Goal: Task Accomplishment & Management: Use online tool/utility

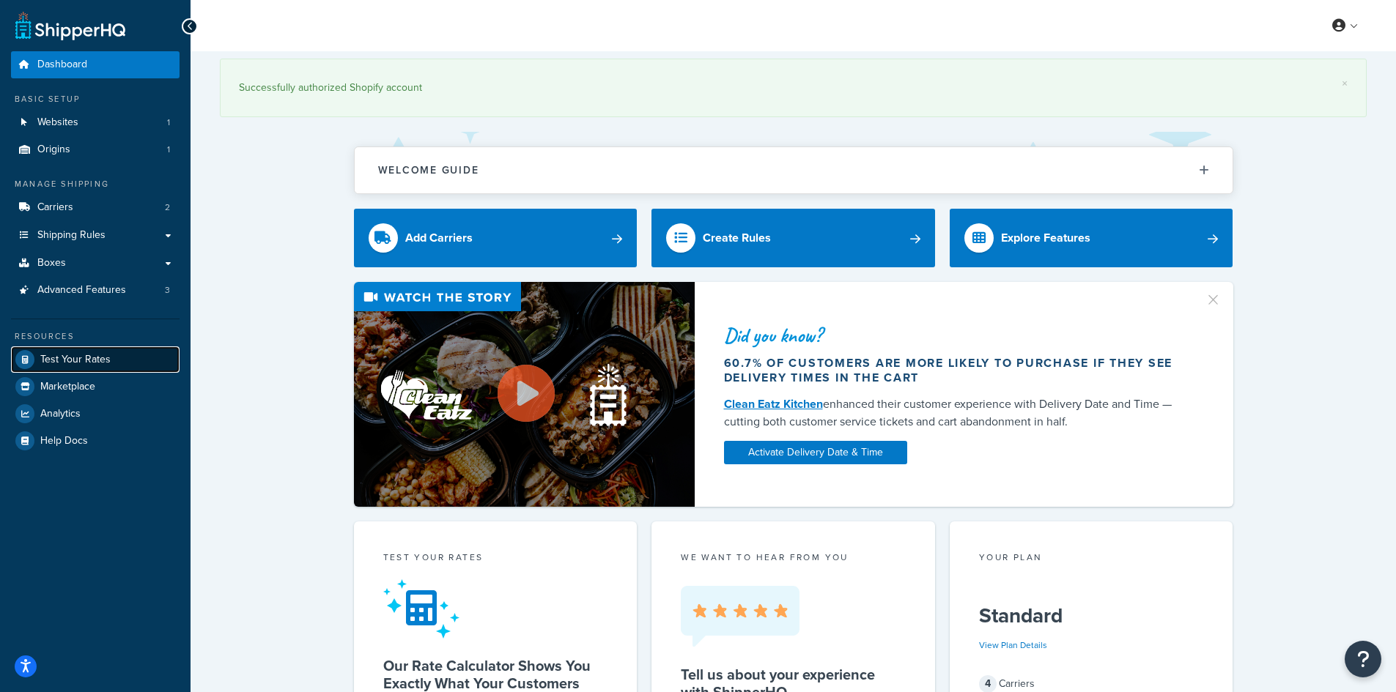
click at [51, 371] on link "Test Your Rates" at bounding box center [95, 360] width 169 height 26
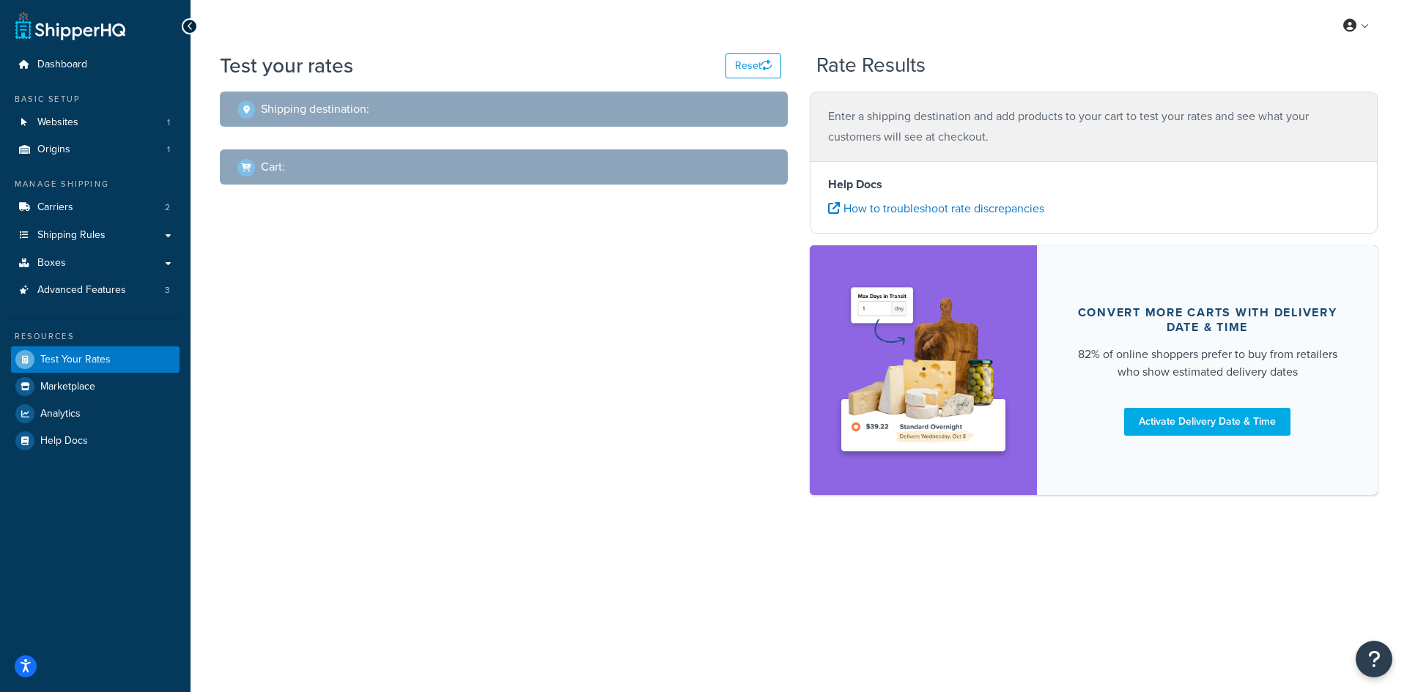
select select "[GEOGRAPHIC_DATA]"
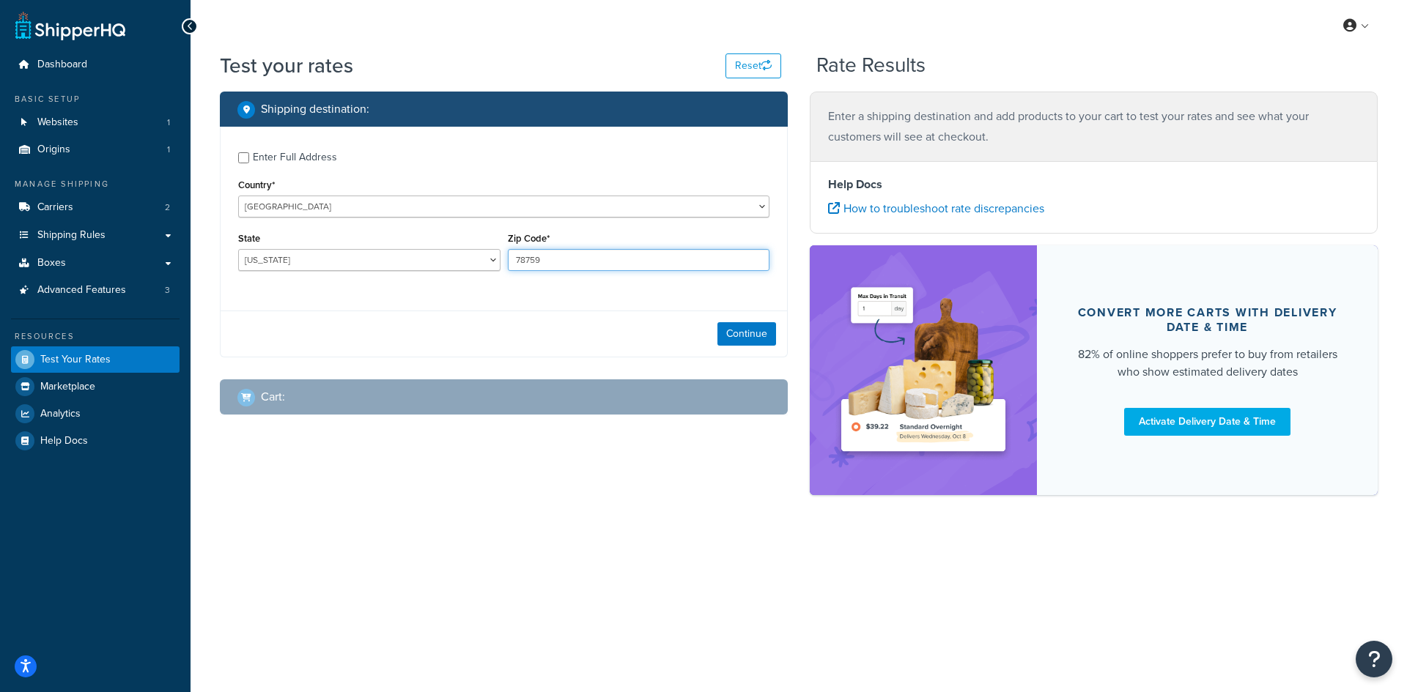
click at [560, 263] on input "78759" at bounding box center [639, 260] width 262 height 22
paste input "10.9"
click at [539, 244] on label "Zip Code*" at bounding box center [529, 238] width 42 height 11
click at [539, 249] on input "10.99" at bounding box center [639, 260] width 262 height 22
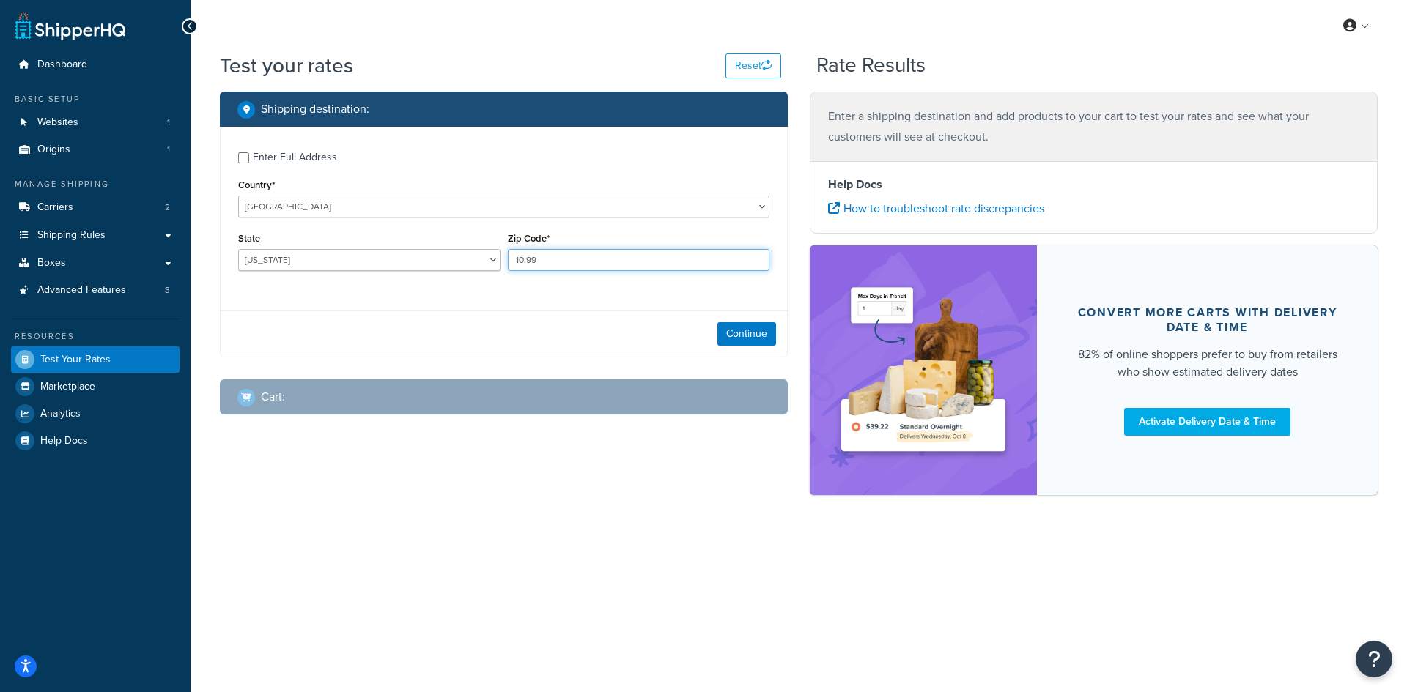
click at [600, 251] on input "10.99" at bounding box center [639, 260] width 262 height 22
type input "38663"
click at [294, 256] on select "[US_STATE] [US_STATE] [US_STATE] [US_STATE] [US_STATE] Armed Forces Americas Ar…" at bounding box center [369, 260] width 262 height 22
select select "MS"
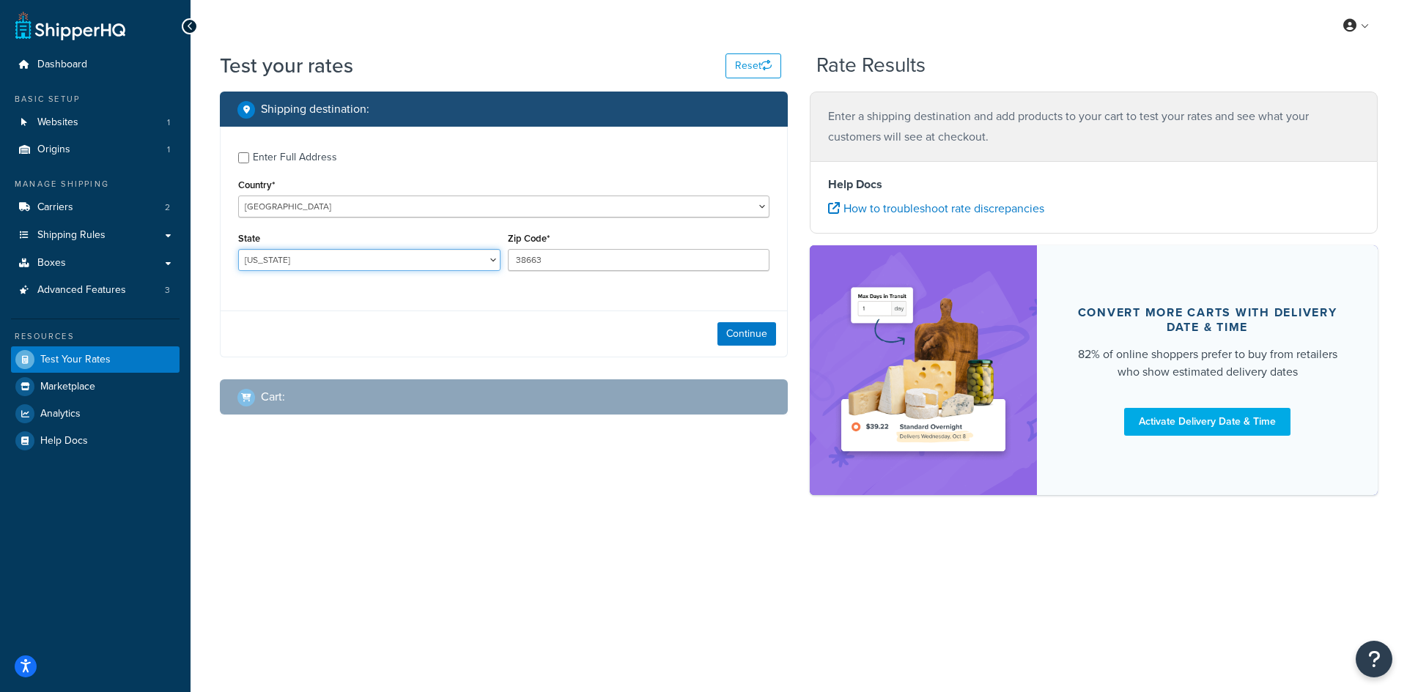
click at [238, 249] on select "[US_STATE] [US_STATE] [US_STATE] [US_STATE] [US_STATE] Armed Forces Americas Ar…" at bounding box center [369, 260] width 262 height 22
click at [748, 341] on button "Continue" at bounding box center [746, 333] width 59 height 23
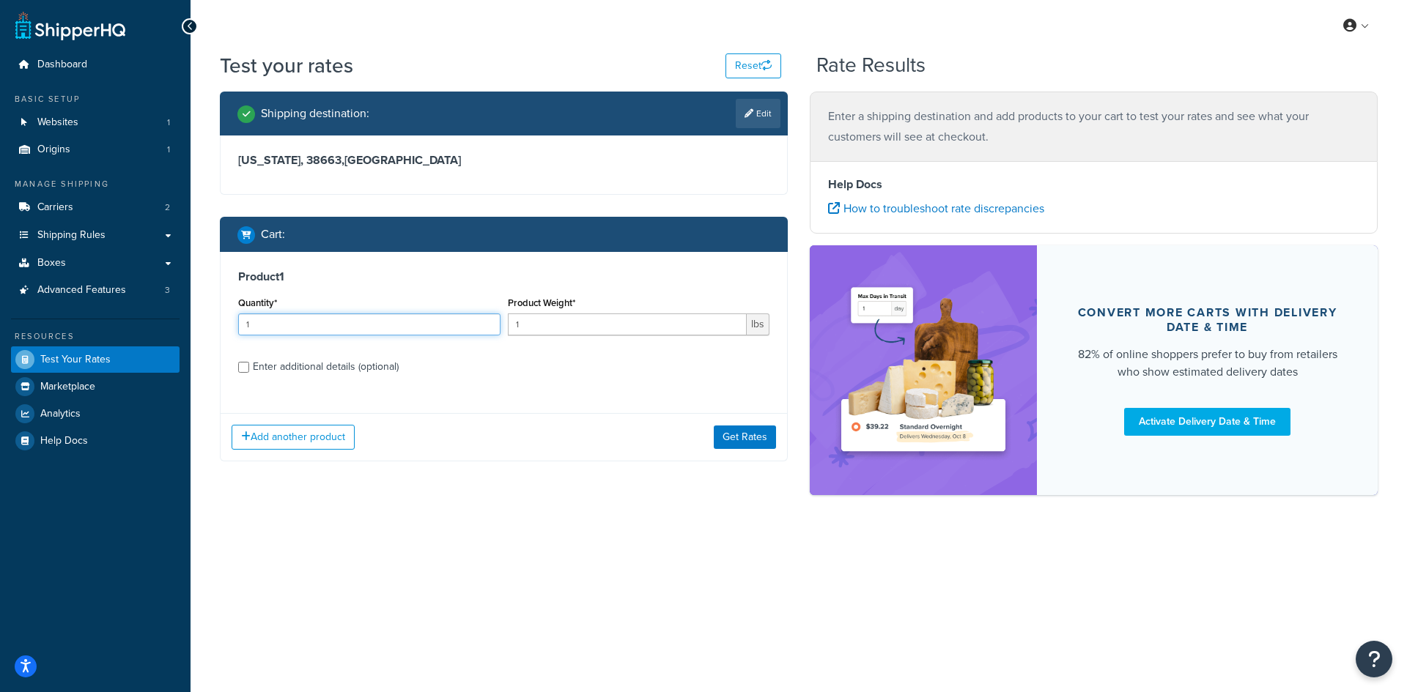
click at [305, 330] on input "1" at bounding box center [369, 325] width 262 height 22
type input "100"
paste input "0.99"
type input "10.99"
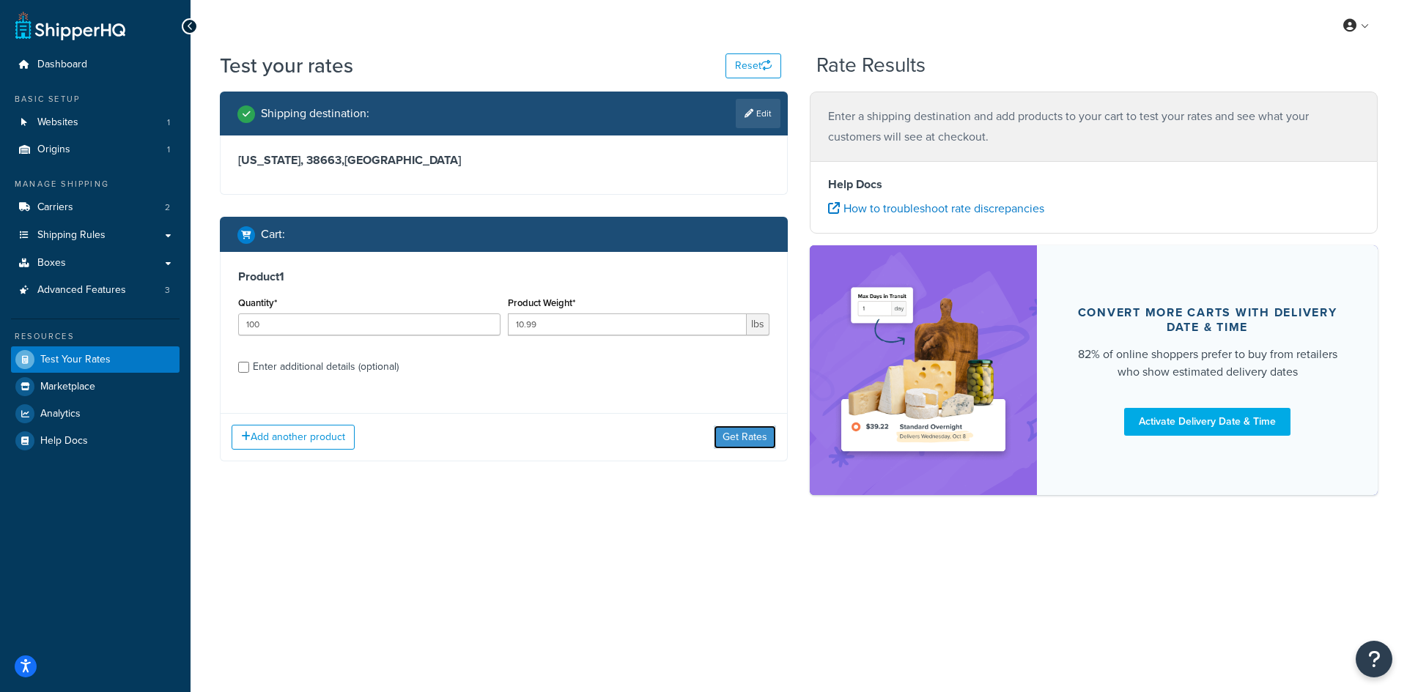
click at [733, 432] on button "Get Rates" at bounding box center [745, 437] width 62 height 23
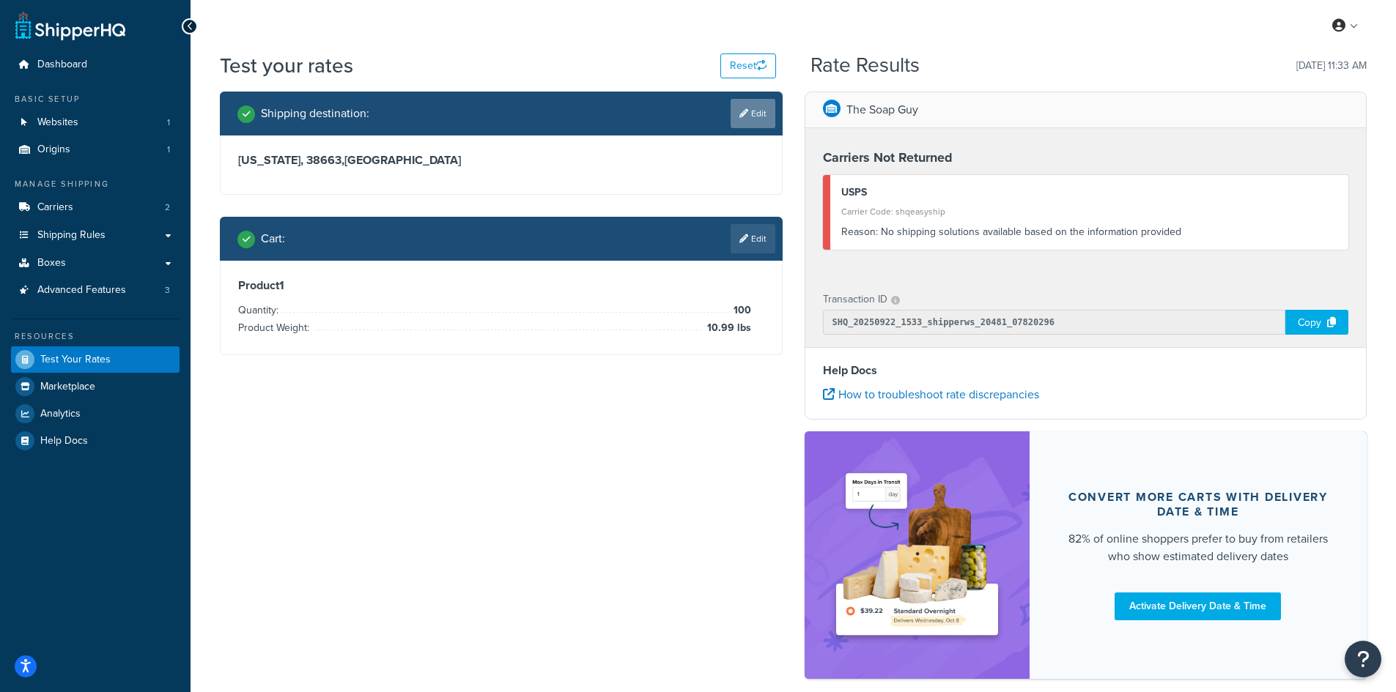
click at [736, 109] on link "Edit" at bounding box center [752, 113] width 45 height 29
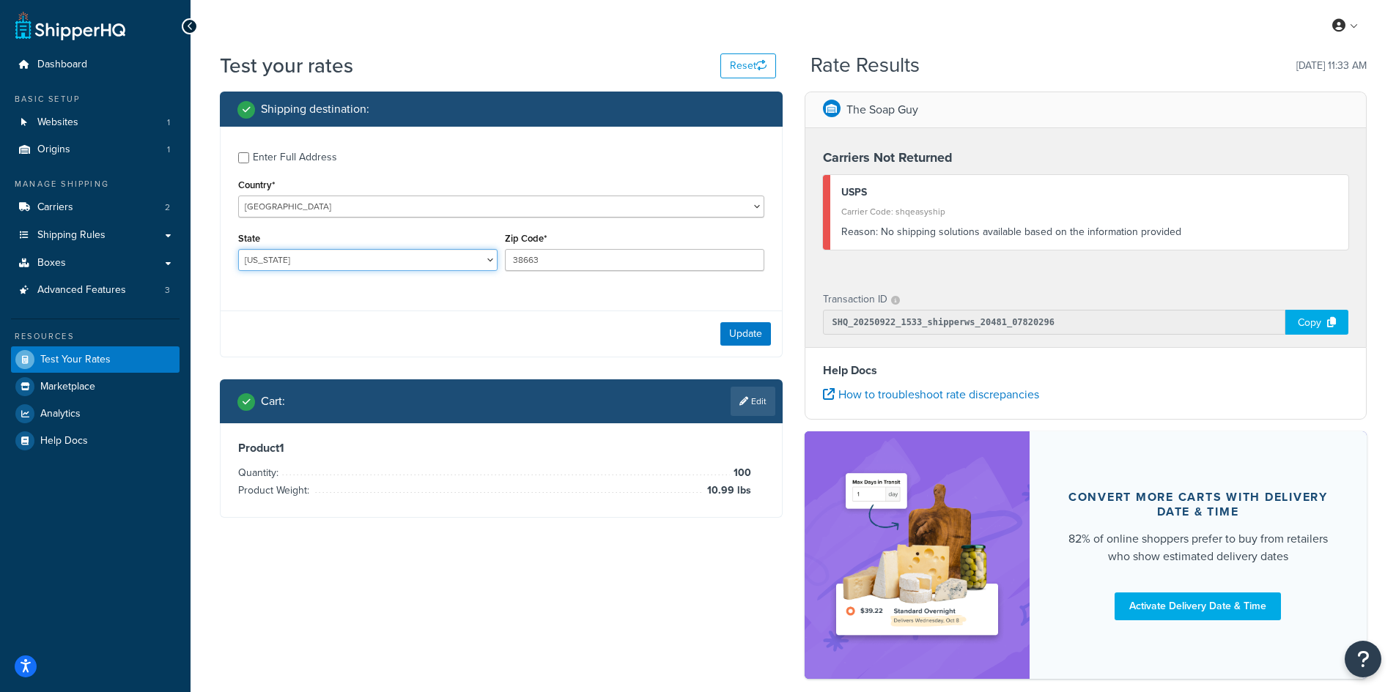
click at [327, 262] on select "[US_STATE] [US_STATE] [US_STATE] [US_STATE] [US_STATE] Armed Forces Americas Ar…" at bounding box center [367, 260] width 259 height 22
select select "MO"
click at [238, 249] on select "[US_STATE] [US_STATE] [US_STATE] [US_STATE] [US_STATE] Armed Forces Americas Ar…" at bounding box center [367, 260] width 259 height 22
click at [758, 330] on button "Update" at bounding box center [745, 333] width 51 height 23
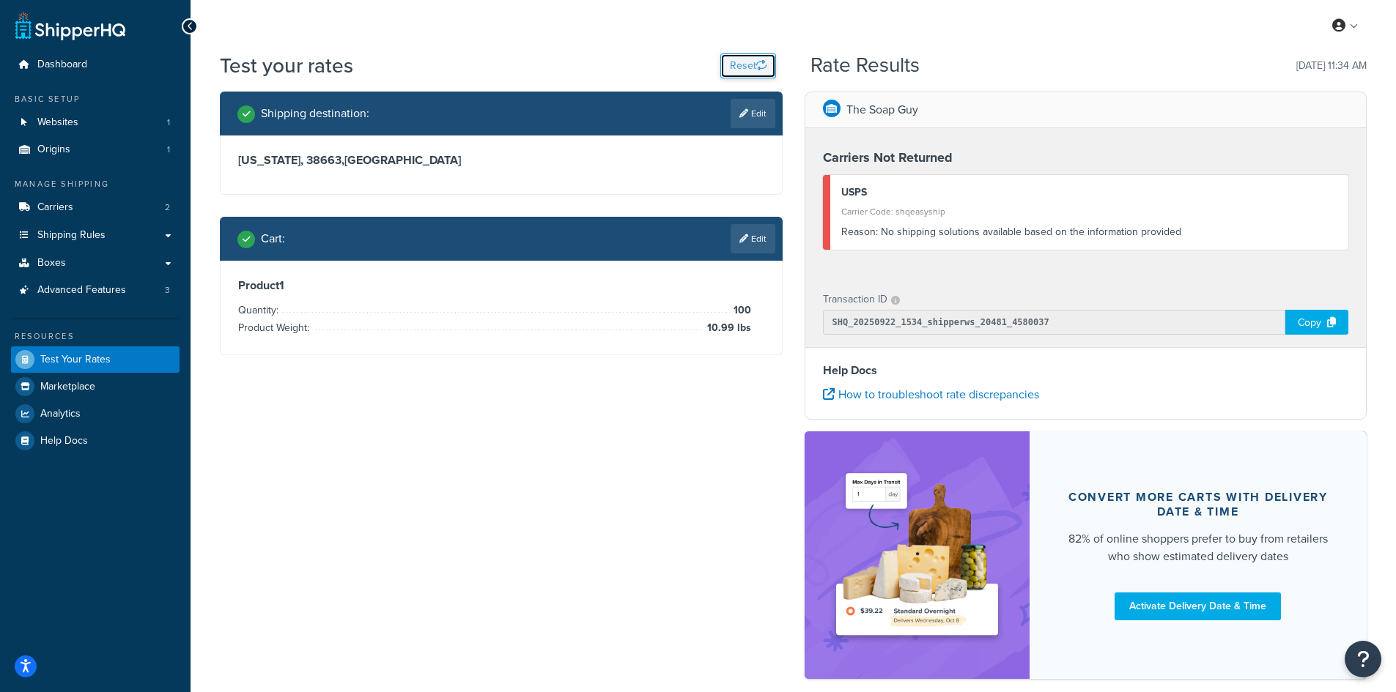
click at [728, 64] on button "Reset" at bounding box center [748, 65] width 56 height 25
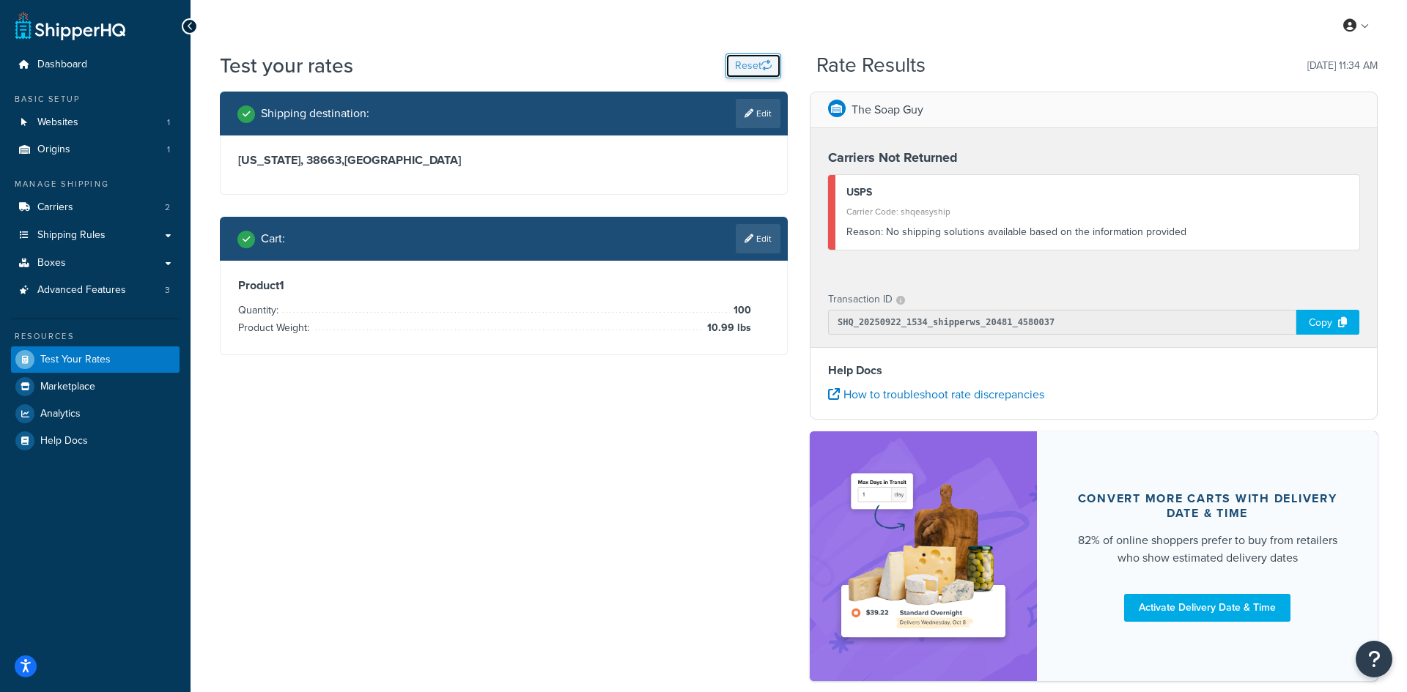
select select "[GEOGRAPHIC_DATA]"
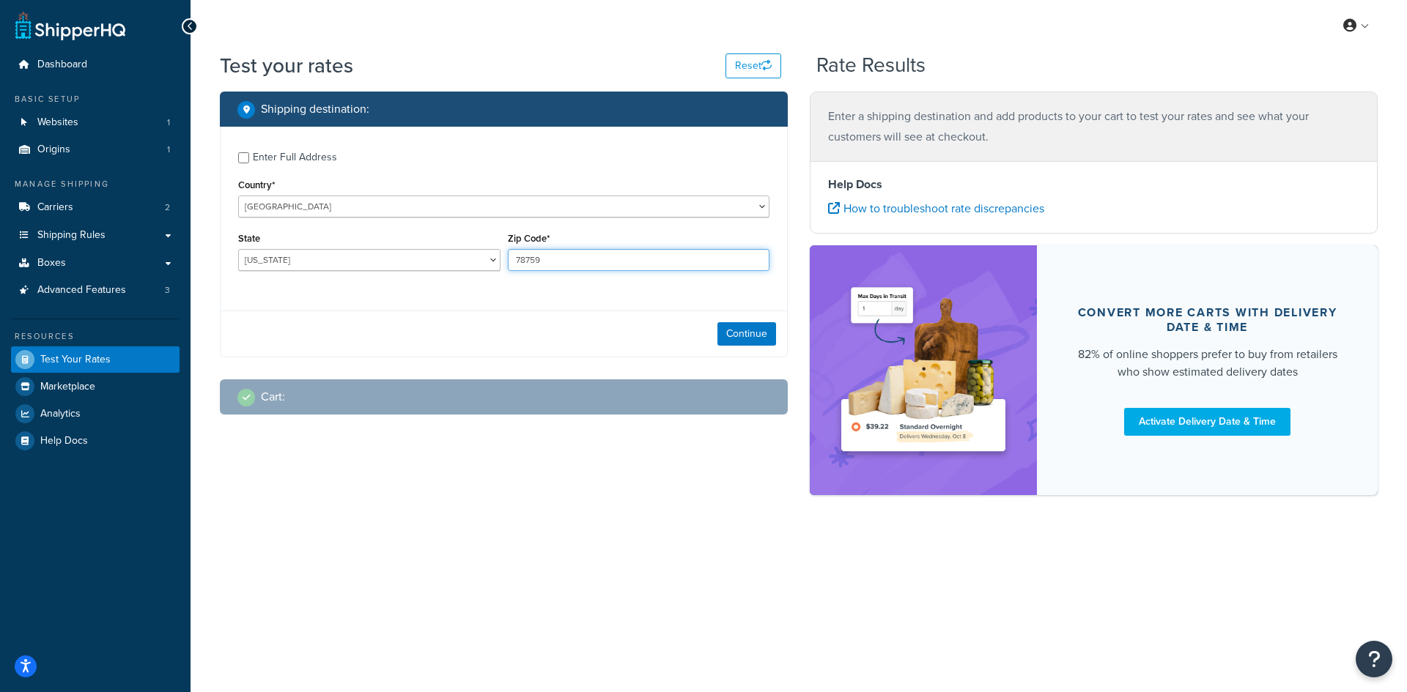
click at [531, 261] on input "78759" at bounding box center [639, 260] width 262 height 22
paste input "38663"
type input "38663"
click at [316, 261] on select "[US_STATE] [US_STATE] [US_STATE] [US_STATE] [US_STATE] Armed Forces Americas Ar…" at bounding box center [369, 260] width 262 height 22
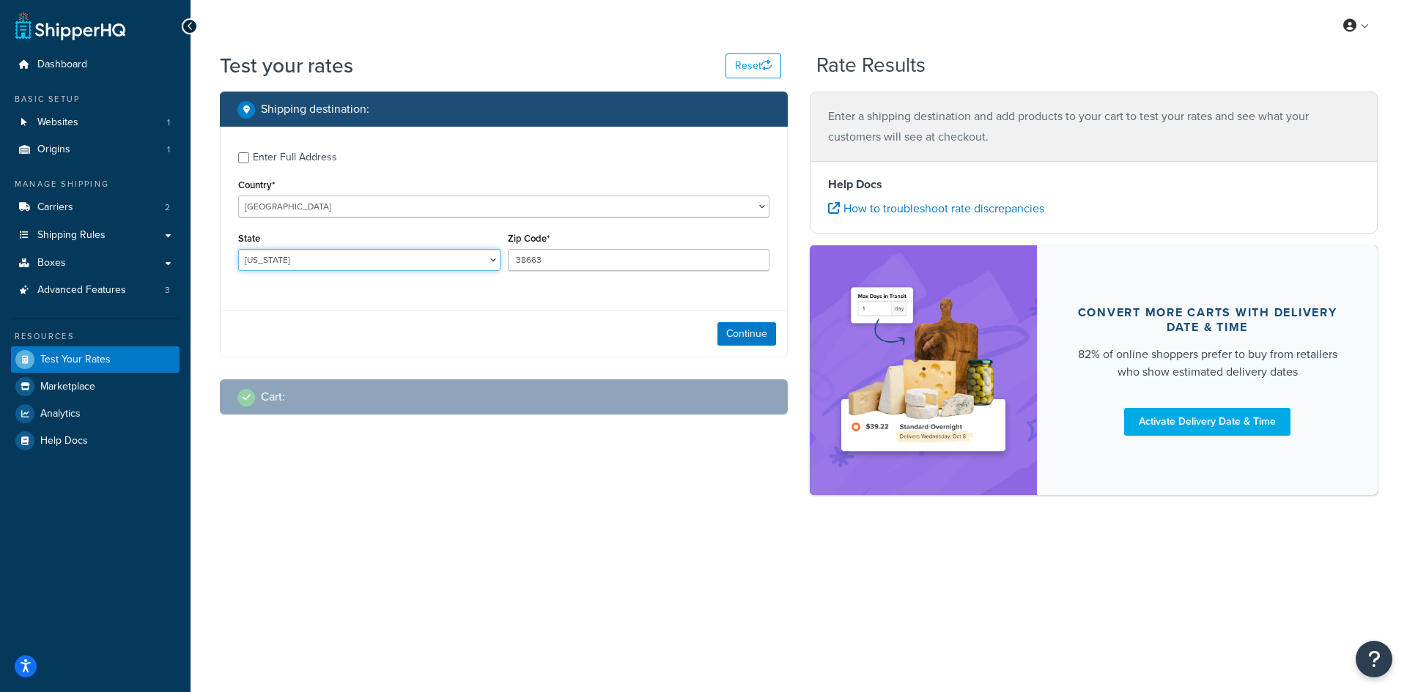
select select "MS"
click at [238, 249] on select "[US_STATE] [US_STATE] [US_STATE] [US_STATE] [US_STATE] Armed Forces Americas Ar…" at bounding box center [369, 260] width 262 height 22
click at [767, 341] on button "Continue" at bounding box center [746, 333] width 59 height 23
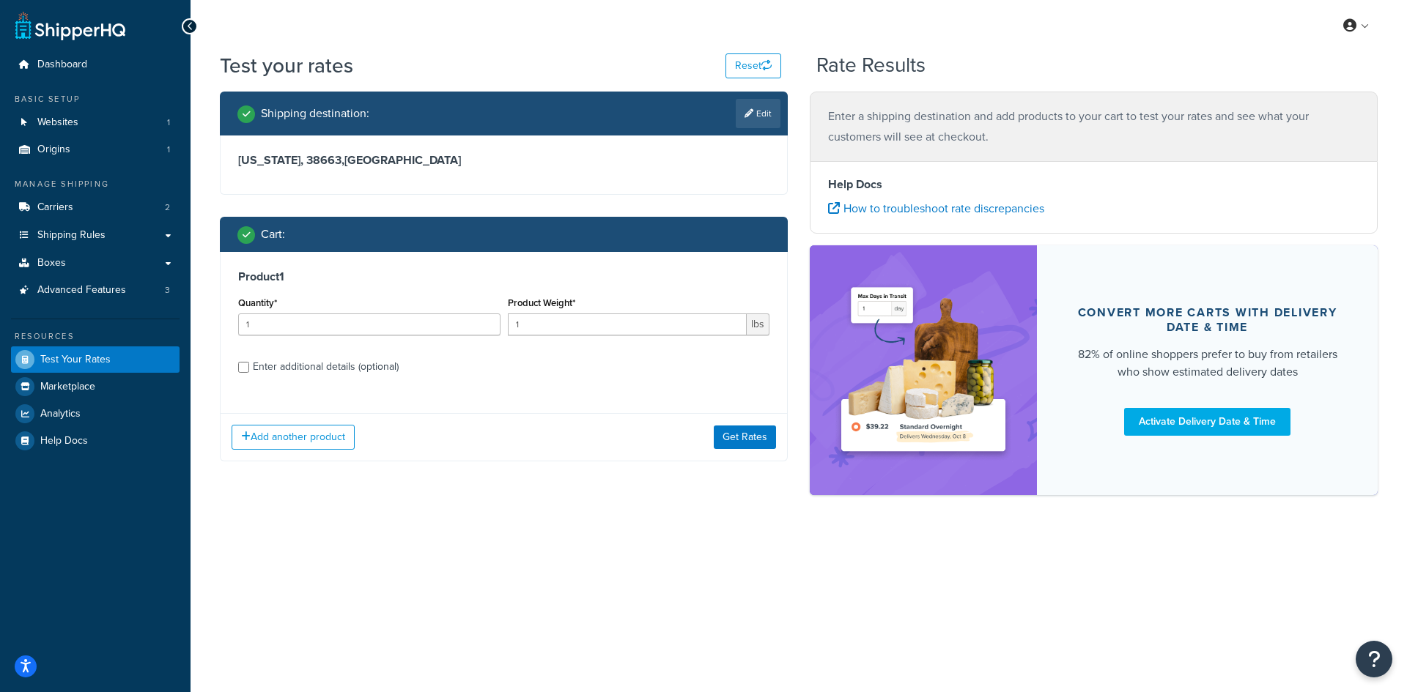
click at [284, 307] on div "Quantity* 1" at bounding box center [369, 314] width 262 height 42
drag, startPoint x: 284, startPoint y: 307, endPoint x: 278, endPoint y: 318, distance: 12.5
click at [280, 312] on div "Quantity* 1" at bounding box center [369, 314] width 262 height 42
click at [270, 321] on input "1" at bounding box center [369, 325] width 262 height 22
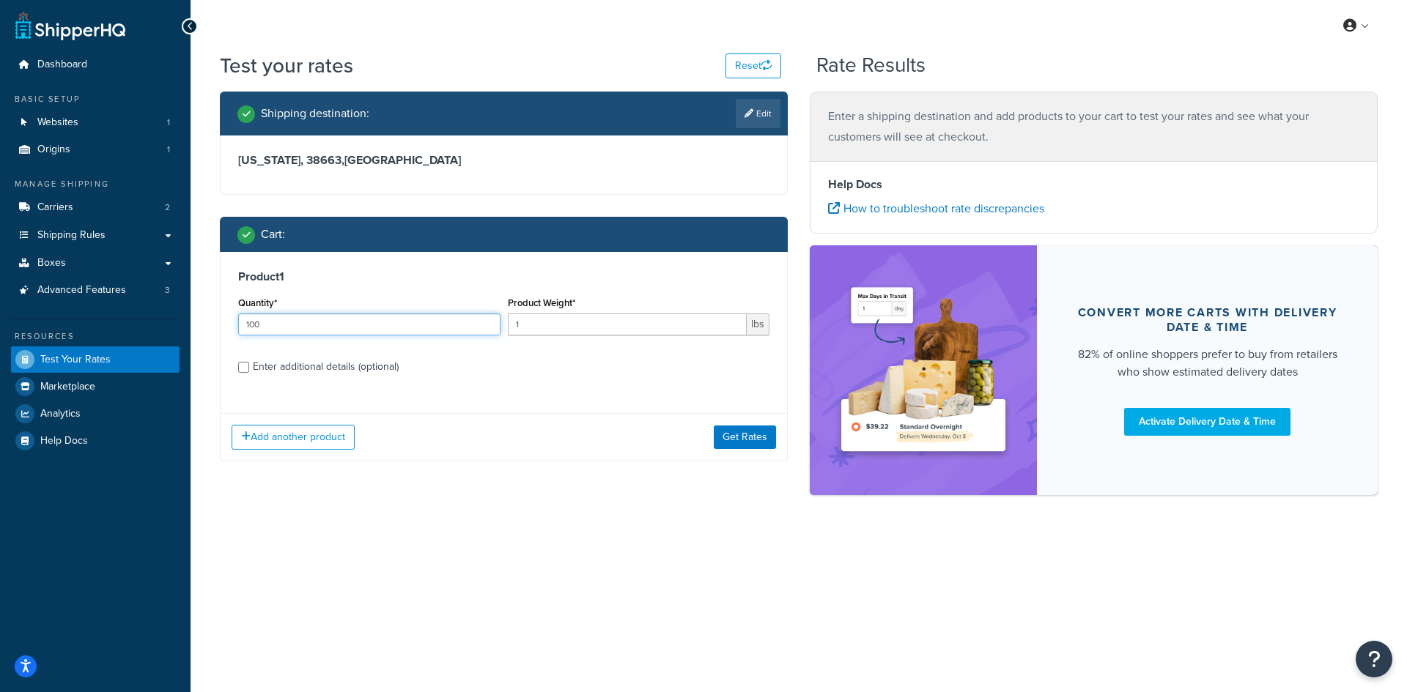
type input "100"
click at [609, 326] on input "1" at bounding box center [628, 325] width 240 height 22
type input "10.99"
click at [667, 371] on label "Enter additional details (optional)" at bounding box center [511, 365] width 517 height 23
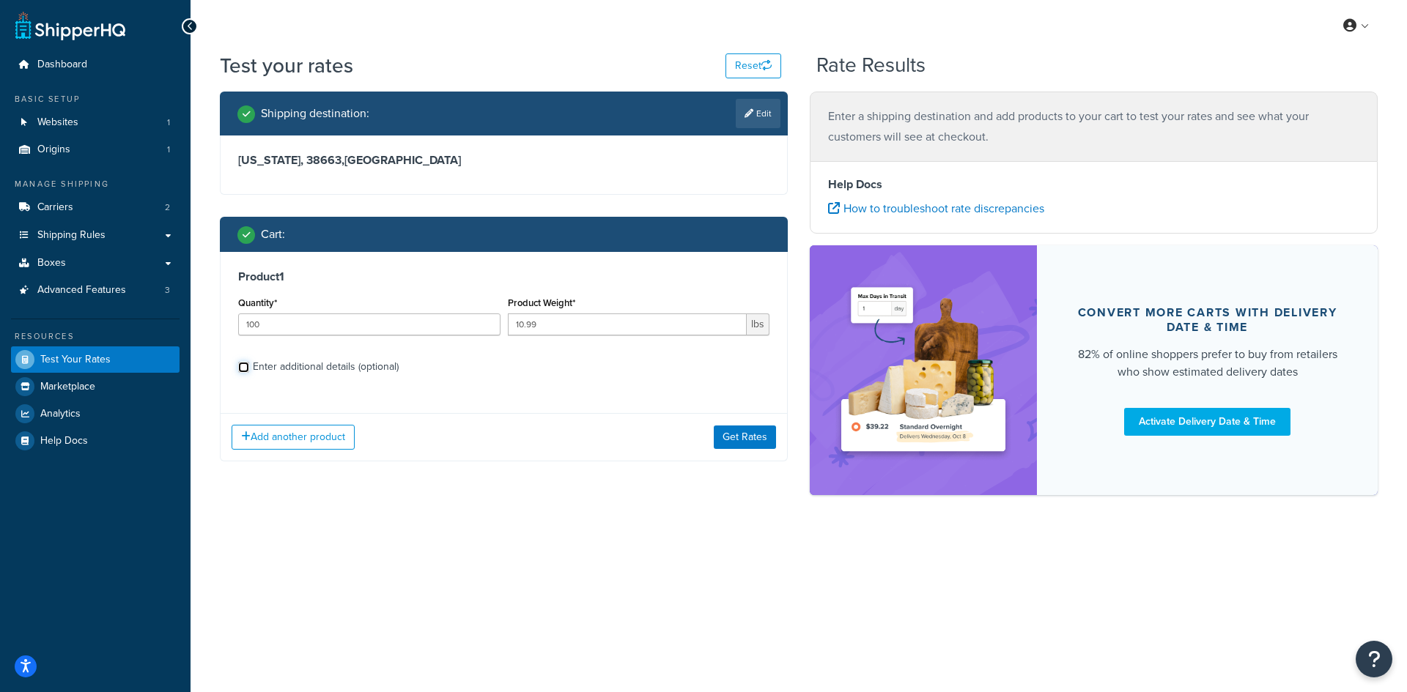
click at [249, 371] on input "Enter additional details (optional)" at bounding box center [243, 367] width 11 height 11
checkbox input "true"
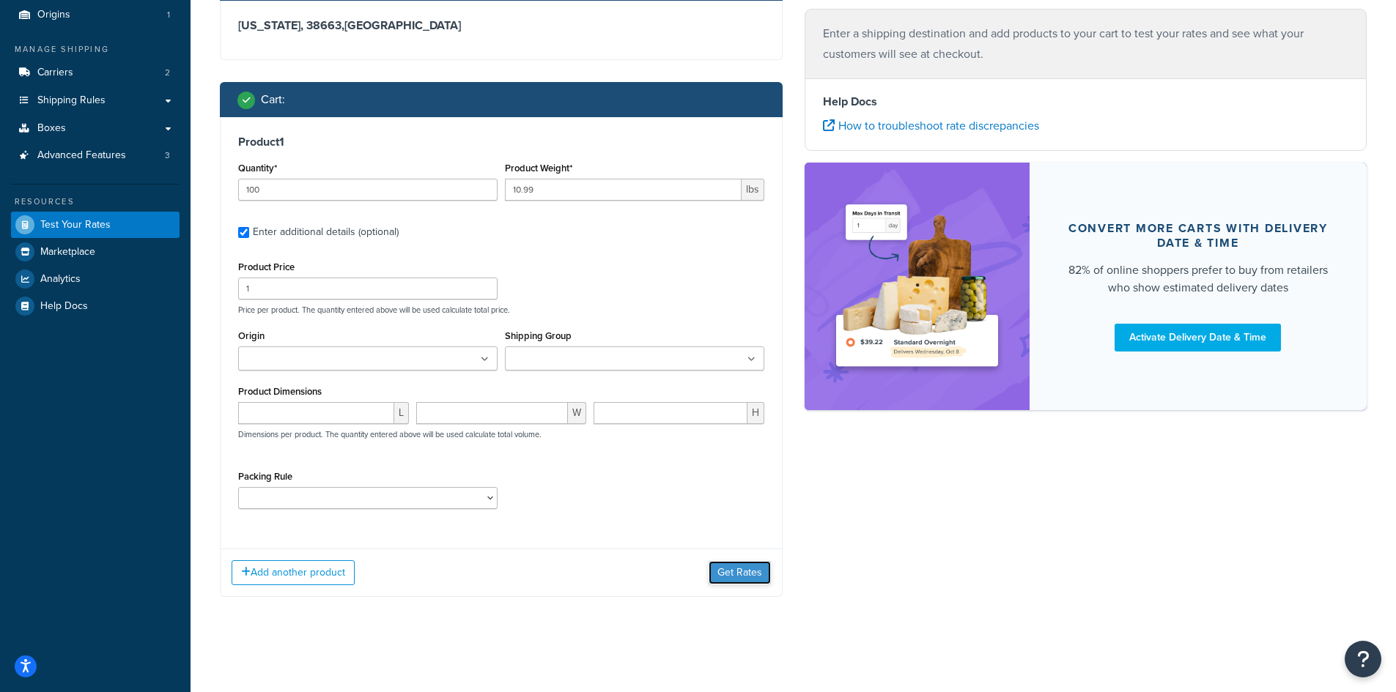
click at [746, 575] on button "Get Rates" at bounding box center [739, 572] width 62 height 23
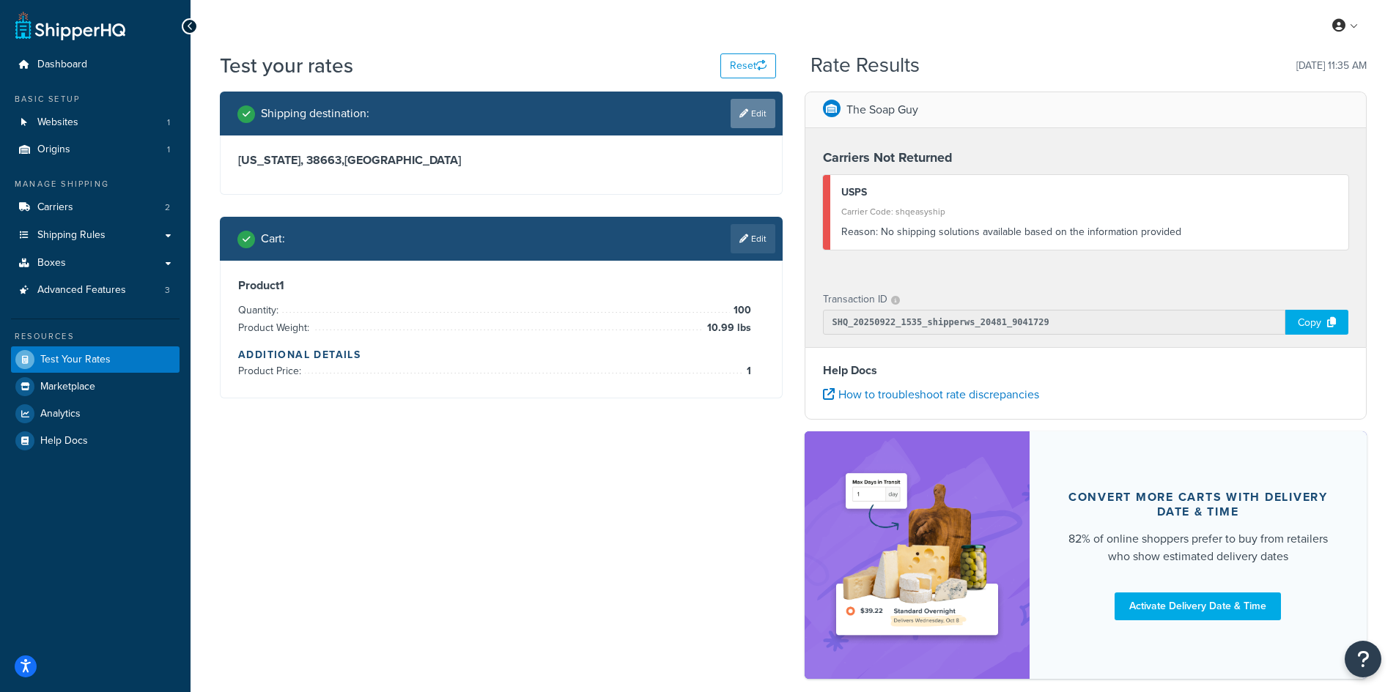
click at [739, 111] on icon at bounding box center [743, 113] width 9 height 9
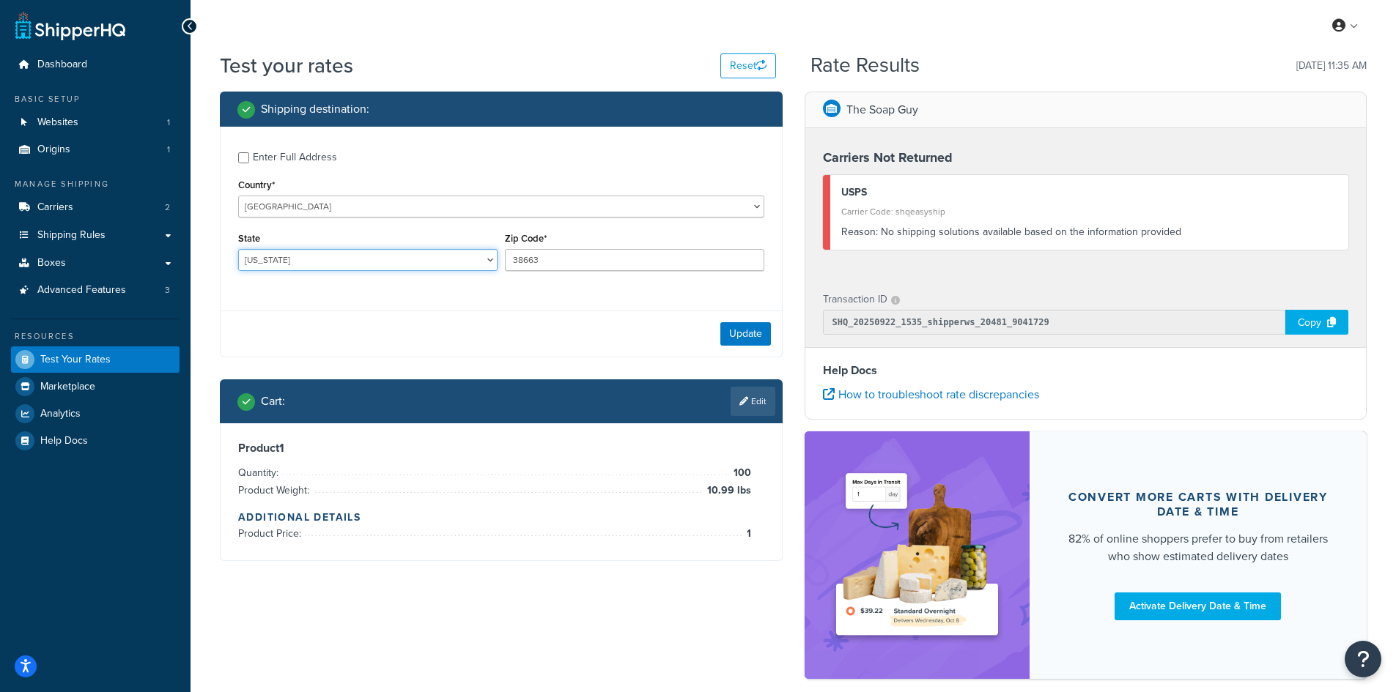
click at [320, 264] on select "[US_STATE] [US_STATE] [US_STATE] [US_STATE] [US_STATE] Armed Forces Americas Ar…" at bounding box center [367, 260] width 259 height 22
select select "MO"
click at [238, 249] on select "[US_STATE] [US_STATE] [US_STATE] [US_STATE] [US_STATE] Armed Forces Americas Ar…" at bounding box center [367, 260] width 259 height 22
click at [533, 260] on input "38663" at bounding box center [634, 260] width 259 height 22
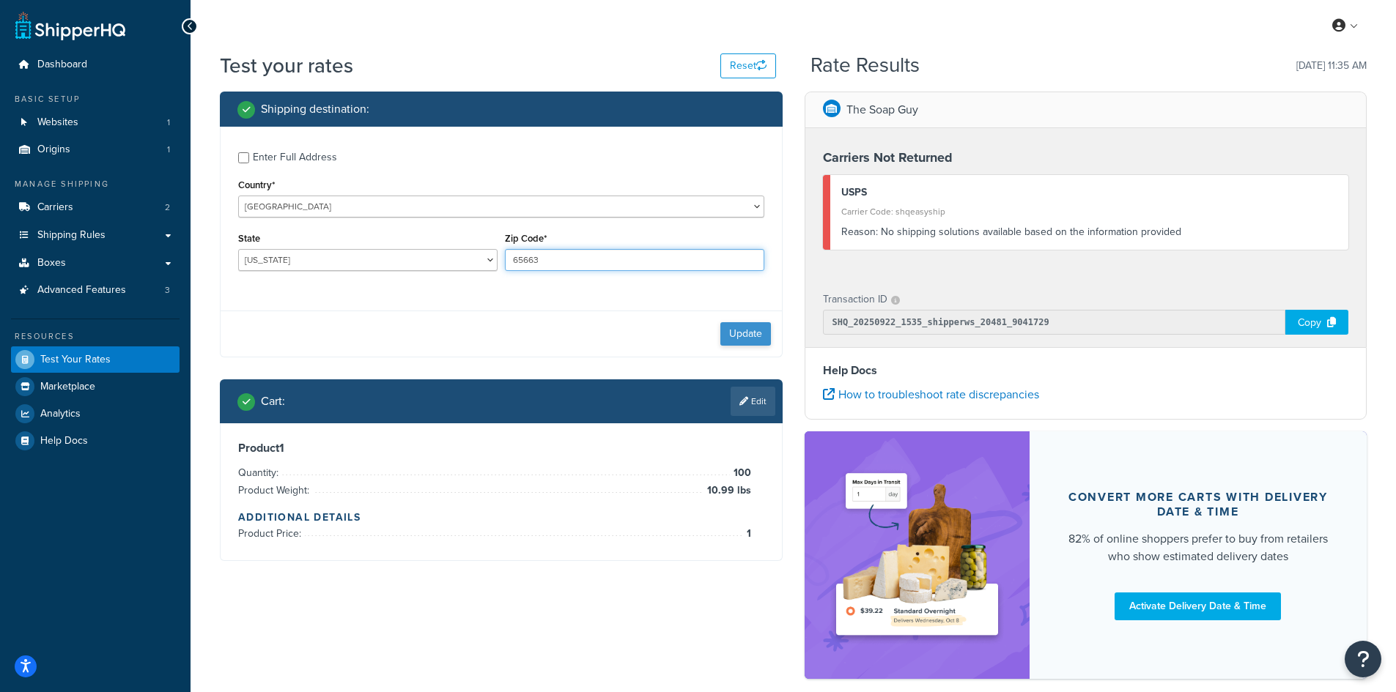
type input "65663"
click at [730, 327] on button "Update" at bounding box center [745, 333] width 51 height 23
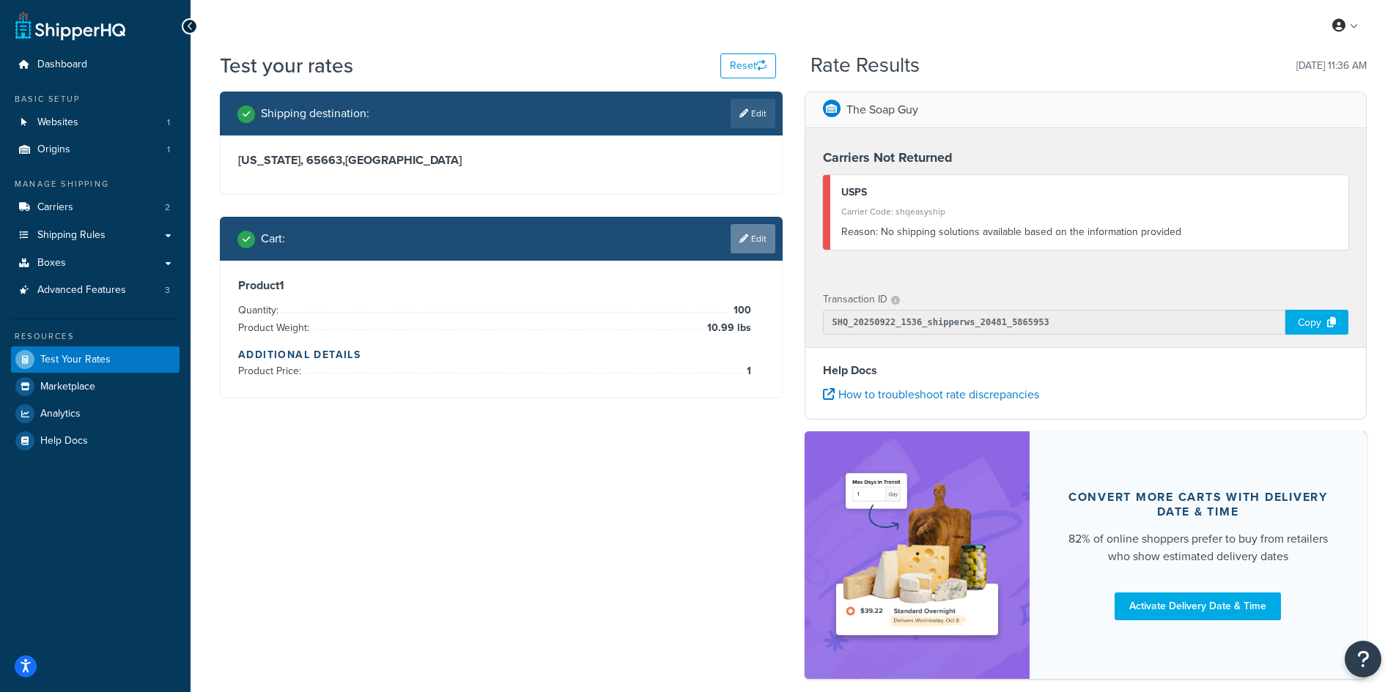
click at [751, 226] on link "Edit" at bounding box center [752, 238] width 45 height 29
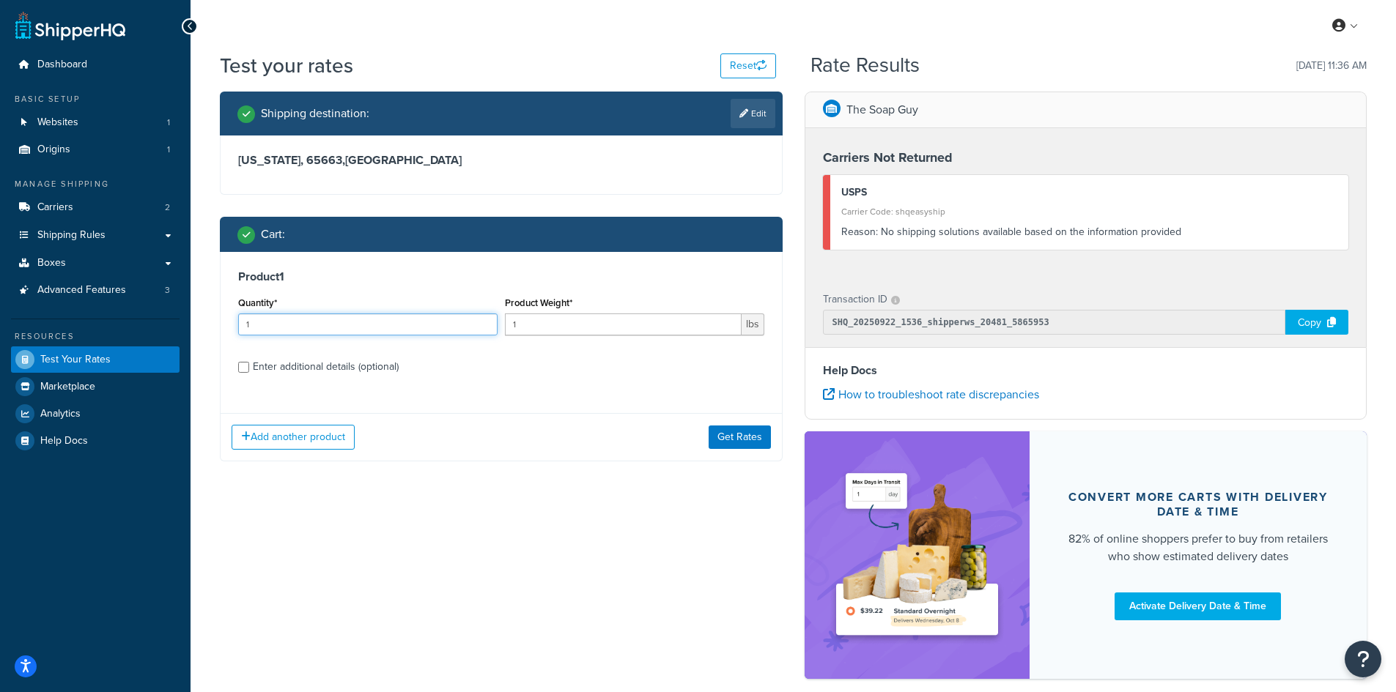
click at [319, 326] on input "1" at bounding box center [367, 325] width 259 height 22
type input "100"
click at [557, 326] on input "1" at bounding box center [623, 325] width 237 height 22
type input "0.03"
click at [719, 440] on button "Get Rates" at bounding box center [739, 437] width 62 height 23
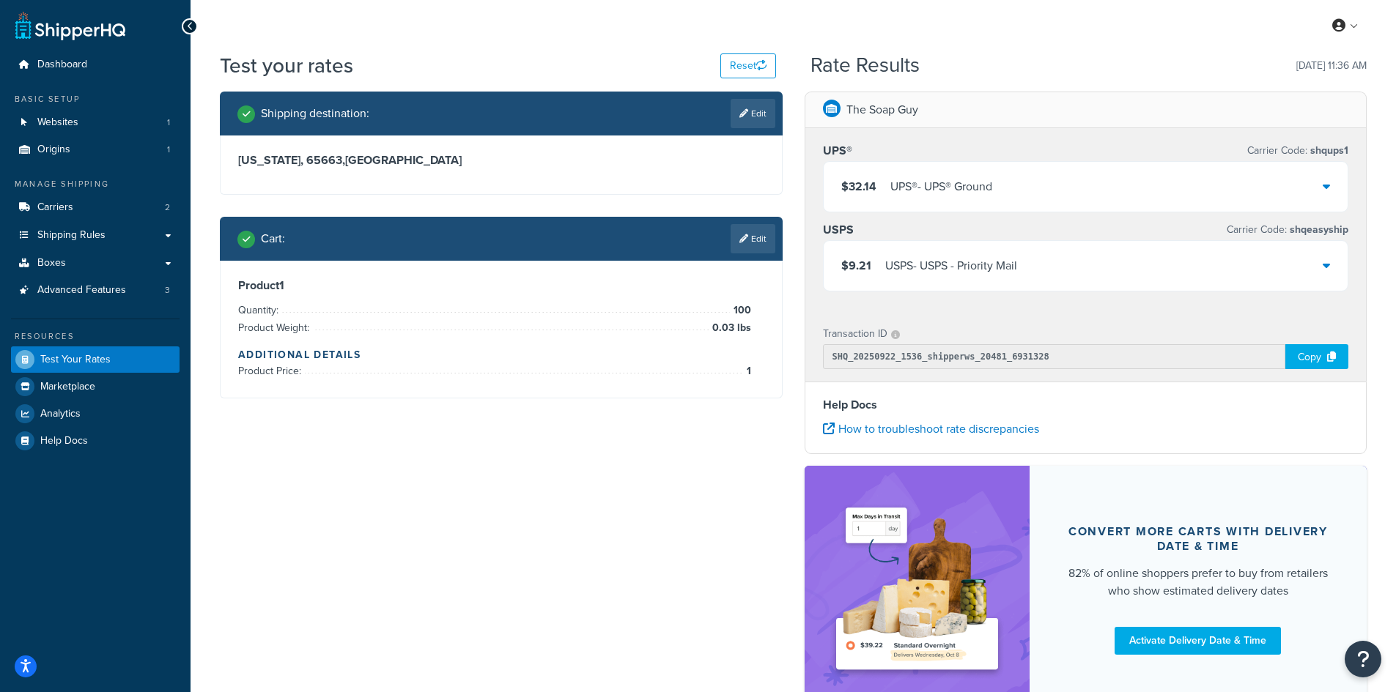
click at [1035, 260] on div "$9.21 USPS - USPS - Priority Mail" at bounding box center [1085, 266] width 525 height 50
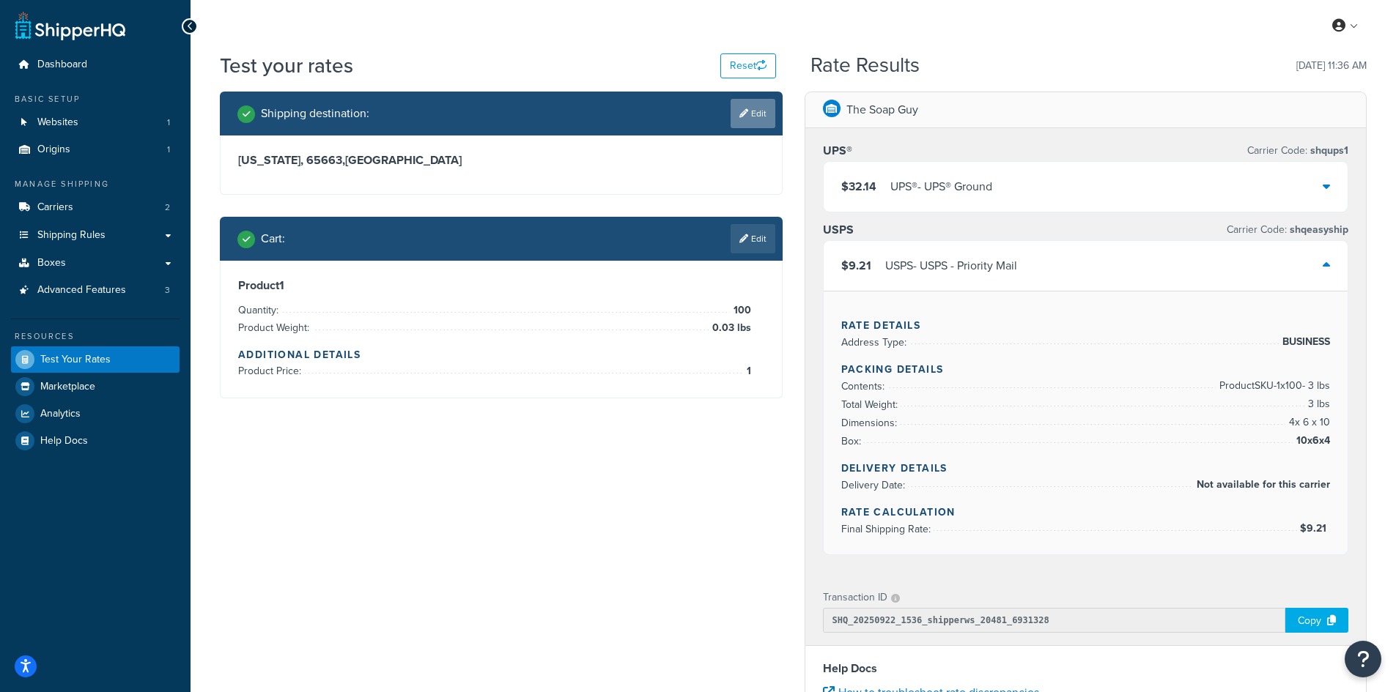
click at [741, 106] on link "Edit" at bounding box center [752, 113] width 45 height 29
select select "MO"
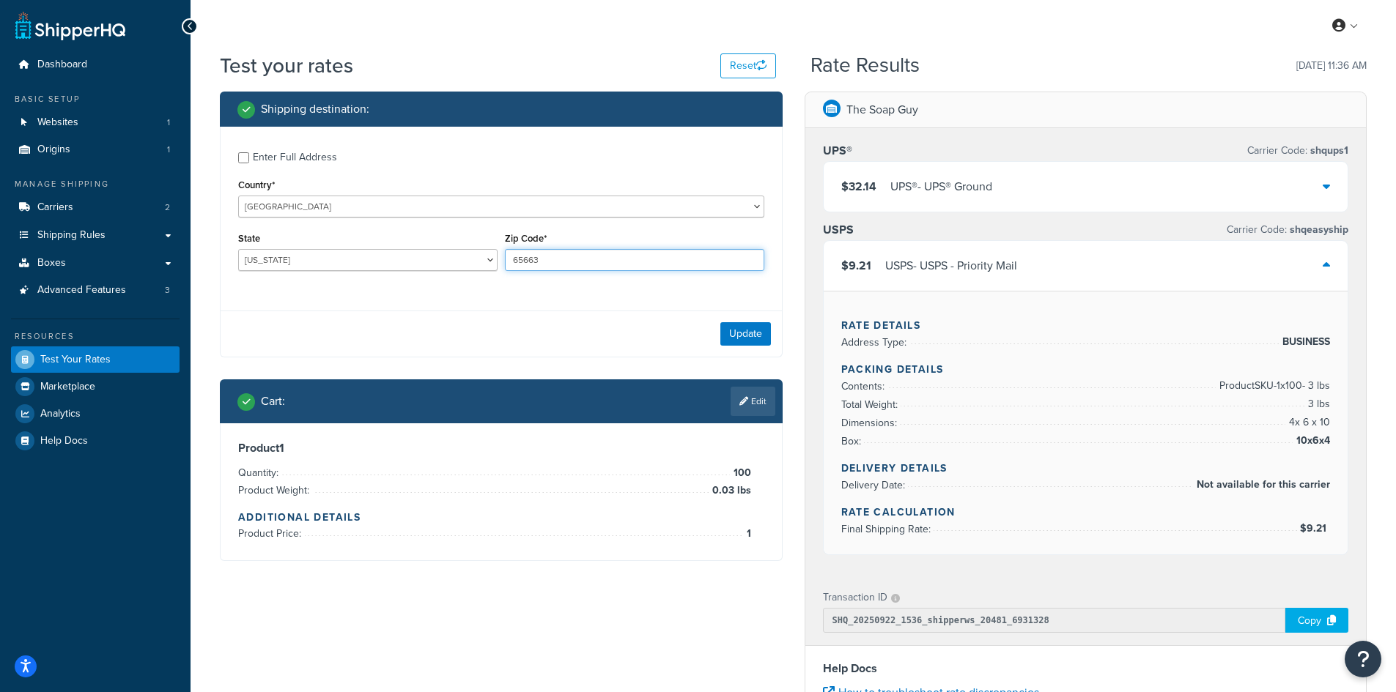
click at [522, 257] on input "65663" at bounding box center [634, 260] width 259 height 22
paste input "38"
type input "38663"
click at [273, 256] on select "[US_STATE] [US_STATE] [US_STATE] [US_STATE] [US_STATE] Armed Forces Americas Ar…" at bounding box center [367, 260] width 259 height 22
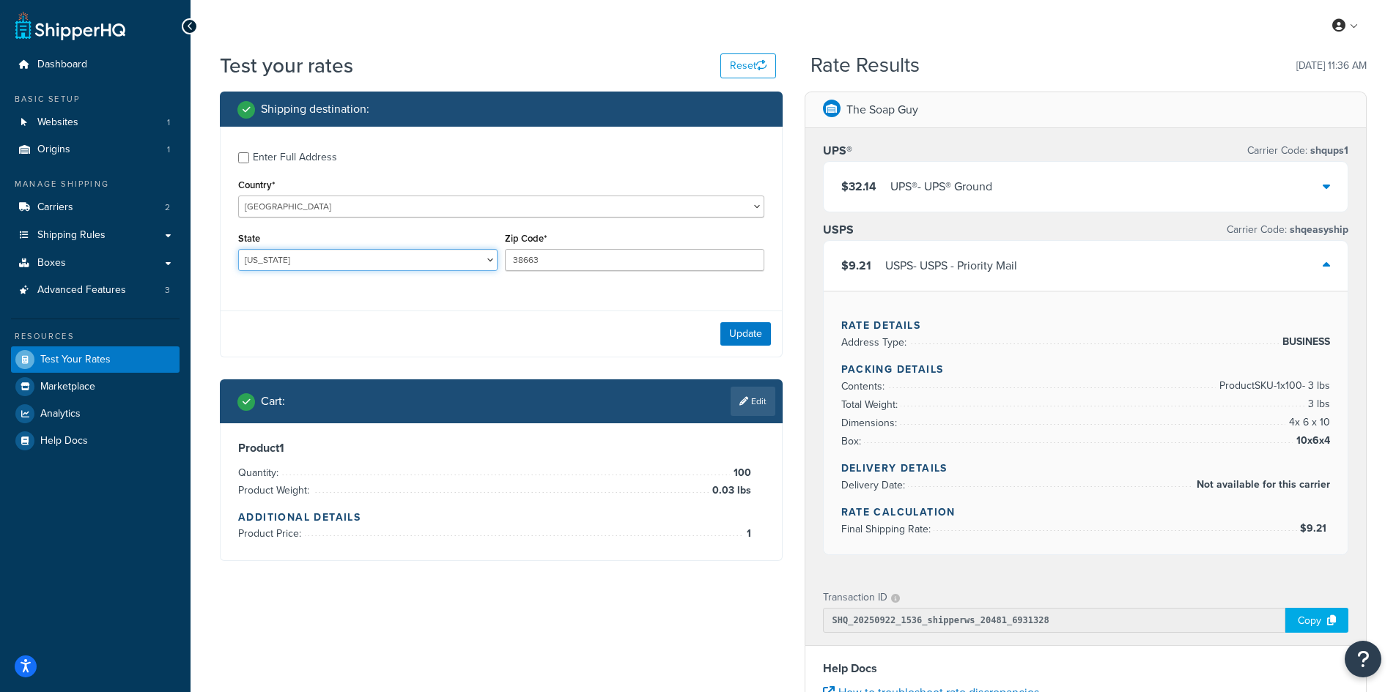
select select "MS"
click at [238, 249] on select "[US_STATE] [US_STATE] [US_STATE] [US_STATE] [US_STATE] Armed Forces Americas Ar…" at bounding box center [367, 260] width 259 height 22
click at [738, 330] on button "Update" at bounding box center [745, 333] width 51 height 23
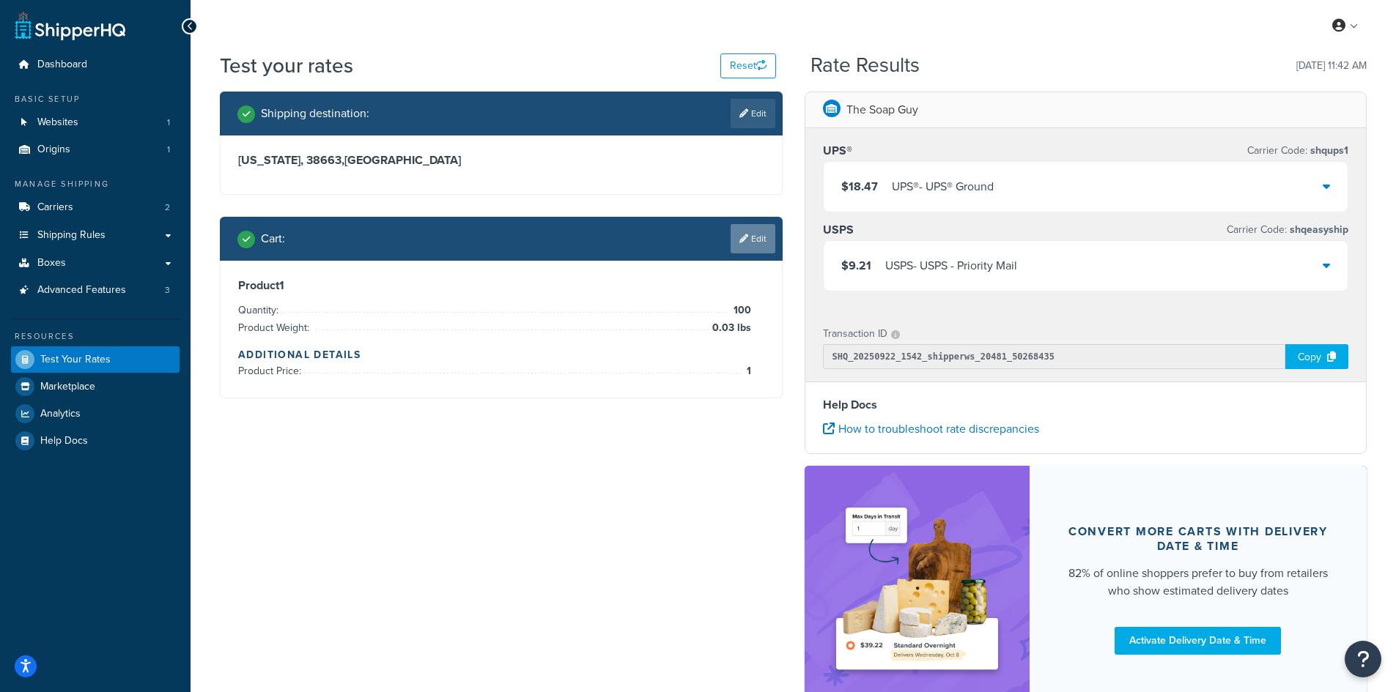
click at [744, 243] on icon at bounding box center [743, 238] width 9 height 9
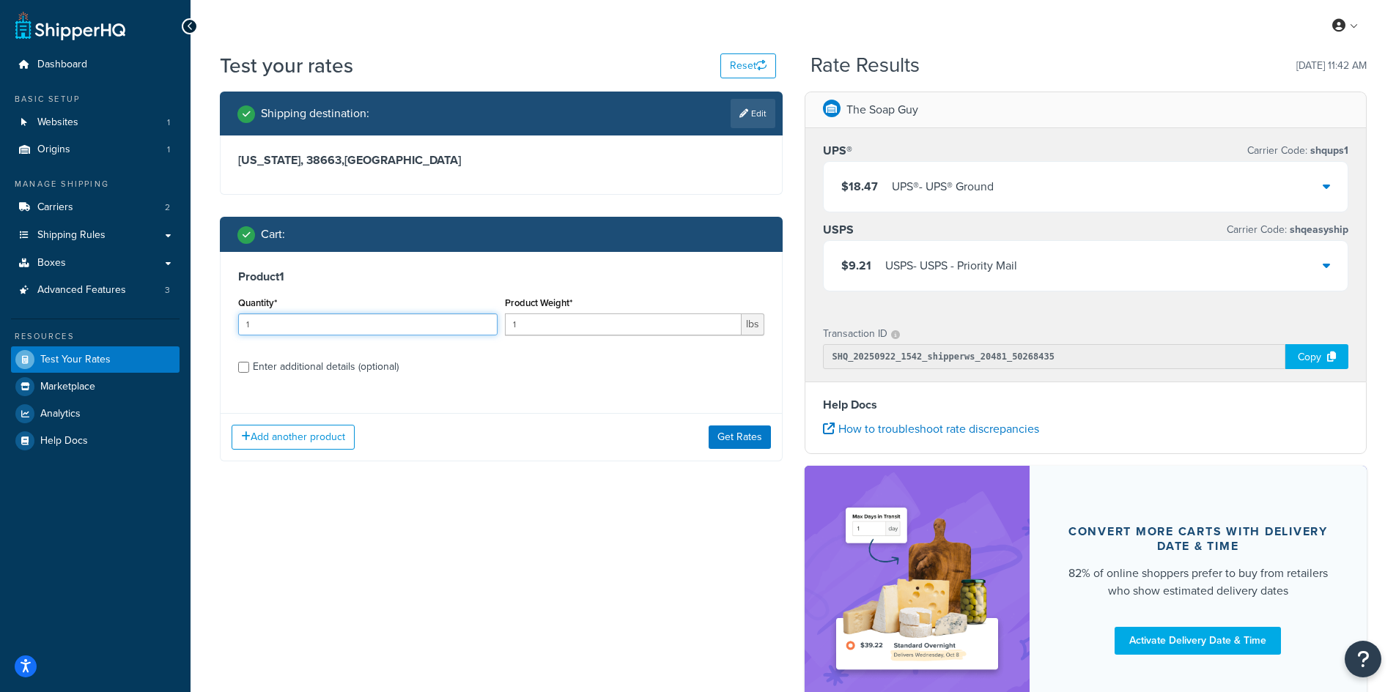
click at [264, 318] on input "1" at bounding box center [367, 325] width 259 height 22
type input "100"
click at [623, 326] on input "1" at bounding box center [623, 325] width 237 height 22
type input "10.99"
click at [626, 377] on label "Enter additional details (optional)" at bounding box center [508, 365] width 511 height 23
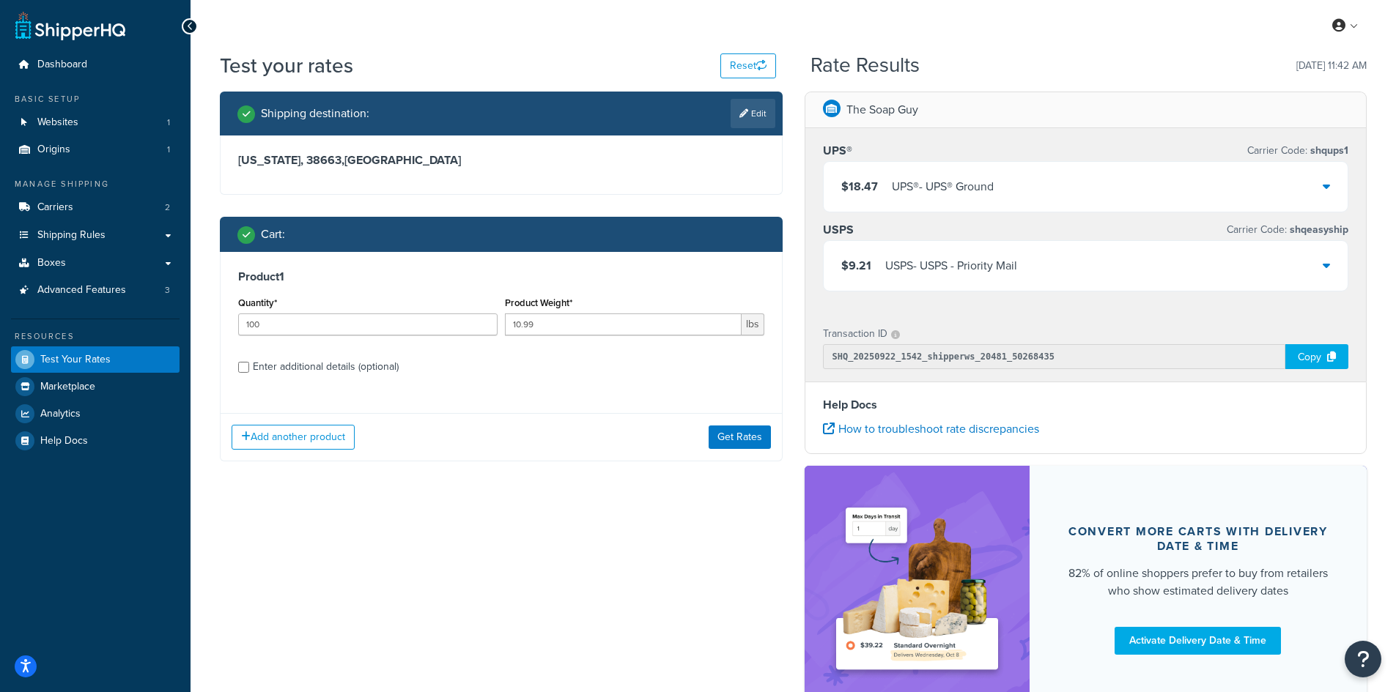
click at [249, 373] on input "Enter additional details (optional)" at bounding box center [243, 367] width 11 height 11
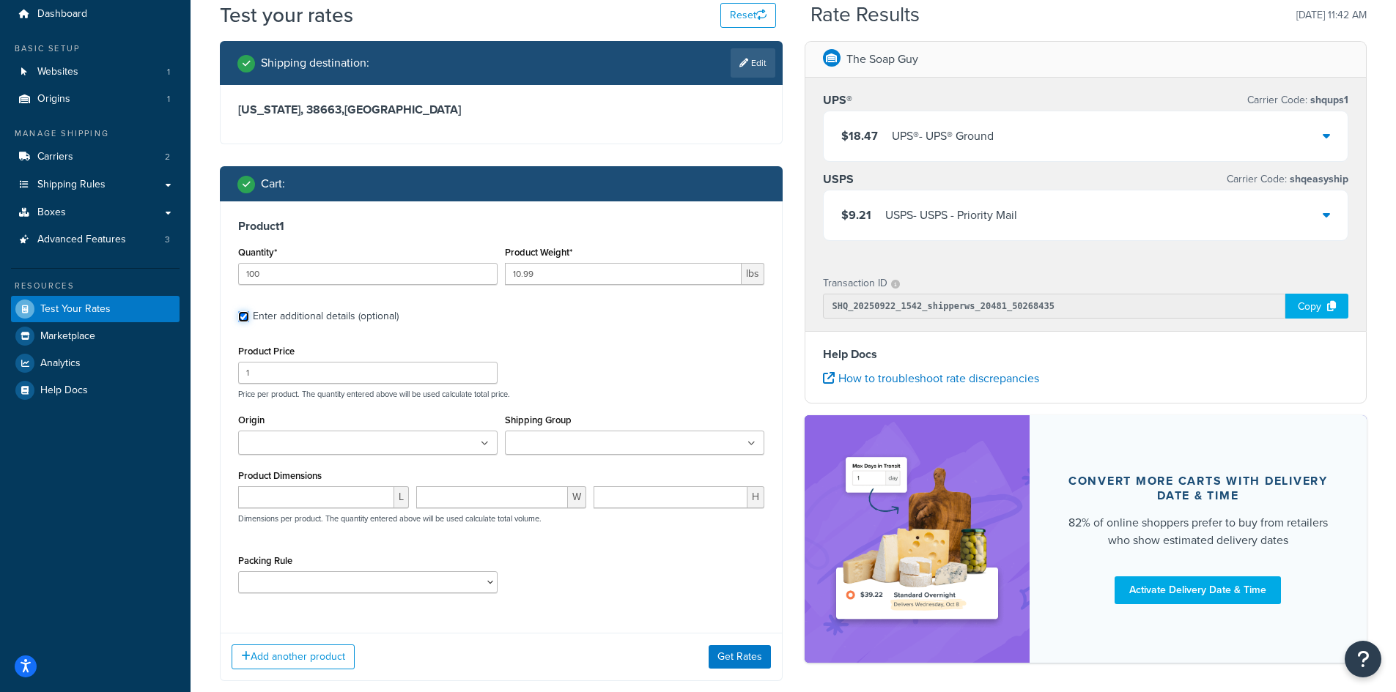
scroll to position [135, 0]
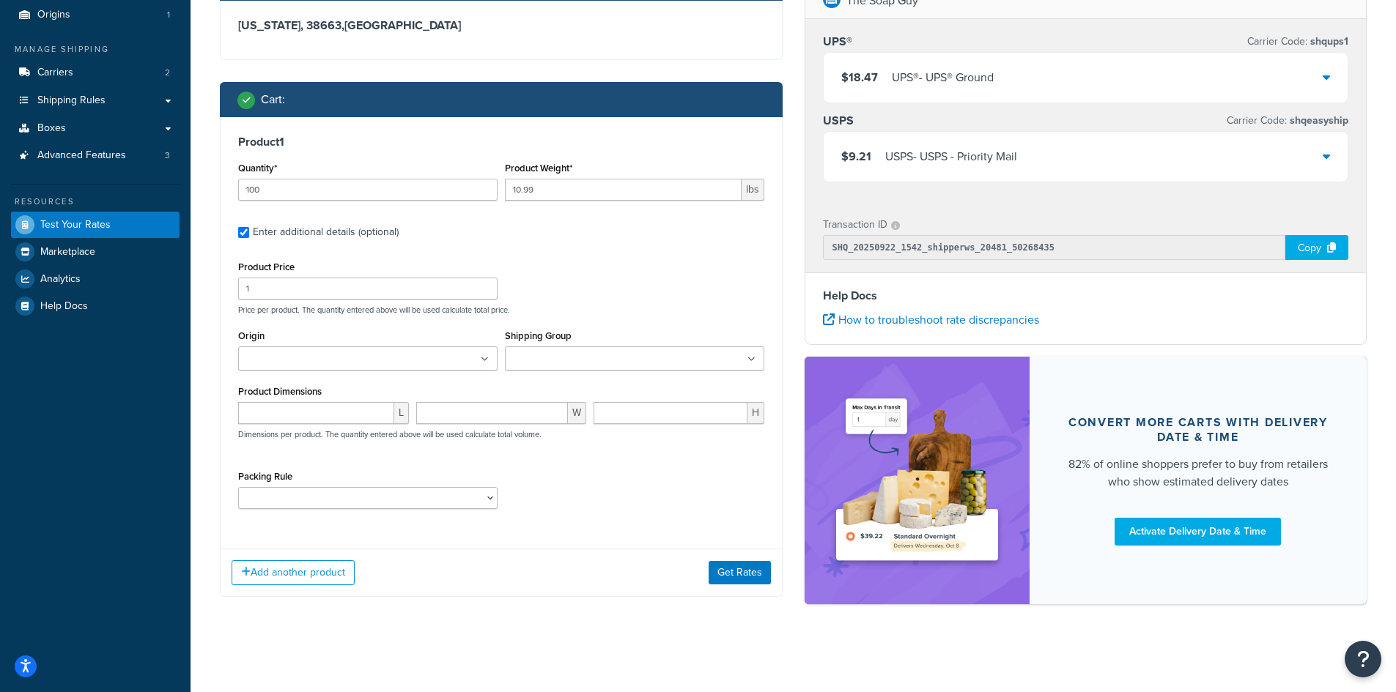
click at [273, 232] on div "Enter additional details (optional)" at bounding box center [326, 232] width 146 height 21
click at [249, 232] on input "Enter additional details (optional)" at bounding box center [243, 232] width 11 height 11
checkbox input "false"
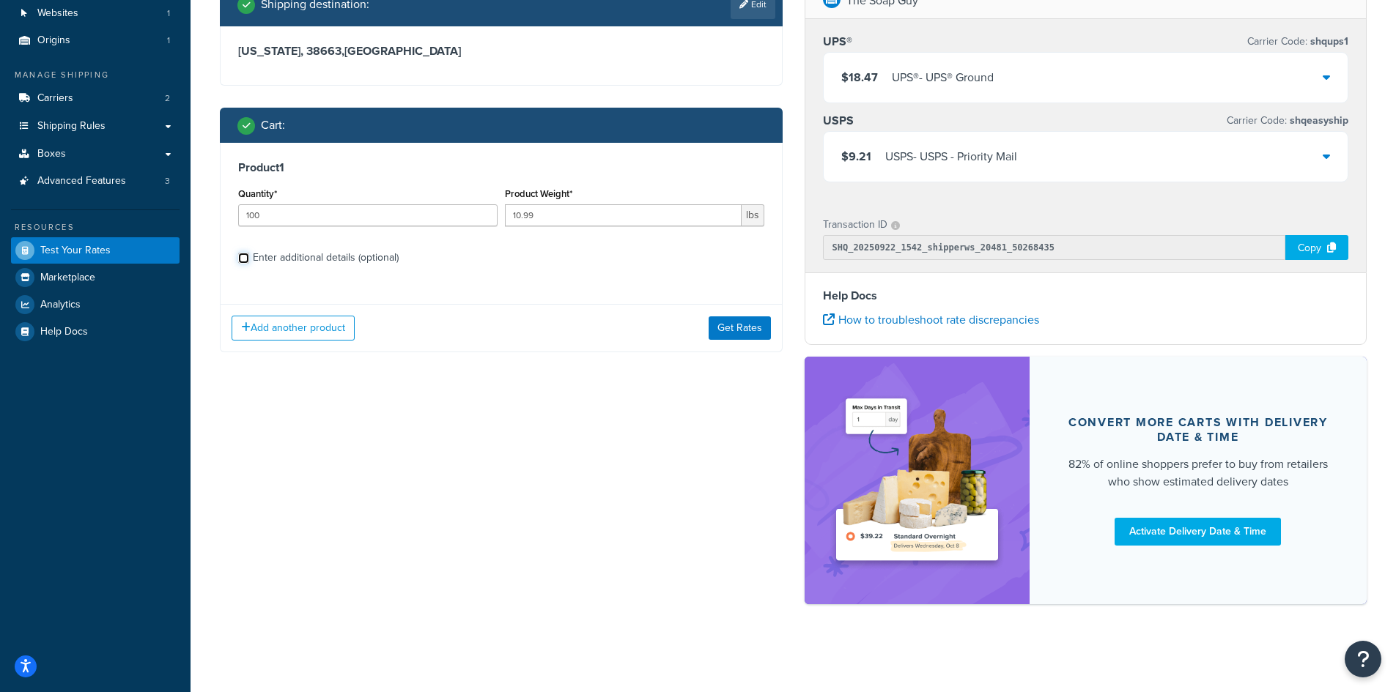
scroll to position [109, 0]
click at [714, 330] on button "Get Rates" at bounding box center [739, 327] width 62 height 23
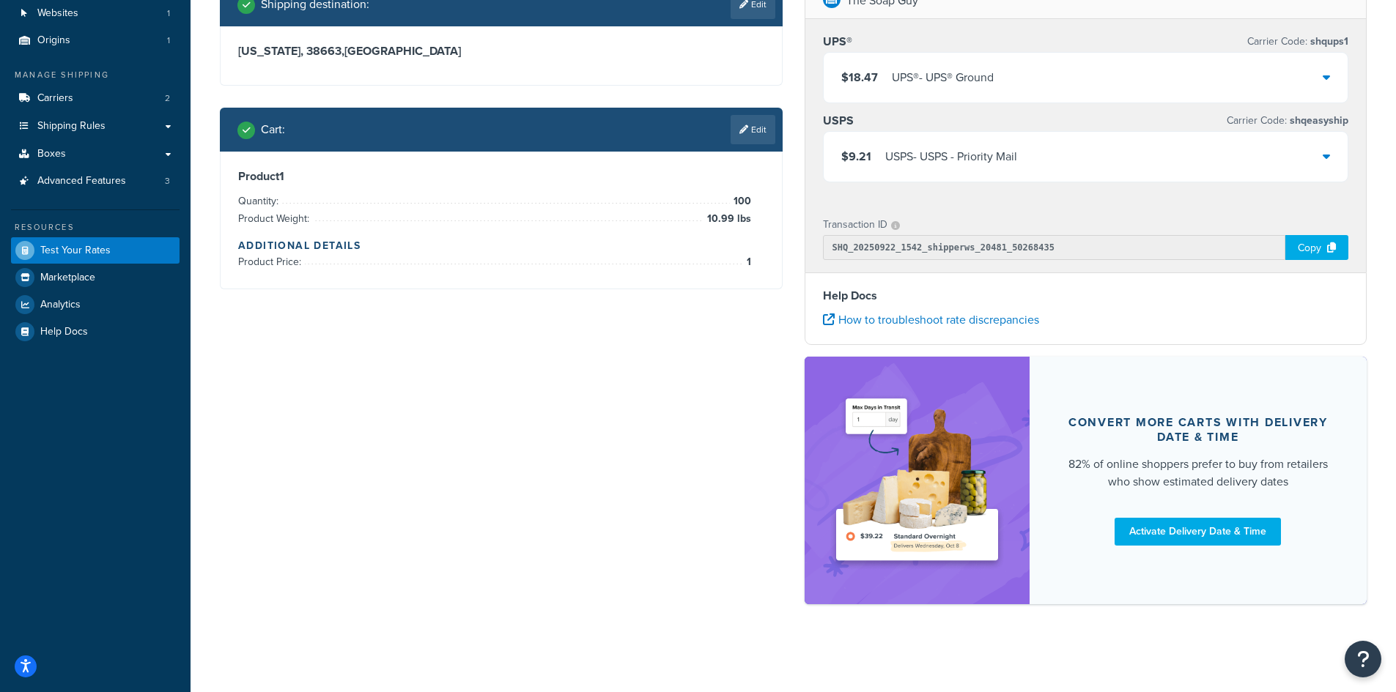
scroll to position [0, 0]
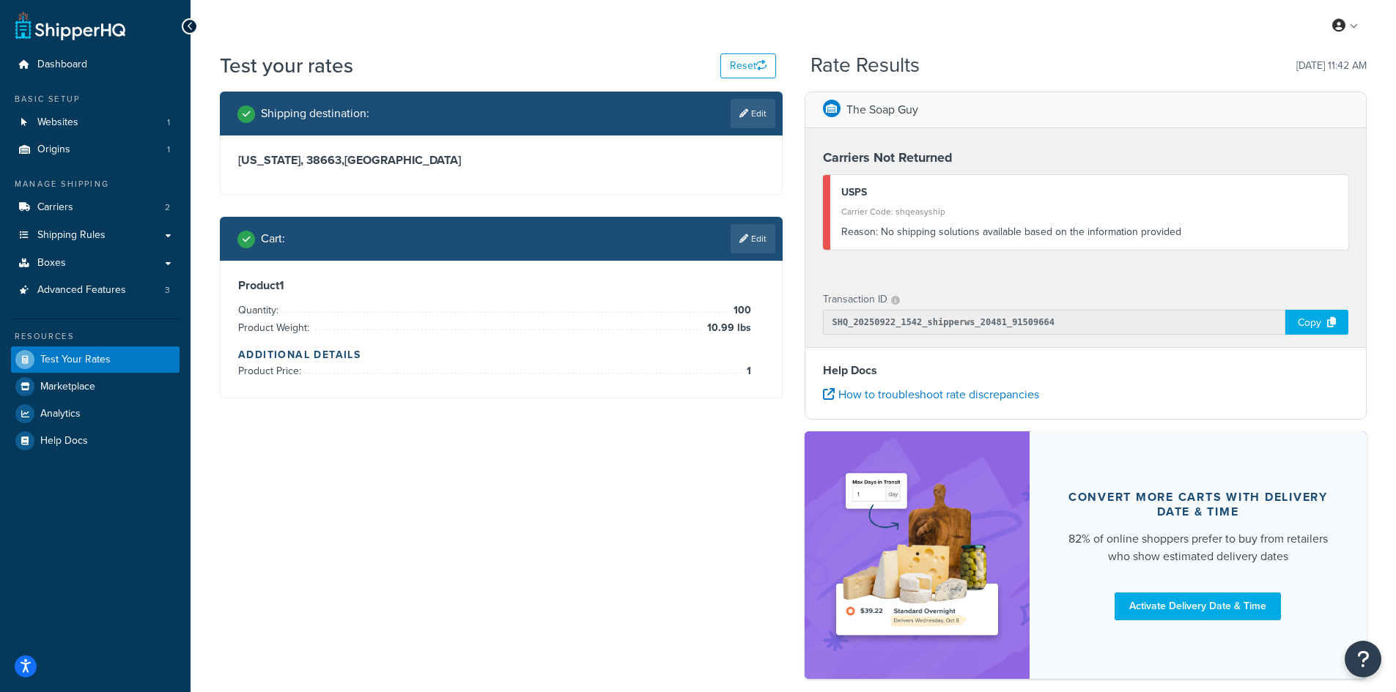
click at [763, 256] on div "Cart : Edit" at bounding box center [501, 239] width 563 height 44
click at [764, 237] on link "Edit" at bounding box center [752, 238] width 45 height 29
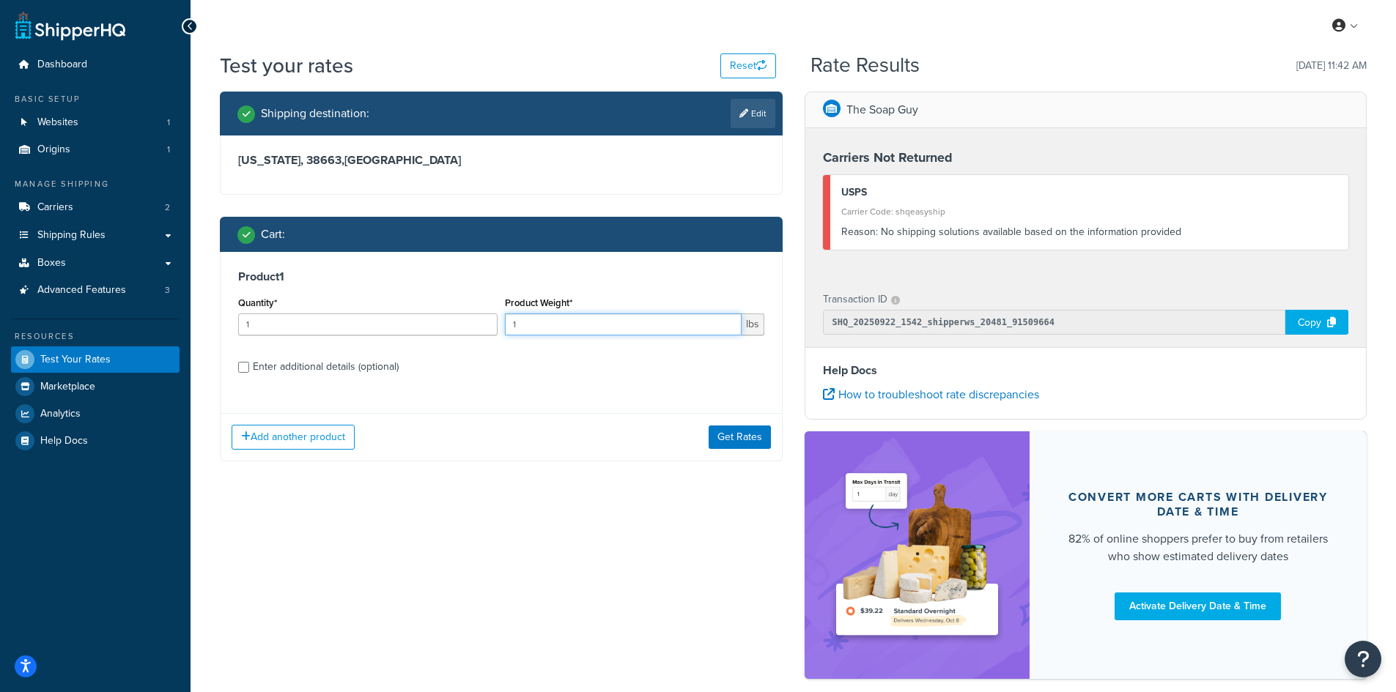
click at [535, 328] on input "1" at bounding box center [623, 325] width 237 height 22
type input "10.99"
click at [725, 433] on button "Get Rates" at bounding box center [739, 437] width 62 height 23
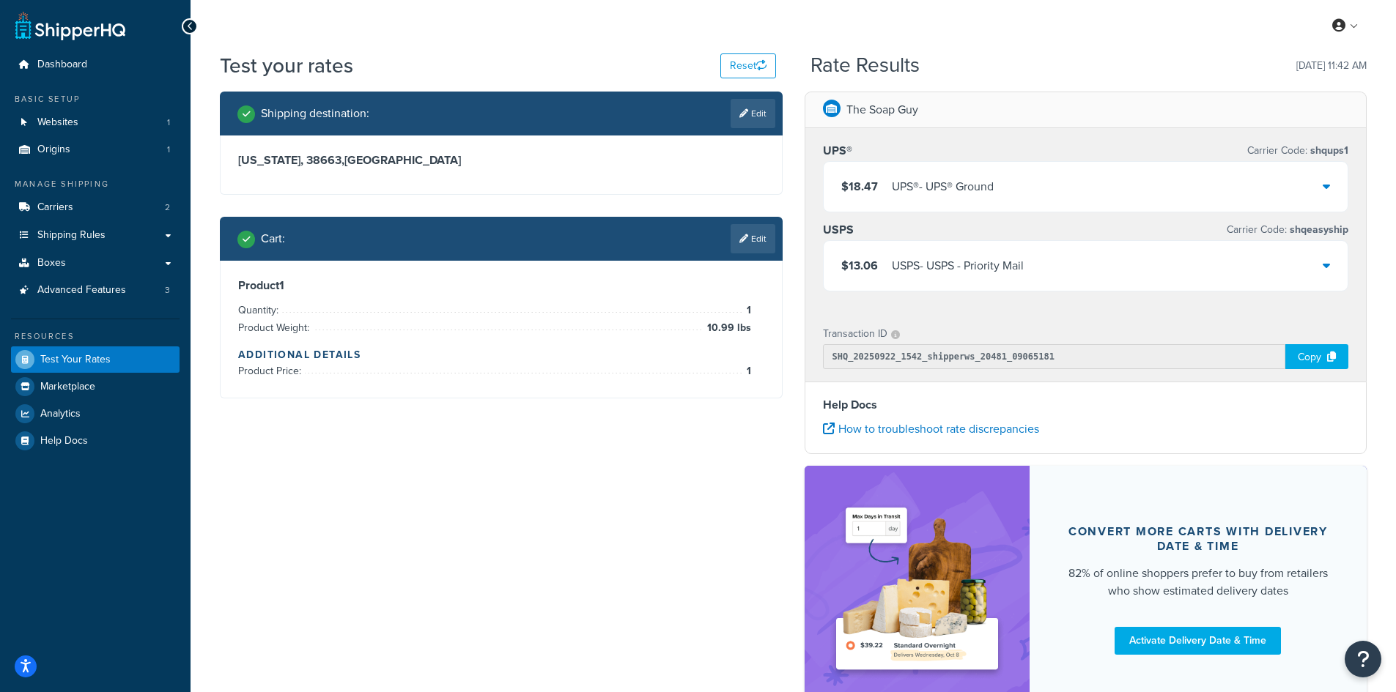
click at [1064, 260] on div "$13.06 USPS - USPS - Priority Mail" at bounding box center [1085, 266] width 525 height 50
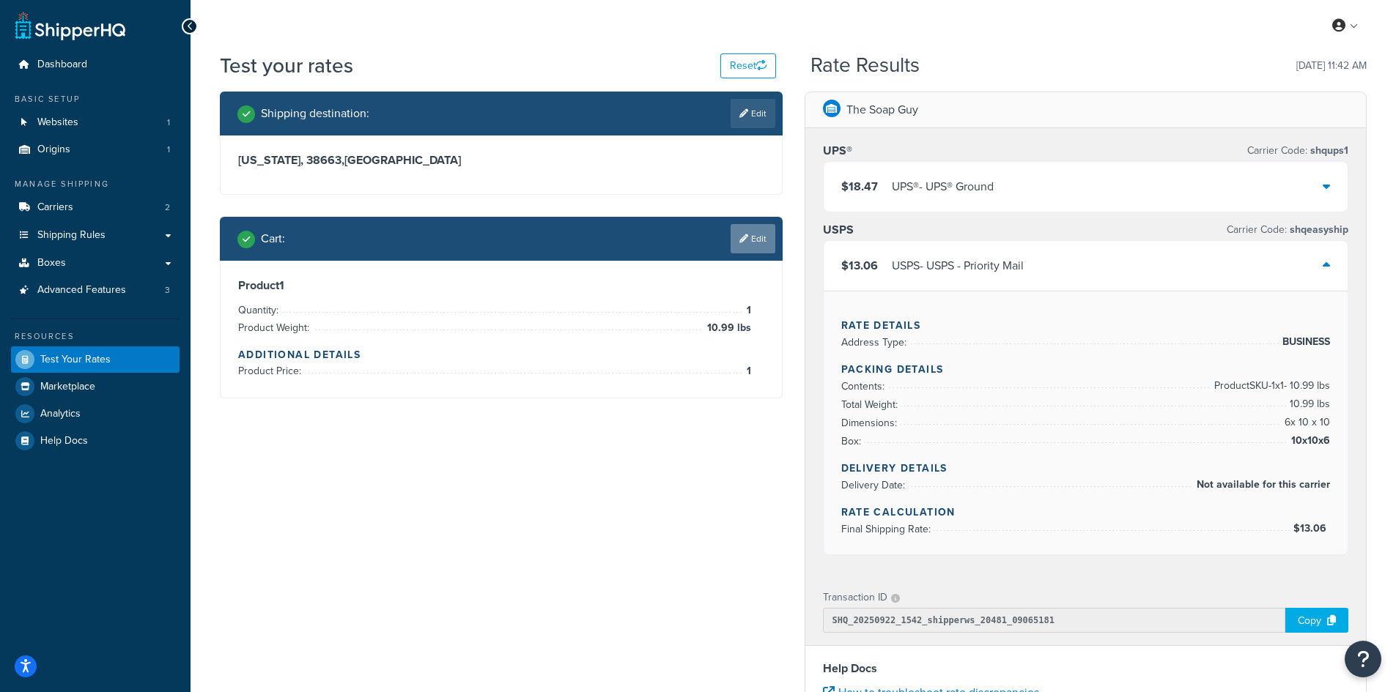
click at [743, 241] on icon at bounding box center [743, 238] width 9 height 9
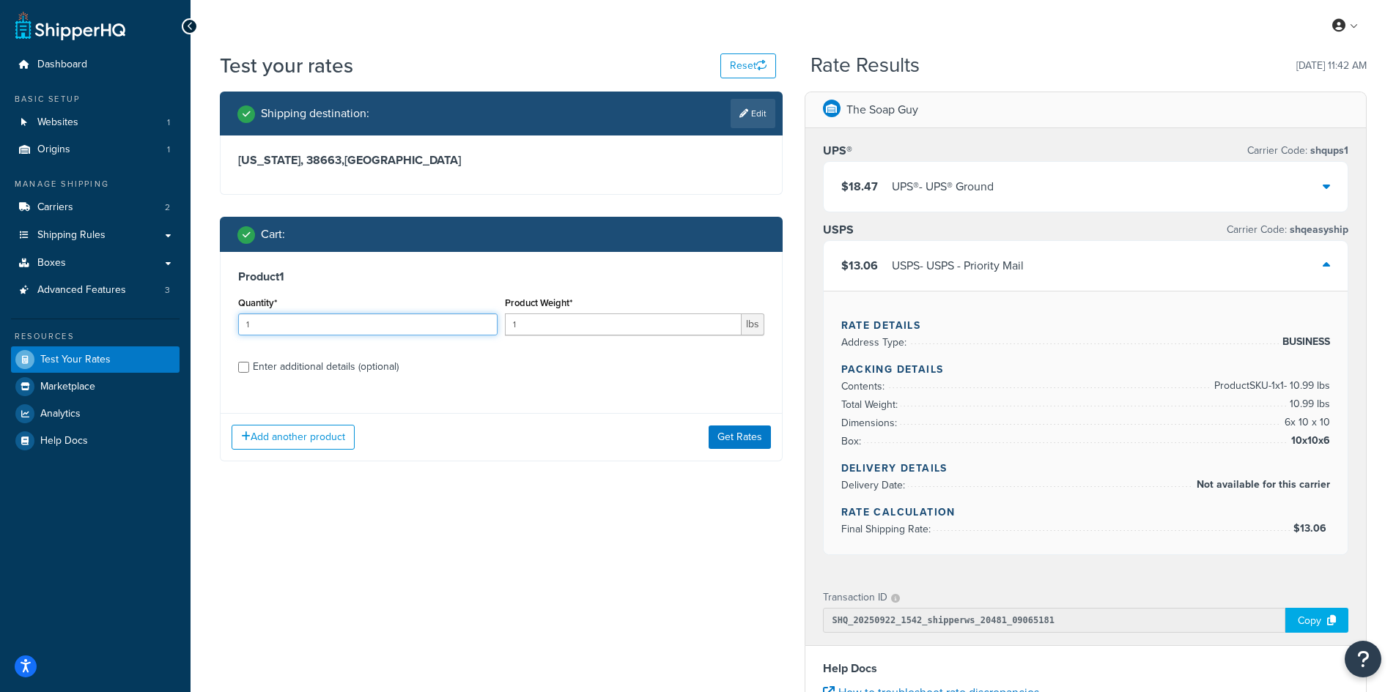
click at [283, 316] on input "1" at bounding box center [367, 325] width 259 height 22
type input "100"
click at [733, 441] on button "Get Rates" at bounding box center [739, 437] width 62 height 23
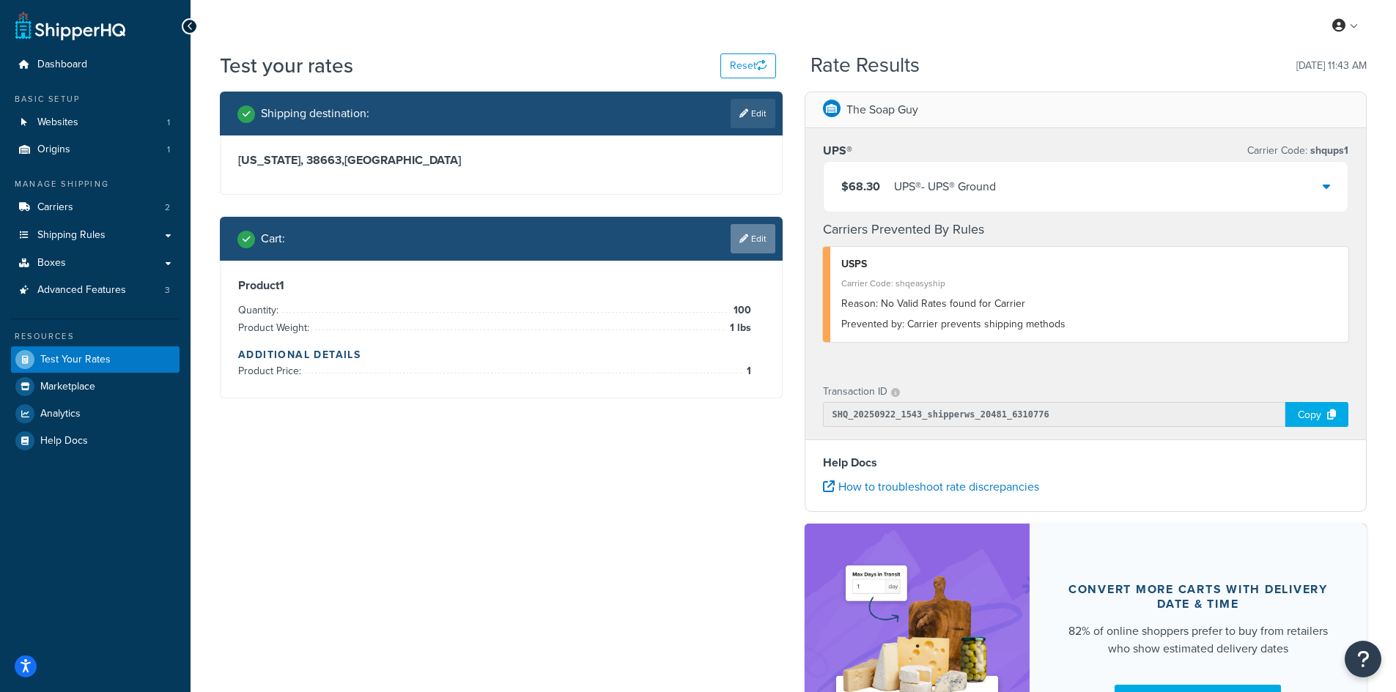
click at [758, 237] on link "Edit" at bounding box center [752, 238] width 45 height 29
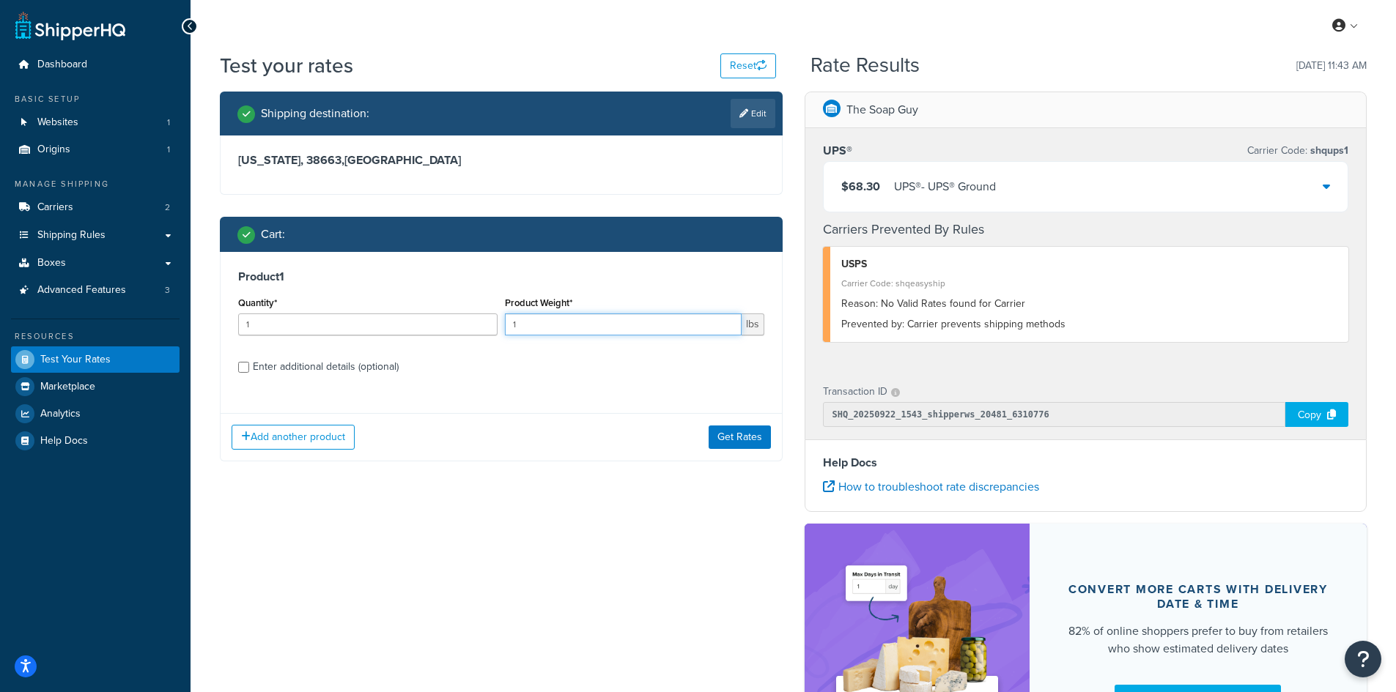
click at [580, 328] on input "1" at bounding box center [623, 325] width 237 height 22
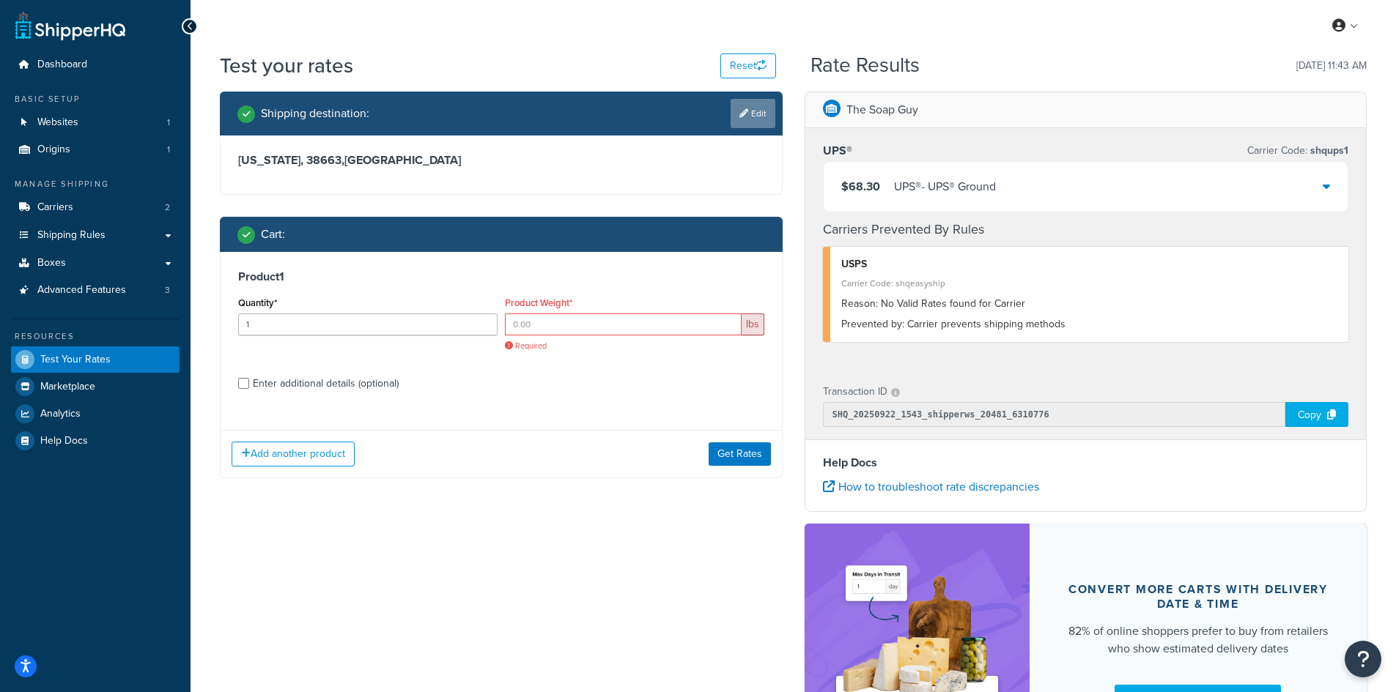
click at [741, 108] on link "Edit" at bounding box center [752, 113] width 45 height 29
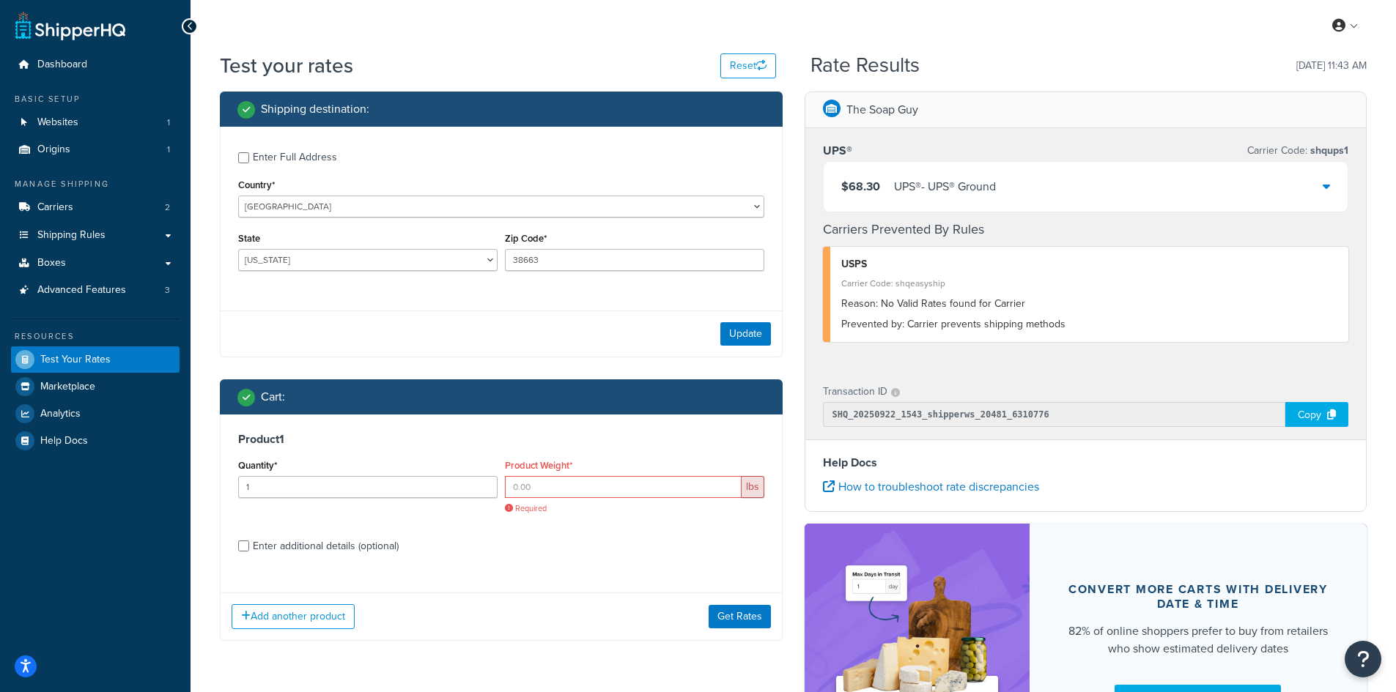
click at [267, 272] on div "State [US_STATE] [US_STATE] [US_STATE] [US_STATE] [US_STATE] Armed Forces Ameri…" at bounding box center [367, 255] width 267 height 53
click at [312, 267] on select "[US_STATE] [US_STATE] [US_STATE] [US_STATE] [US_STATE] Armed Forces Americas Ar…" at bounding box center [367, 260] width 259 height 22
select select "MD"
click at [238, 249] on select "[US_STATE] [US_STATE] [US_STATE] [US_STATE] [US_STATE] Armed Forces Americas Ar…" at bounding box center [367, 260] width 259 height 22
click at [515, 262] on input "38663" at bounding box center [634, 260] width 259 height 22
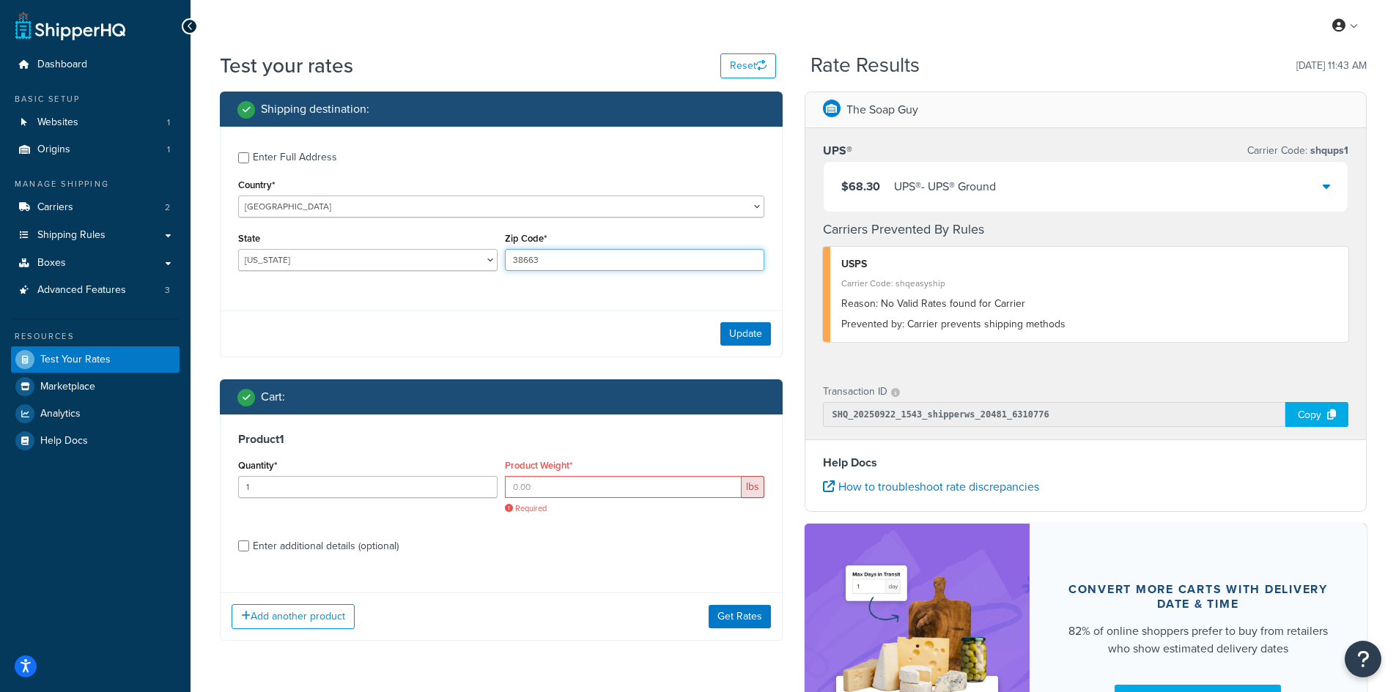
click at [515, 262] on input "38663" at bounding box center [634, 260] width 259 height 22
paste input "21227"
type input "21227"
click at [730, 337] on button "Update" at bounding box center [745, 333] width 51 height 23
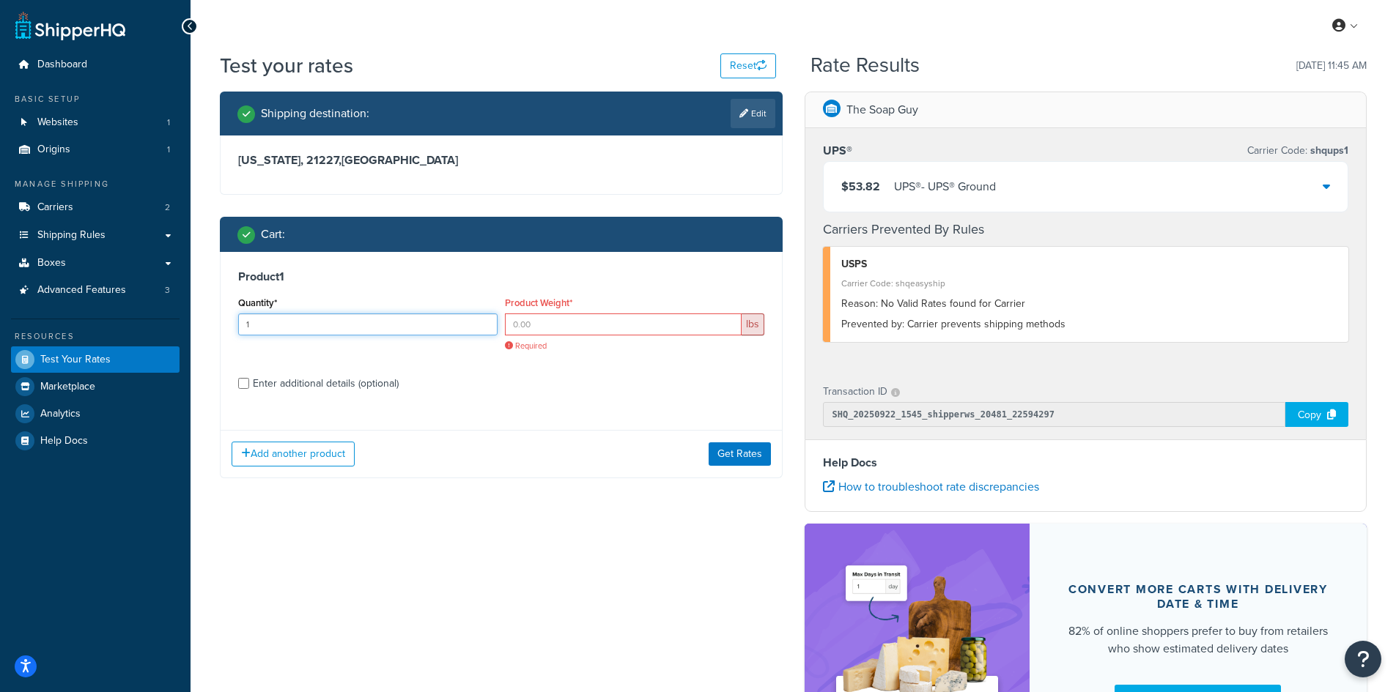
click at [262, 330] on input "1" at bounding box center [367, 325] width 259 height 22
type input "100"
click at [581, 329] on input "Product Weight*" at bounding box center [623, 325] width 237 height 22
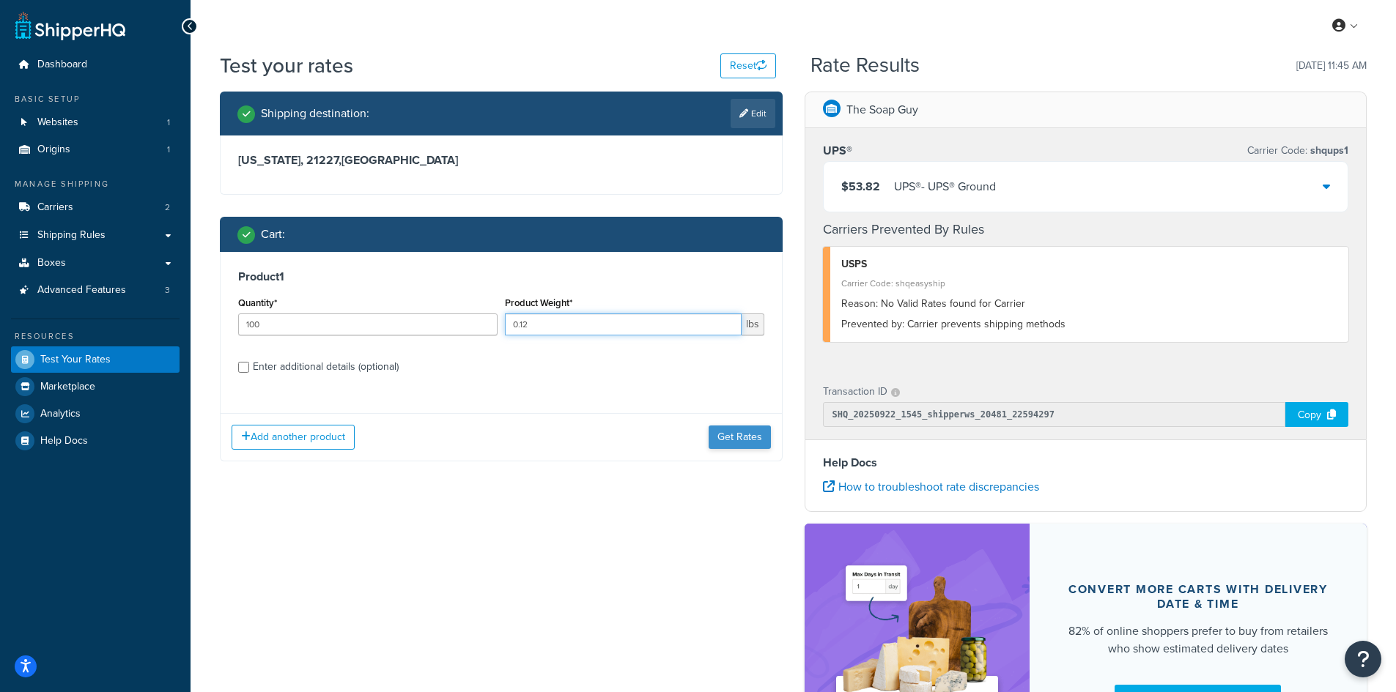
type input "0.12"
click at [729, 440] on button "Get Rates" at bounding box center [739, 437] width 62 height 23
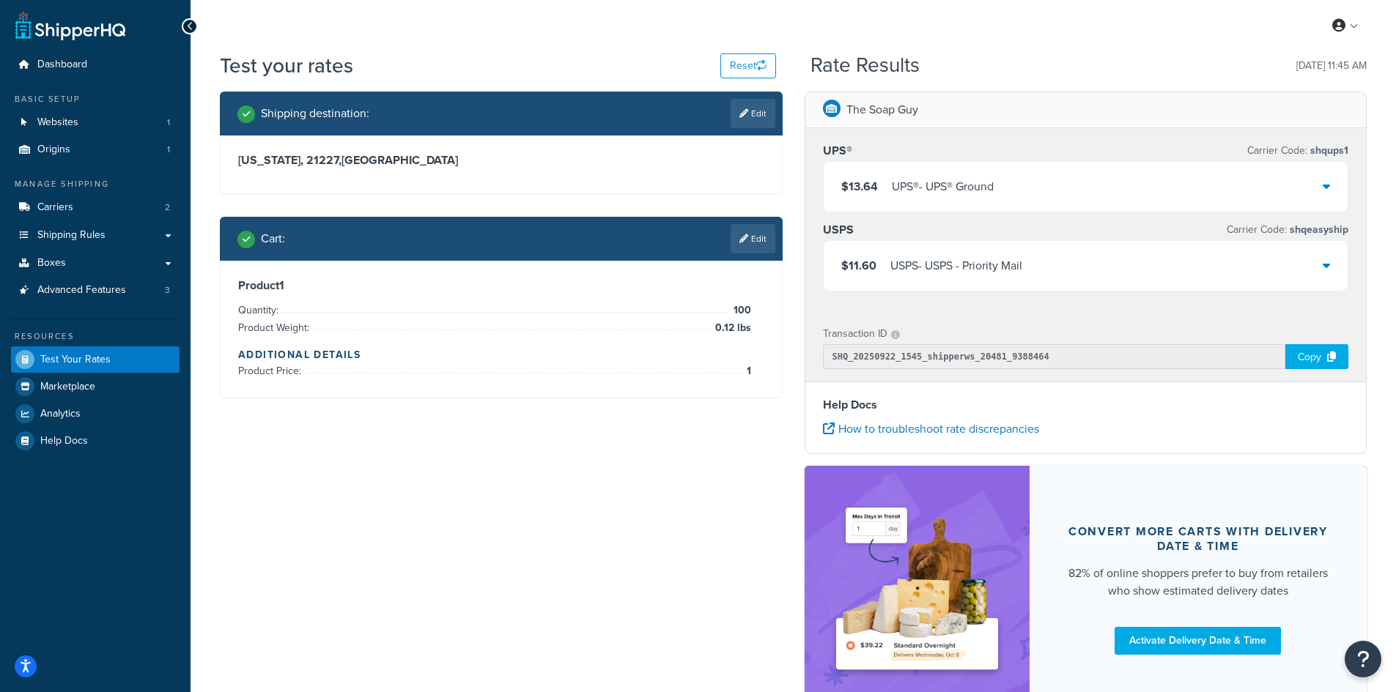
click at [1103, 202] on div "$13.64 UPS® - UPS® Ground" at bounding box center [1085, 187] width 525 height 50
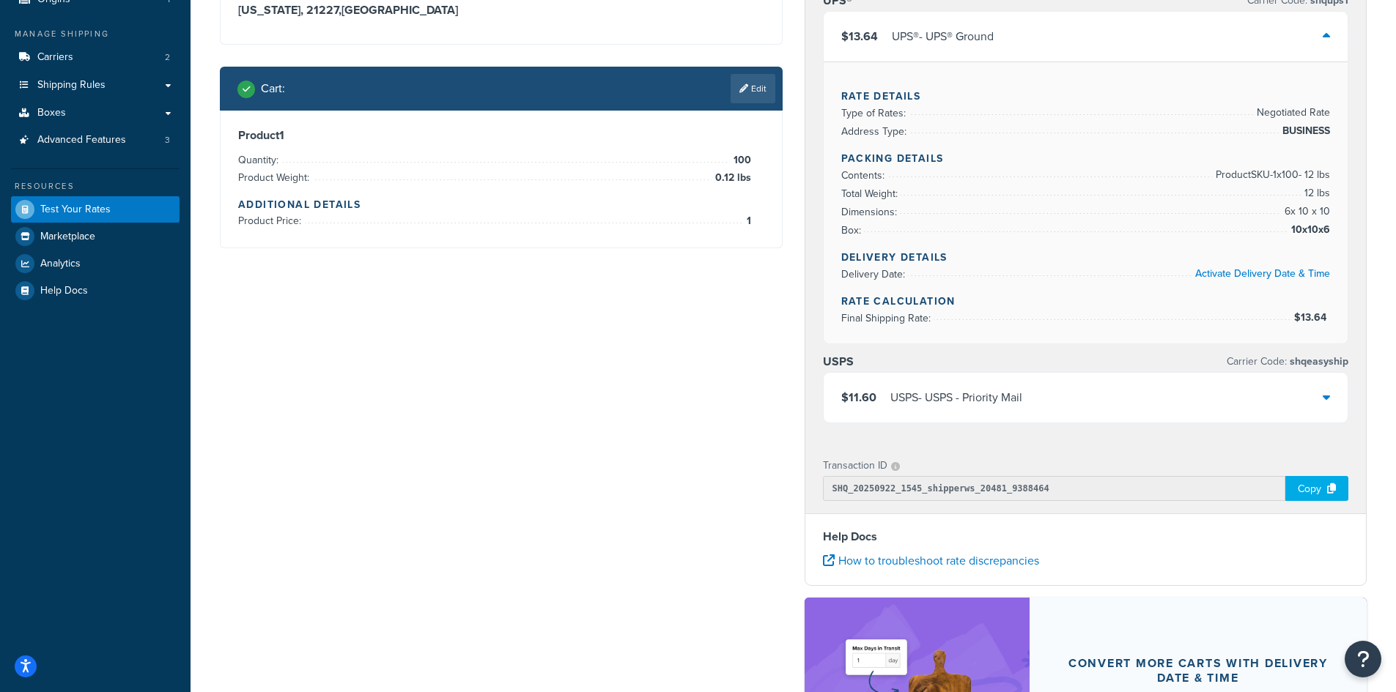
scroll to position [73, 0]
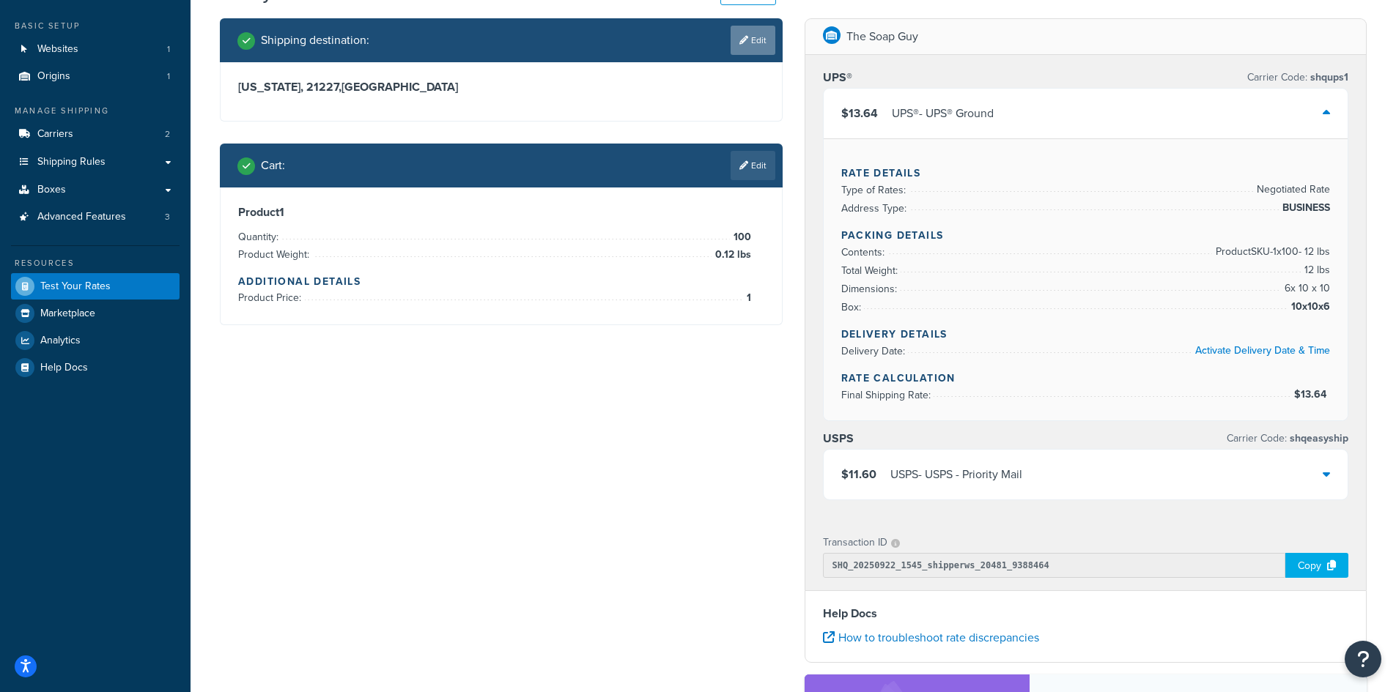
click at [758, 53] on link "Edit" at bounding box center [752, 40] width 45 height 29
select select "MD"
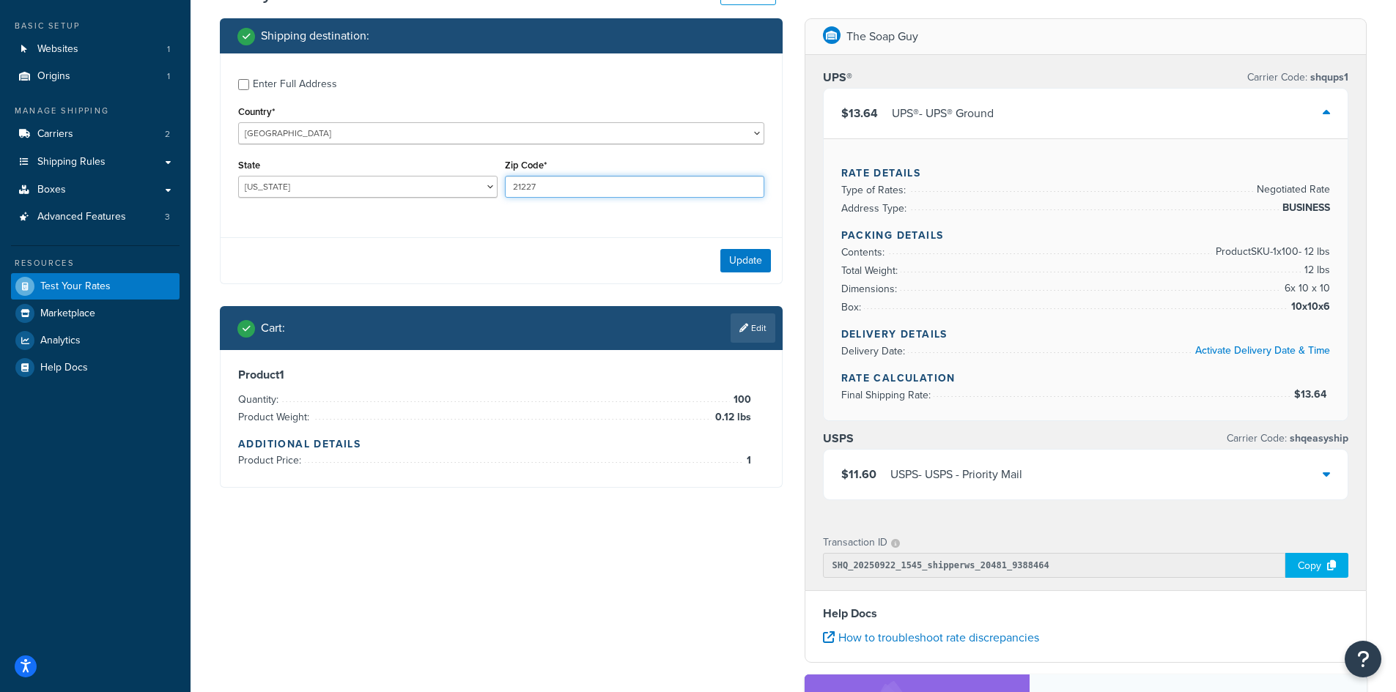
click at [523, 185] on input "21227" at bounding box center [634, 187] width 259 height 22
type input "2"
type input "68430"
click at [430, 183] on select "[US_STATE] [US_STATE] [US_STATE] [US_STATE] [US_STATE] Armed Forces Americas Ar…" at bounding box center [367, 187] width 259 height 22
select select "NE"
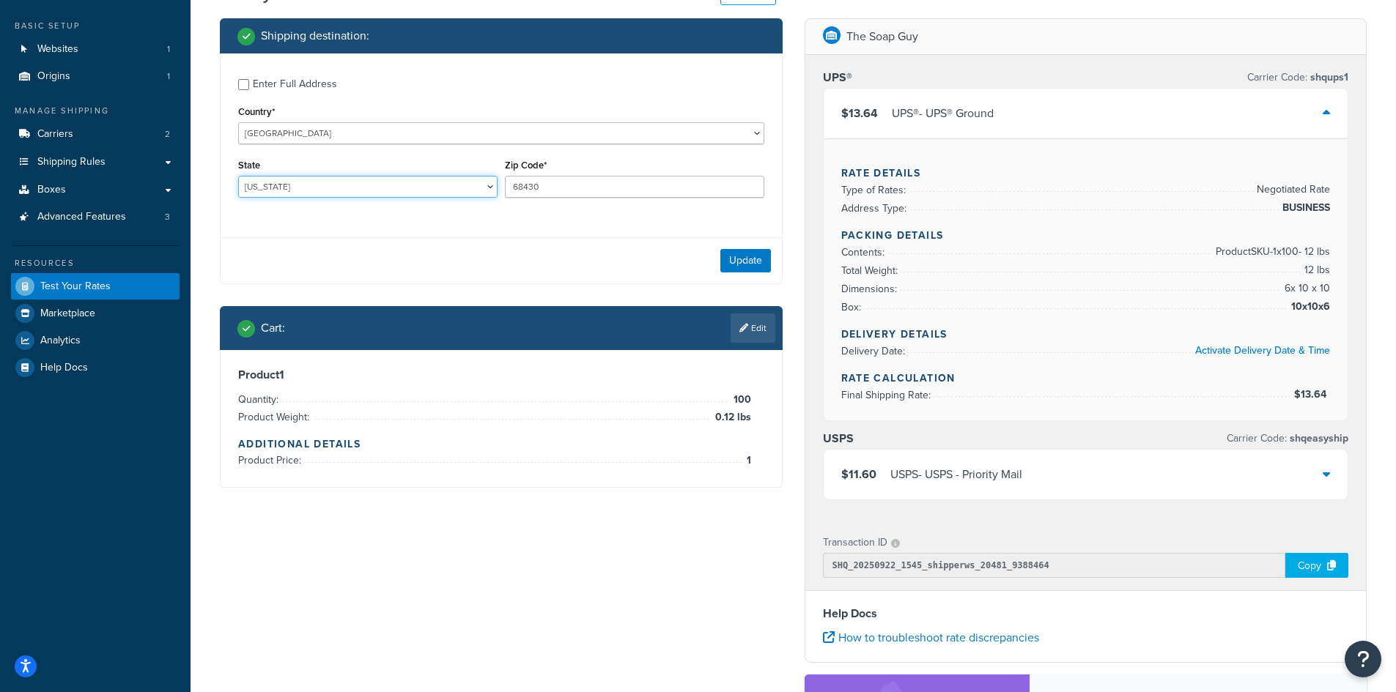
click at [238, 176] on select "[US_STATE] [US_STATE] [US_STATE] [US_STATE] [US_STATE] Armed Forces Americas Ar…" at bounding box center [367, 187] width 259 height 22
click at [749, 328] on link "Edit" at bounding box center [752, 328] width 45 height 29
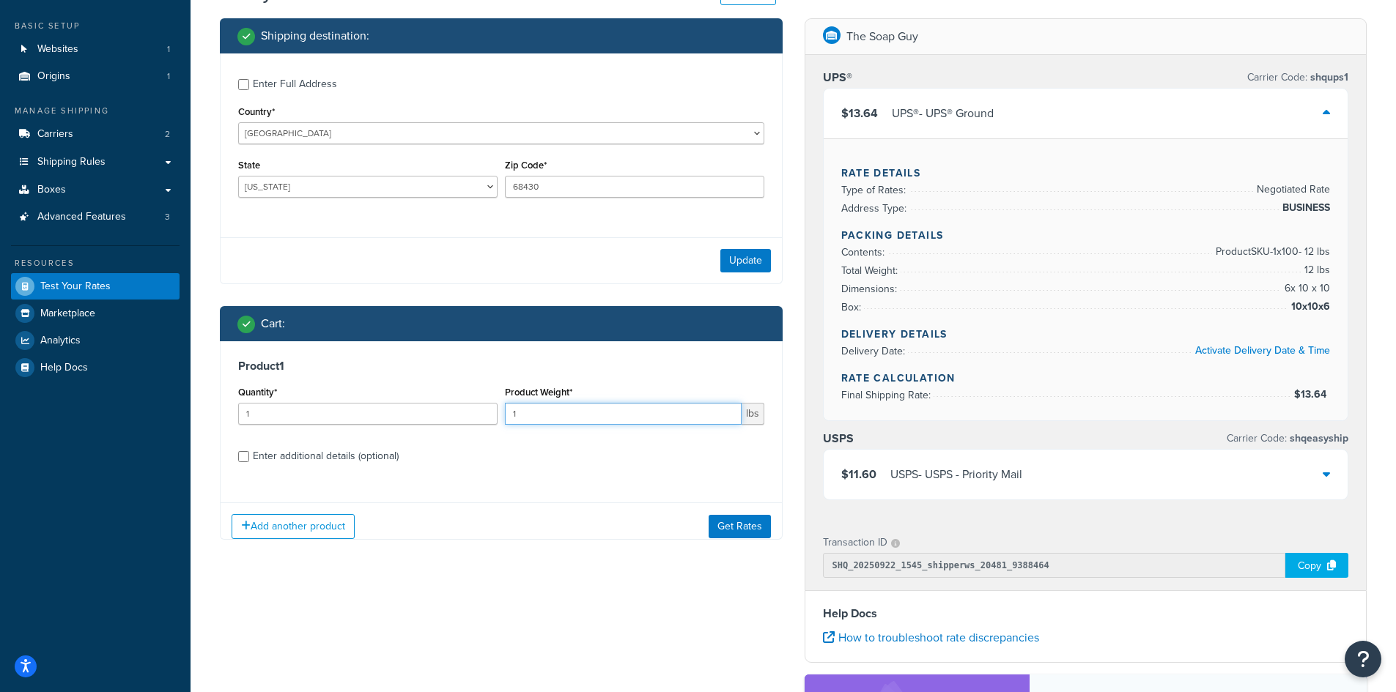
click at [561, 405] on input "1" at bounding box center [623, 414] width 237 height 22
type input "0.24"
click at [380, 427] on div "Quantity* 1" at bounding box center [367, 408] width 267 height 53
click at [362, 403] on input "1" at bounding box center [367, 414] width 259 height 22
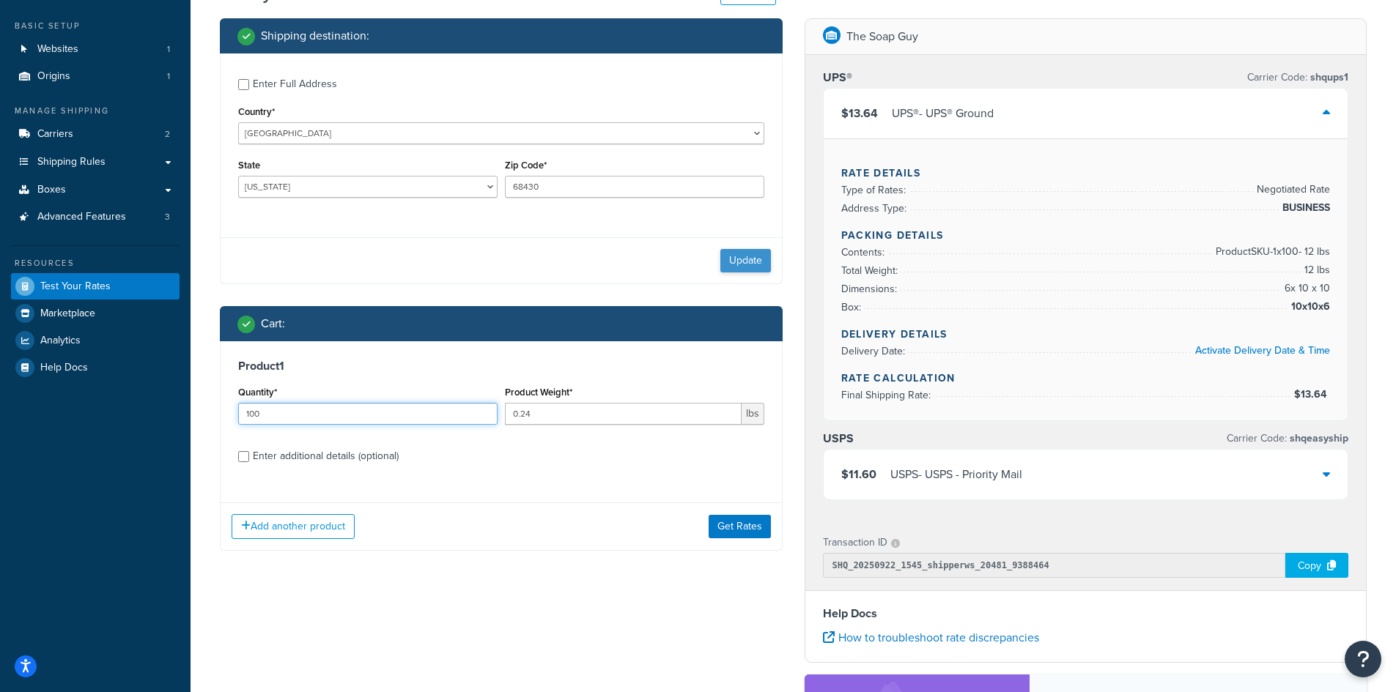
type input "100"
click at [733, 259] on button "Update" at bounding box center [745, 260] width 51 height 23
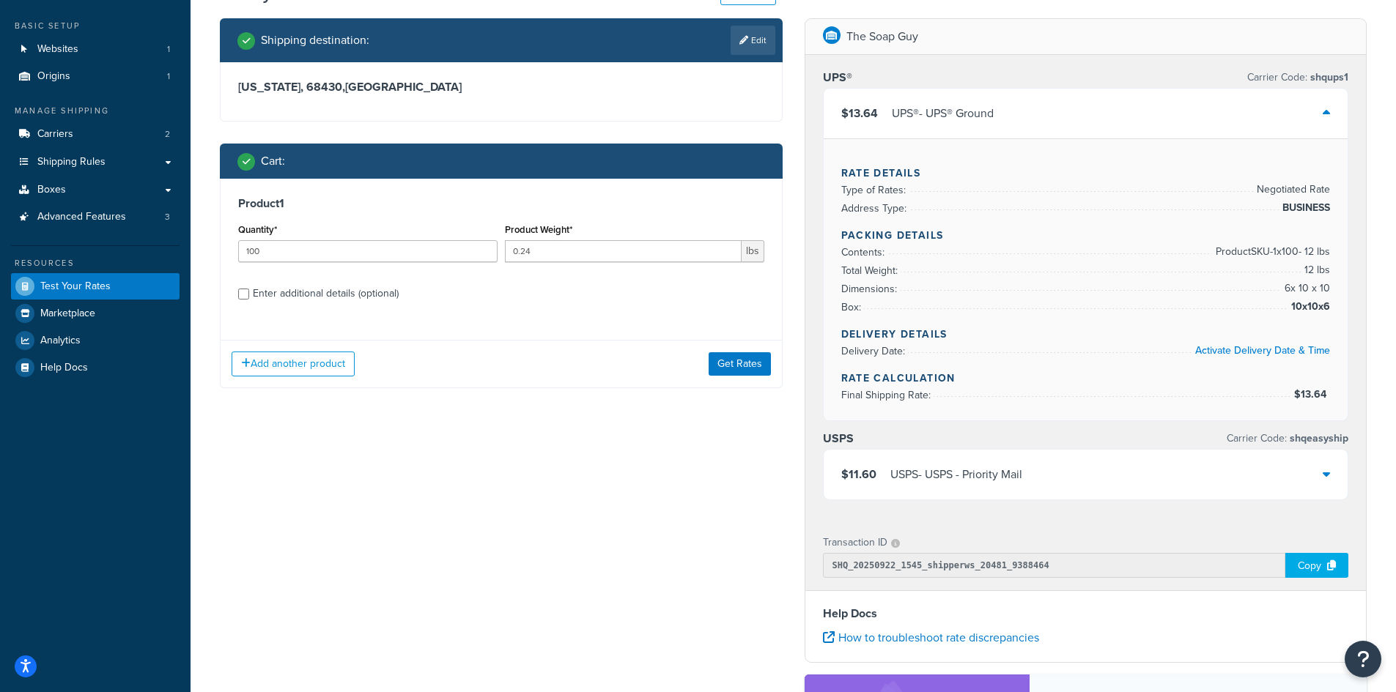
scroll to position [0, 0]
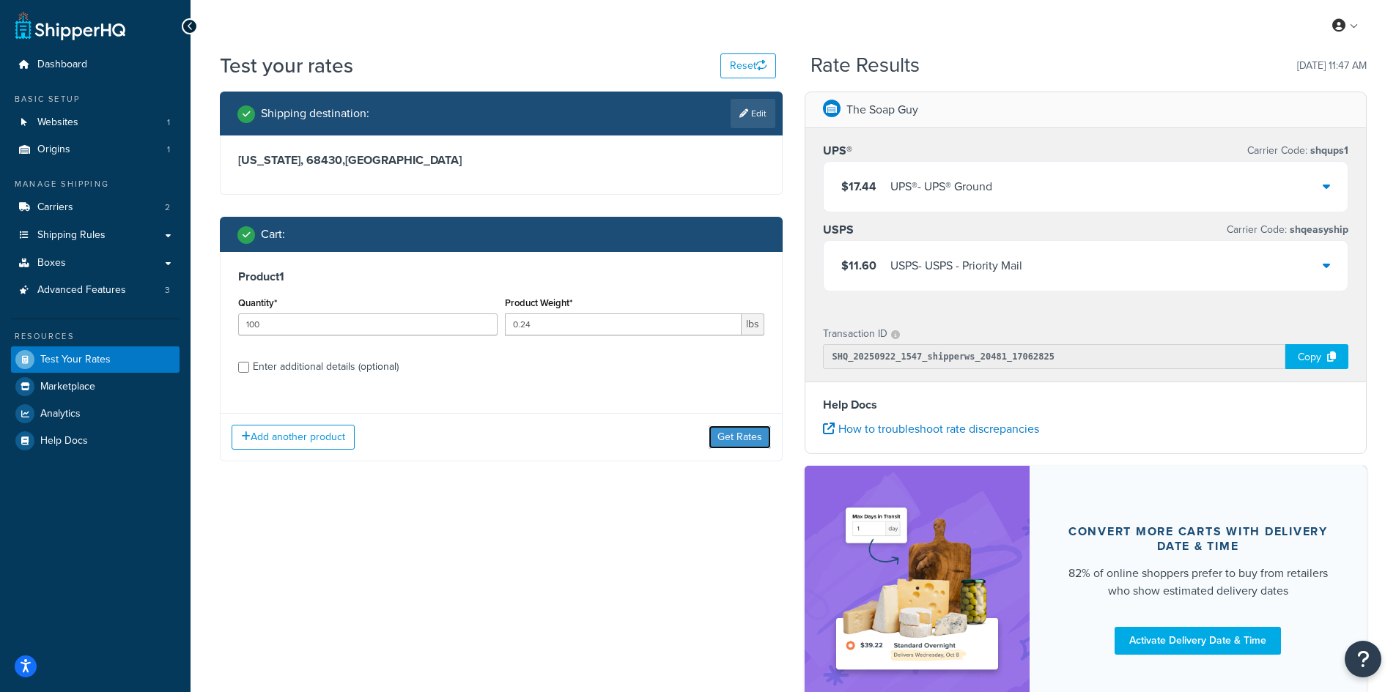
click at [755, 434] on button "Get Rates" at bounding box center [739, 437] width 62 height 23
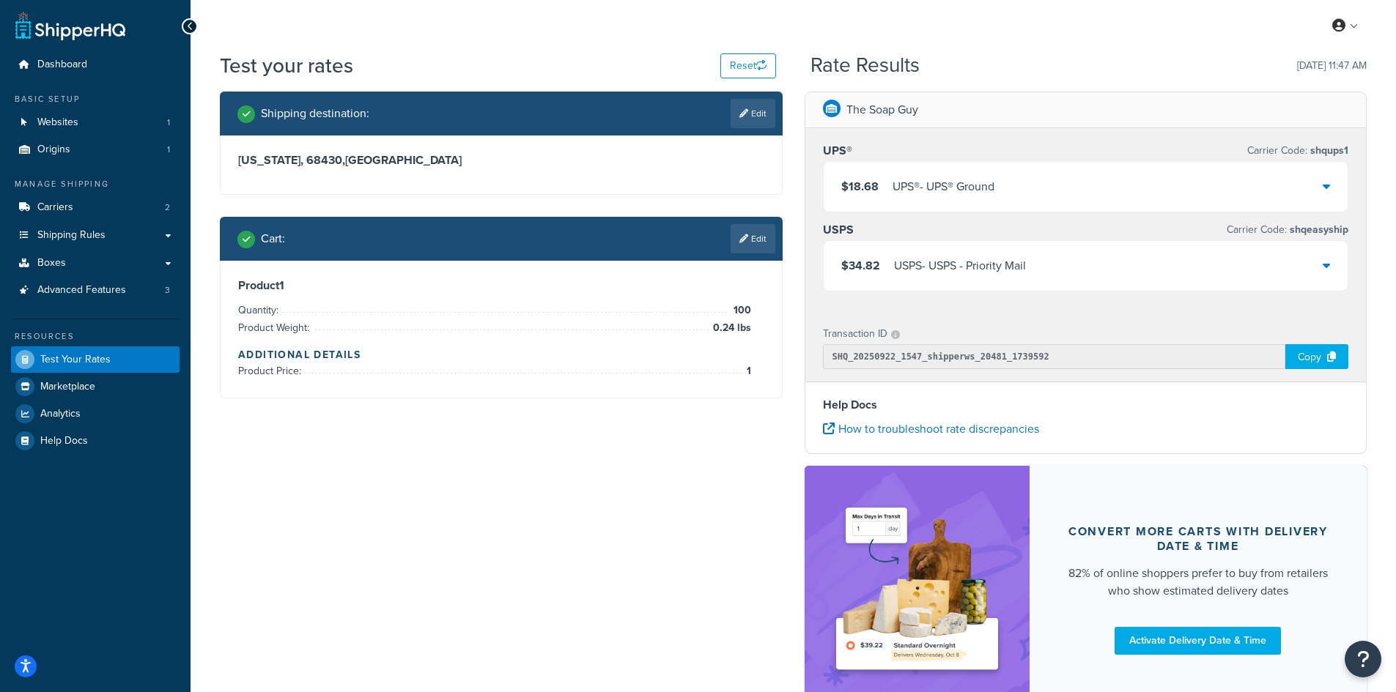
click at [1049, 177] on div "$18.68 UPS® - UPS® Ground" at bounding box center [1085, 187] width 525 height 50
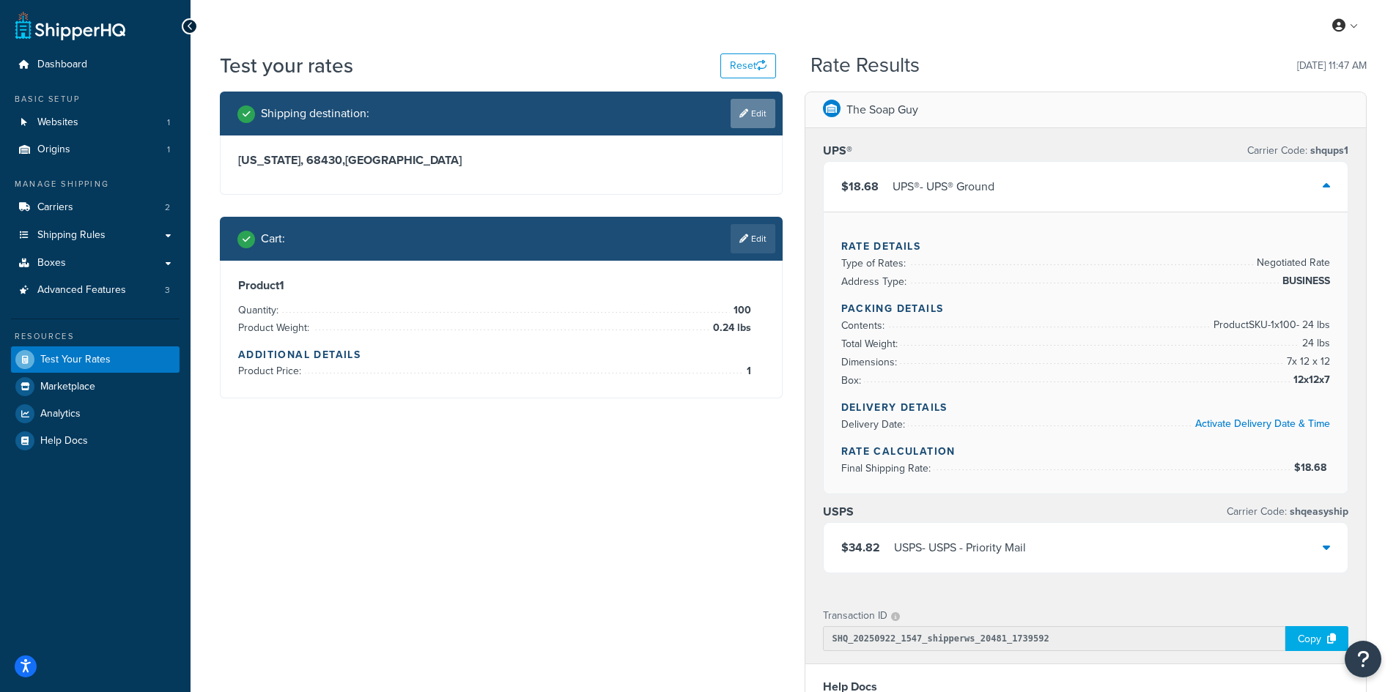
click at [771, 111] on link "Edit" at bounding box center [752, 113] width 45 height 29
select select "NE"
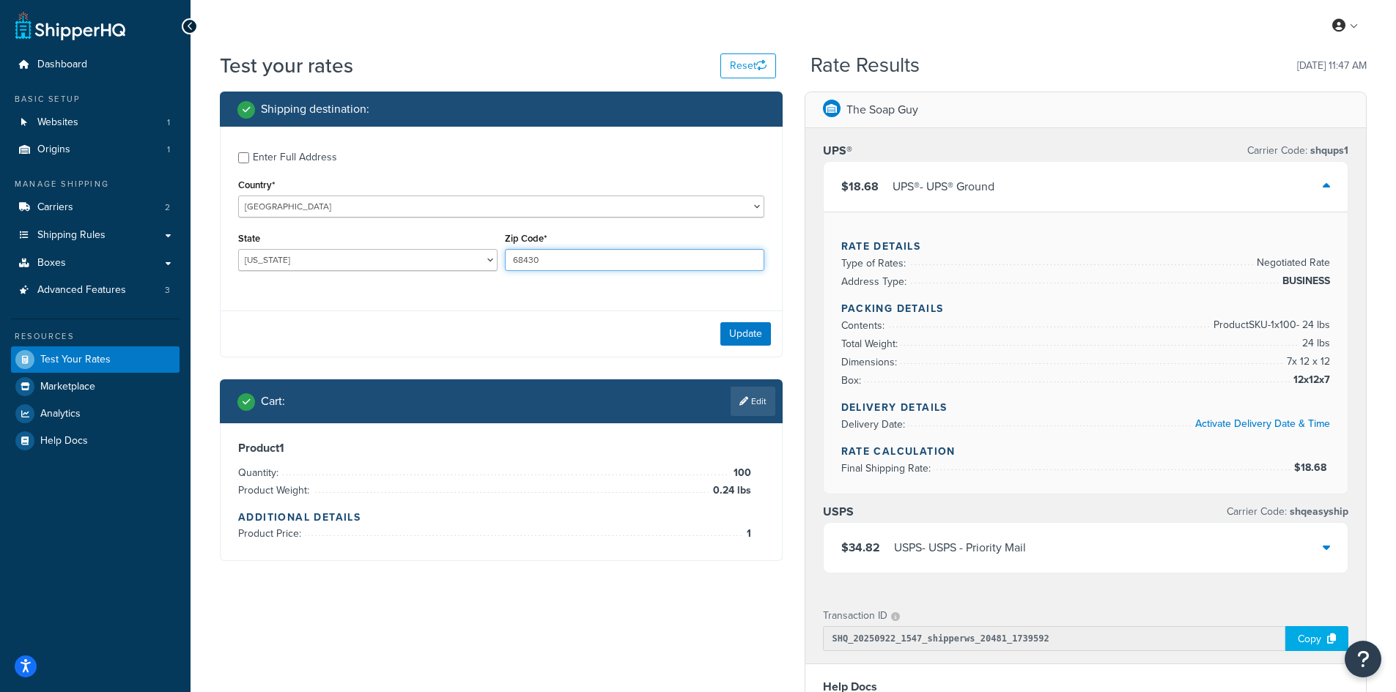
click at [566, 262] on input "68430" at bounding box center [634, 260] width 259 height 22
type input "75103"
click at [306, 267] on select "[US_STATE] [US_STATE] [US_STATE] [US_STATE] [US_STATE] Armed Forces Americas Ar…" at bounding box center [367, 260] width 259 height 22
select select "[GEOGRAPHIC_DATA]"
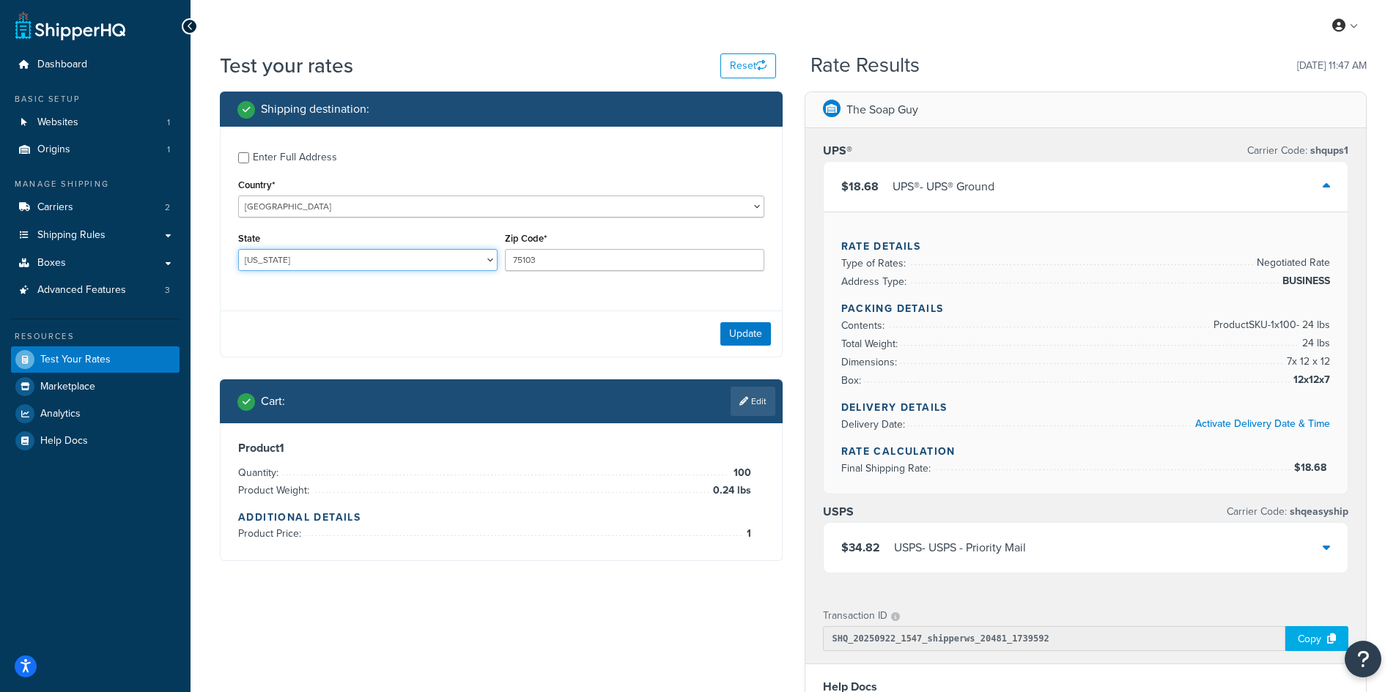
click at [238, 249] on select "[US_STATE] [US_STATE] [US_STATE] [US_STATE] [US_STATE] Armed Forces Americas Ar…" at bounding box center [367, 260] width 259 height 22
click at [747, 336] on button "Update" at bounding box center [745, 333] width 51 height 23
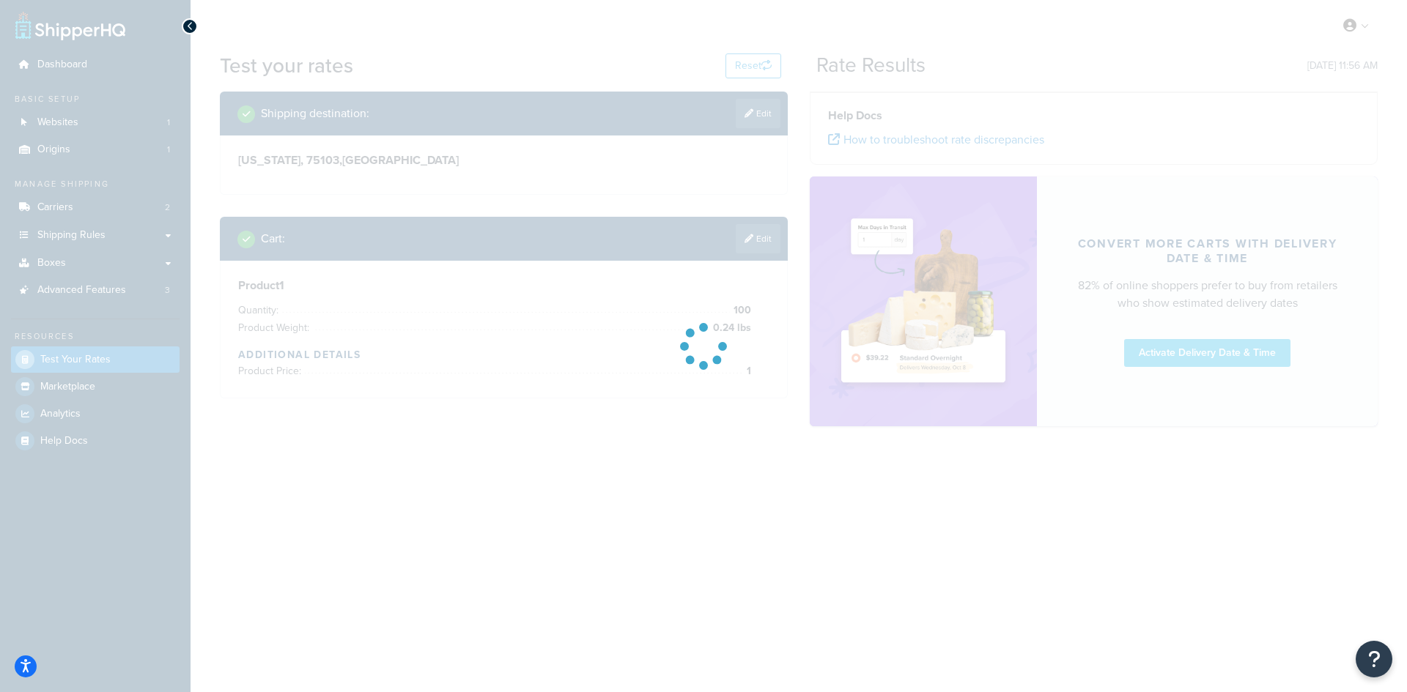
click at [741, 241] on div at bounding box center [703, 346] width 1407 height 692
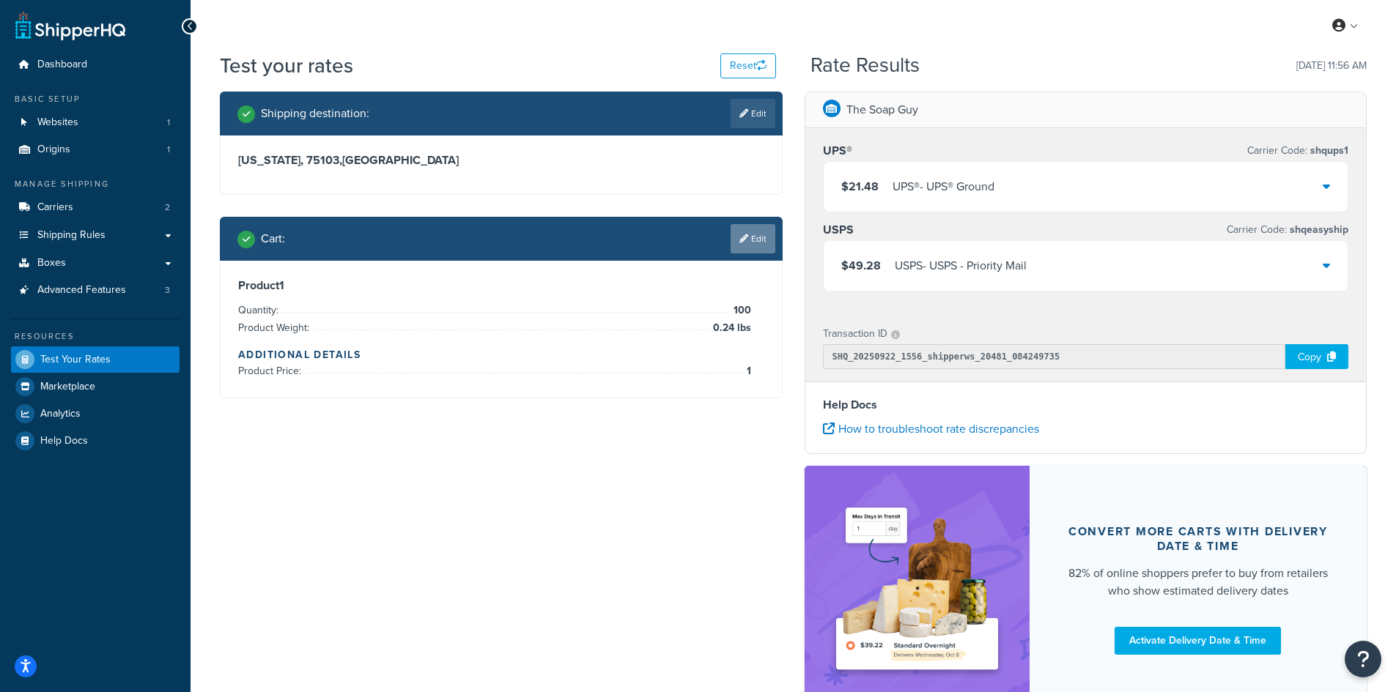
click at [766, 253] on link "Edit" at bounding box center [752, 238] width 45 height 29
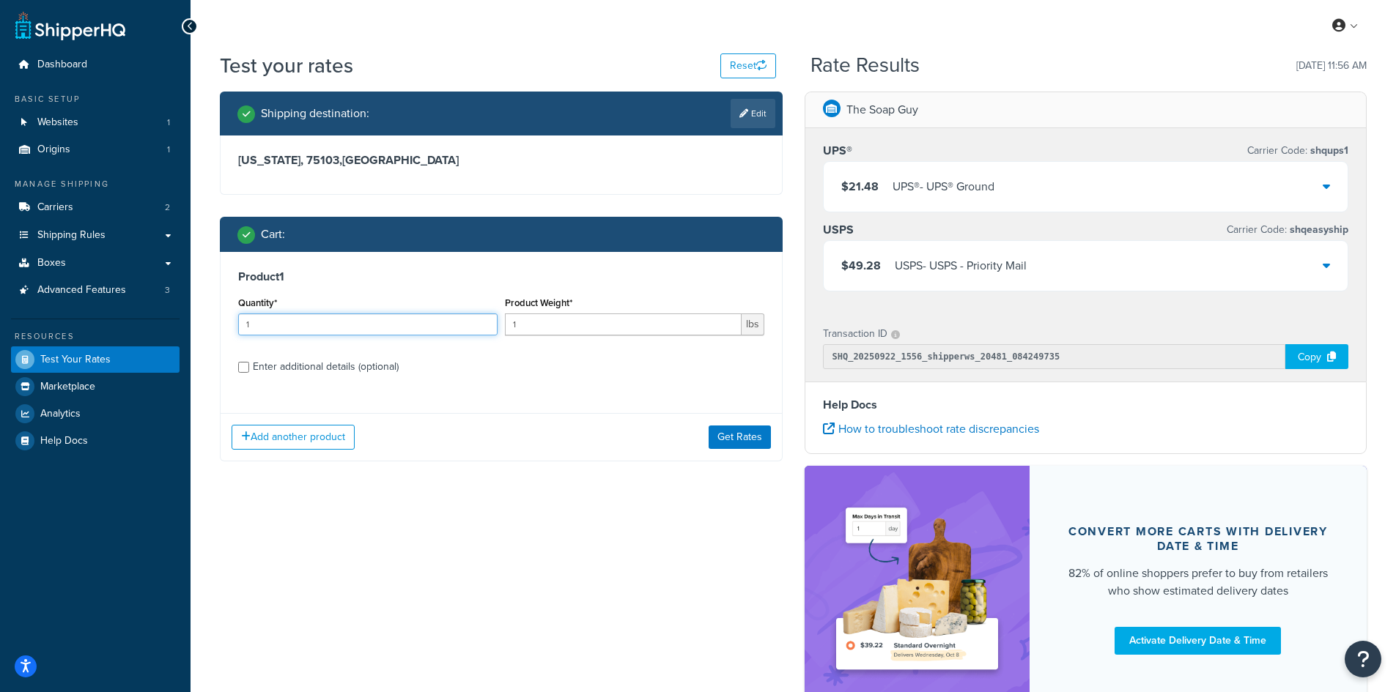
click at [448, 322] on input "1" at bounding box center [367, 325] width 259 height 22
type input "100"
type input "0.78"
click at [722, 432] on button "Get Rates" at bounding box center [739, 437] width 62 height 23
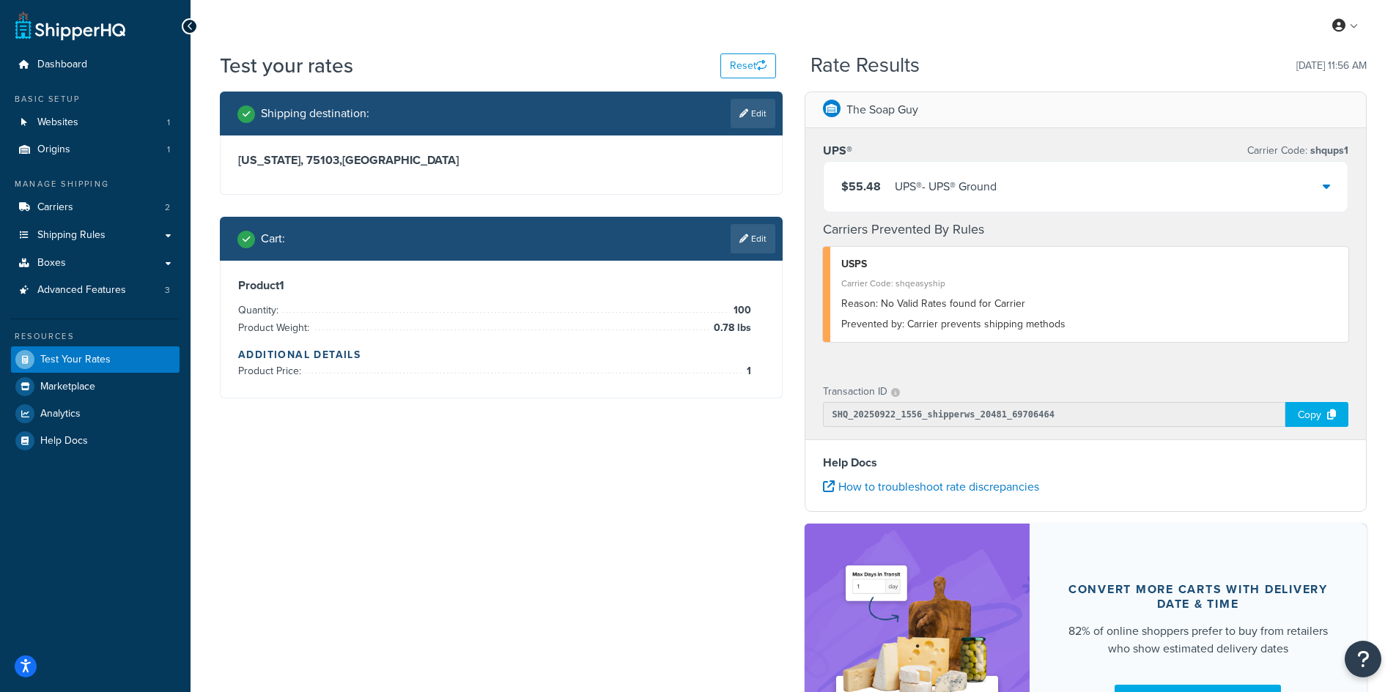
click at [982, 194] on div "UPS® - UPS® Ground" at bounding box center [946, 187] width 102 height 21
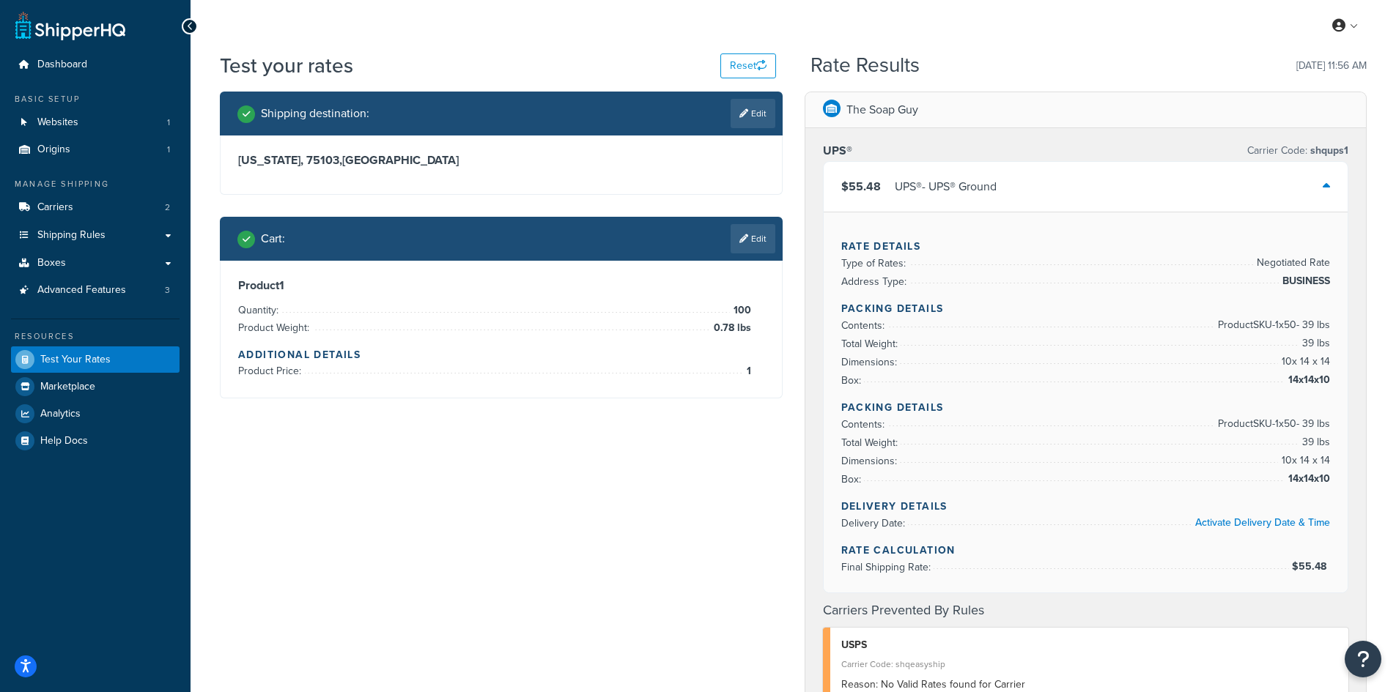
click at [755, 121] on link "Edit" at bounding box center [752, 113] width 45 height 29
select select "[GEOGRAPHIC_DATA]"
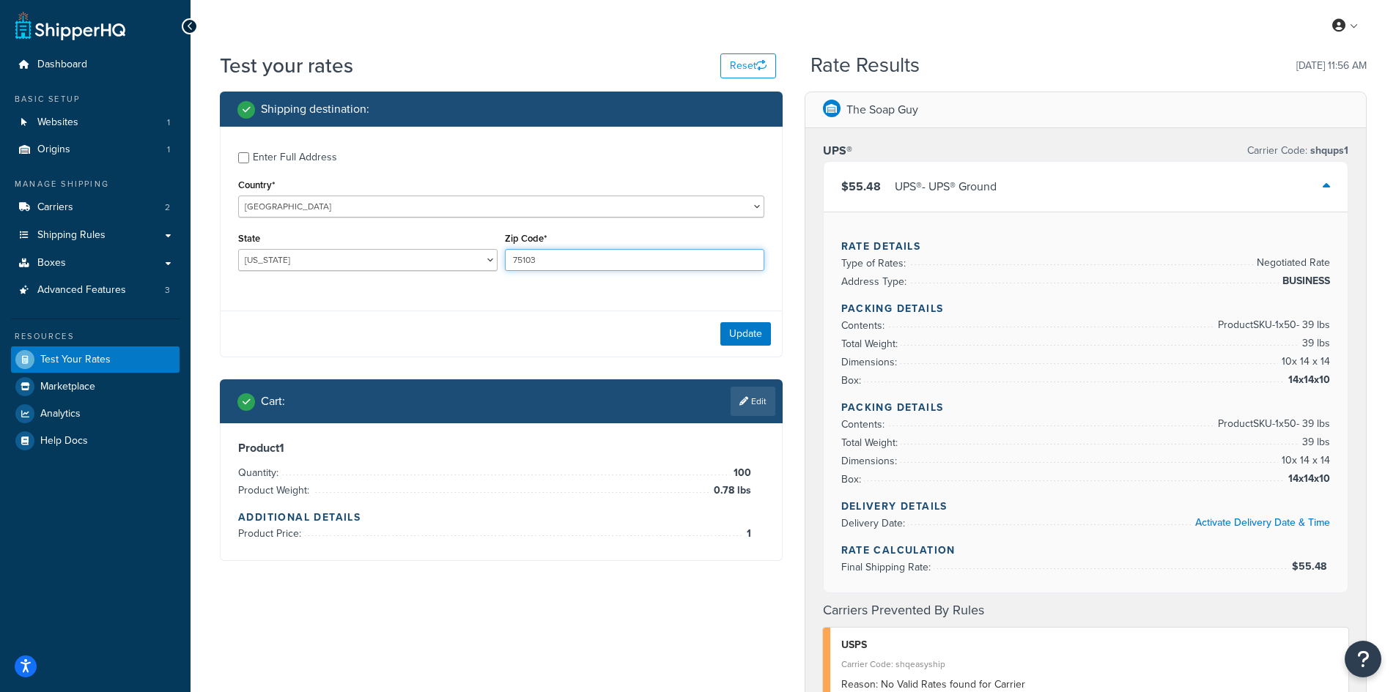
click at [525, 254] on input "75103" at bounding box center [634, 260] width 259 height 22
type input "87104"
click at [410, 267] on select "[US_STATE] [US_STATE] [US_STATE] [US_STATE] [US_STATE] Armed Forces Americas Ar…" at bounding box center [367, 260] width 259 height 22
select select "NM"
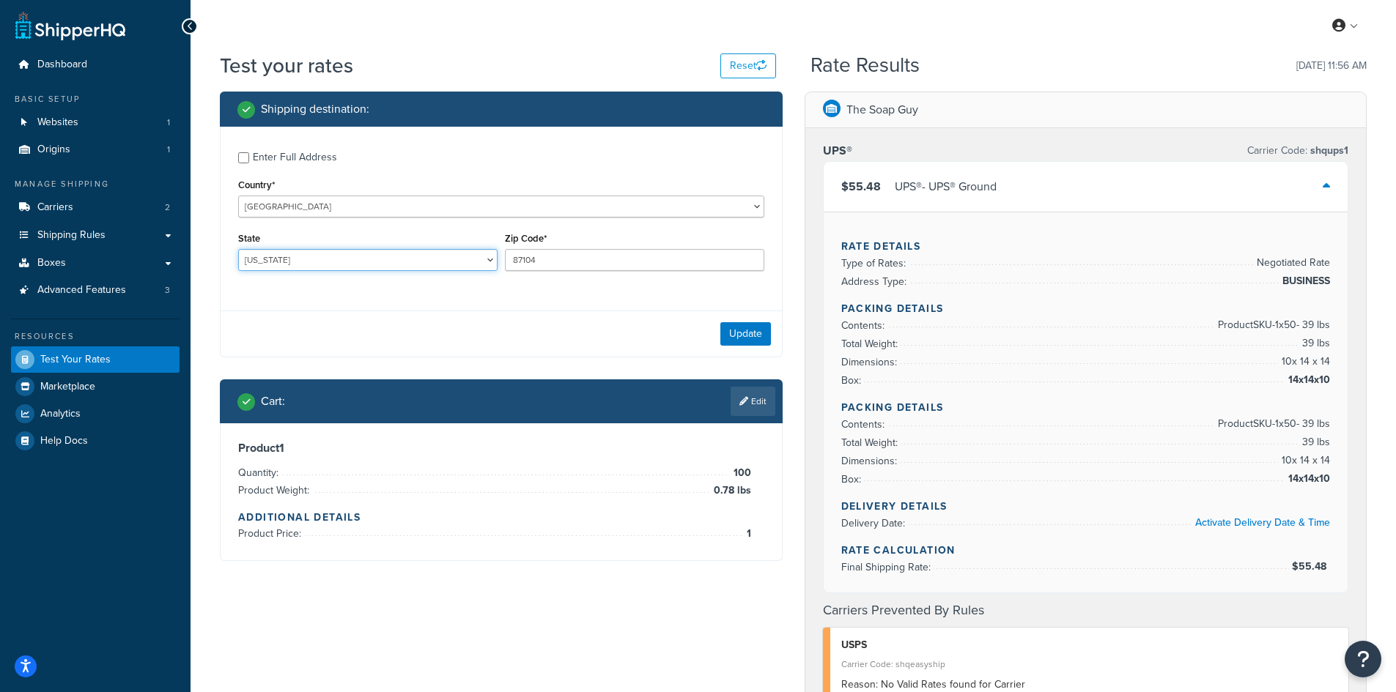
click at [238, 249] on select "[US_STATE] [US_STATE] [US_STATE] [US_STATE] [US_STATE] Armed Forces Americas Ar…" at bounding box center [367, 260] width 259 height 22
click at [751, 401] on link "Edit" at bounding box center [752, 401] width 45 height 29
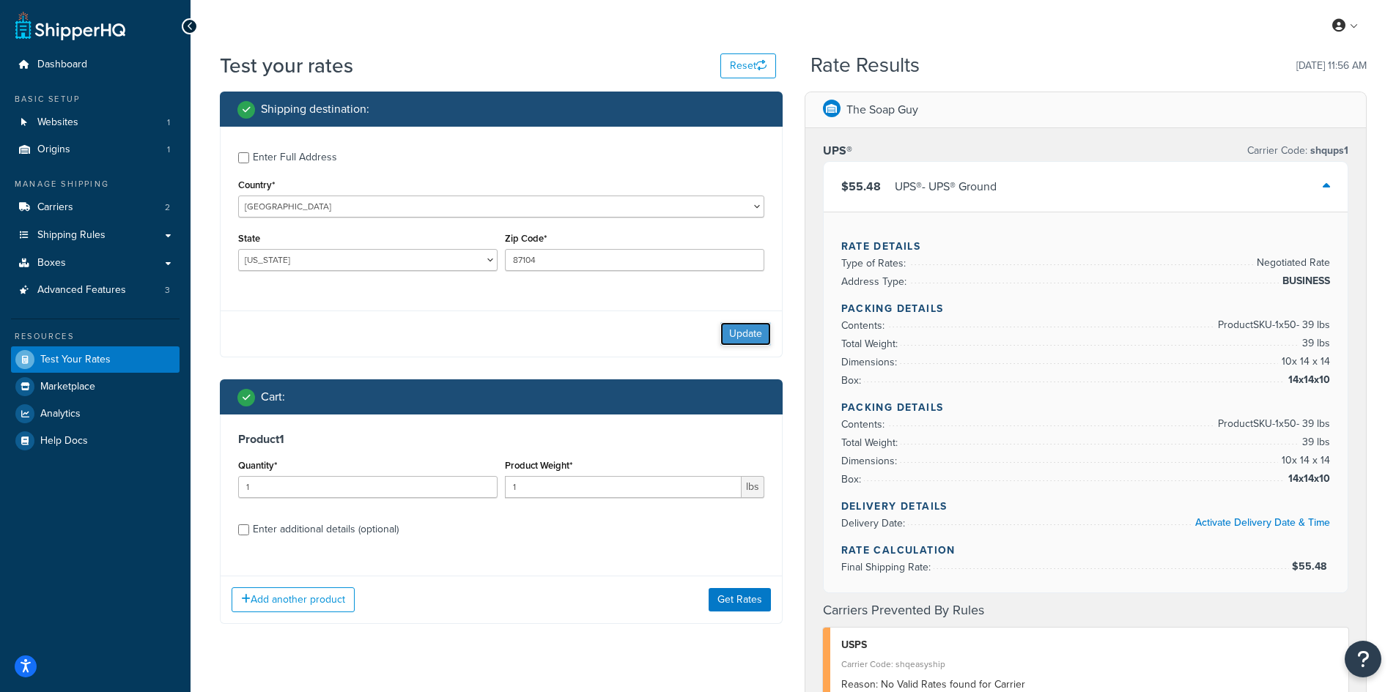
click at [746, 331] on button "Update" at bounding box center [745, 333] width 51 height 23
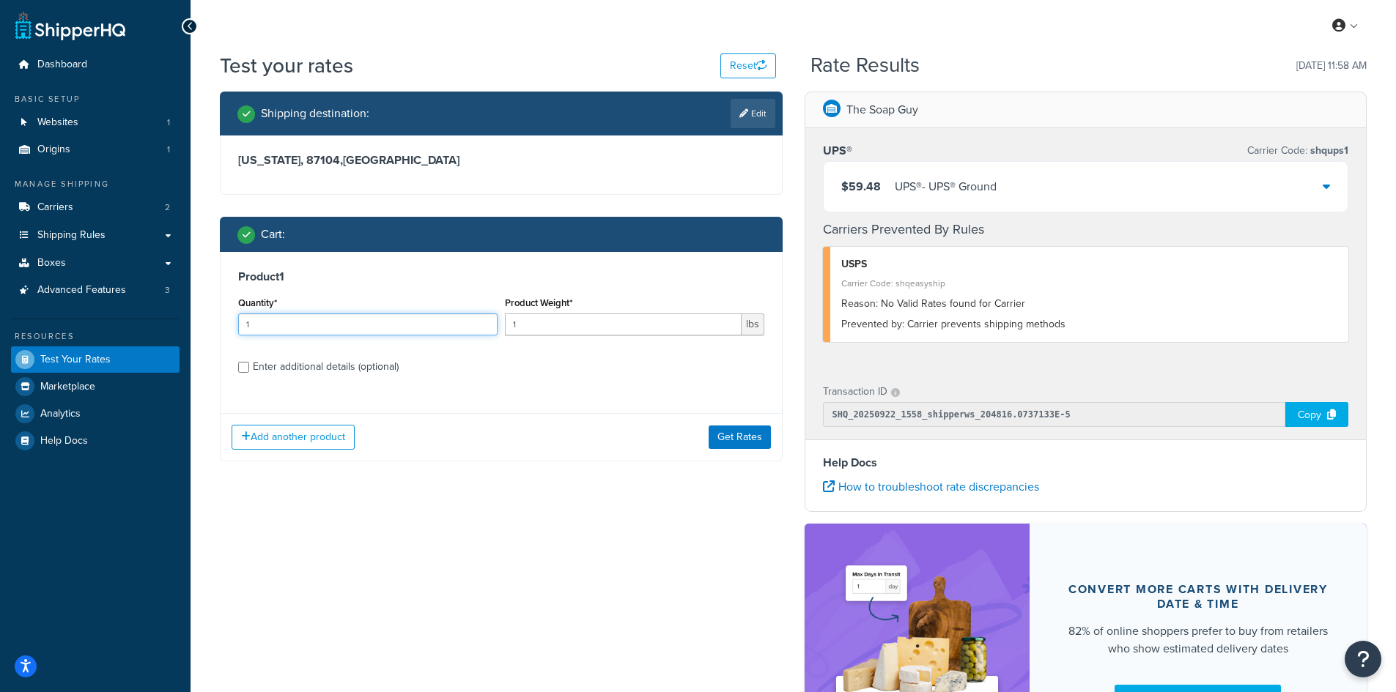
click at [259, 315] on input "1" at bounding box center [367, 325] width 259 height 22
type input "100"
click at [538, 325] on input "1" at bounding box center [623, 325] width 237 height 22
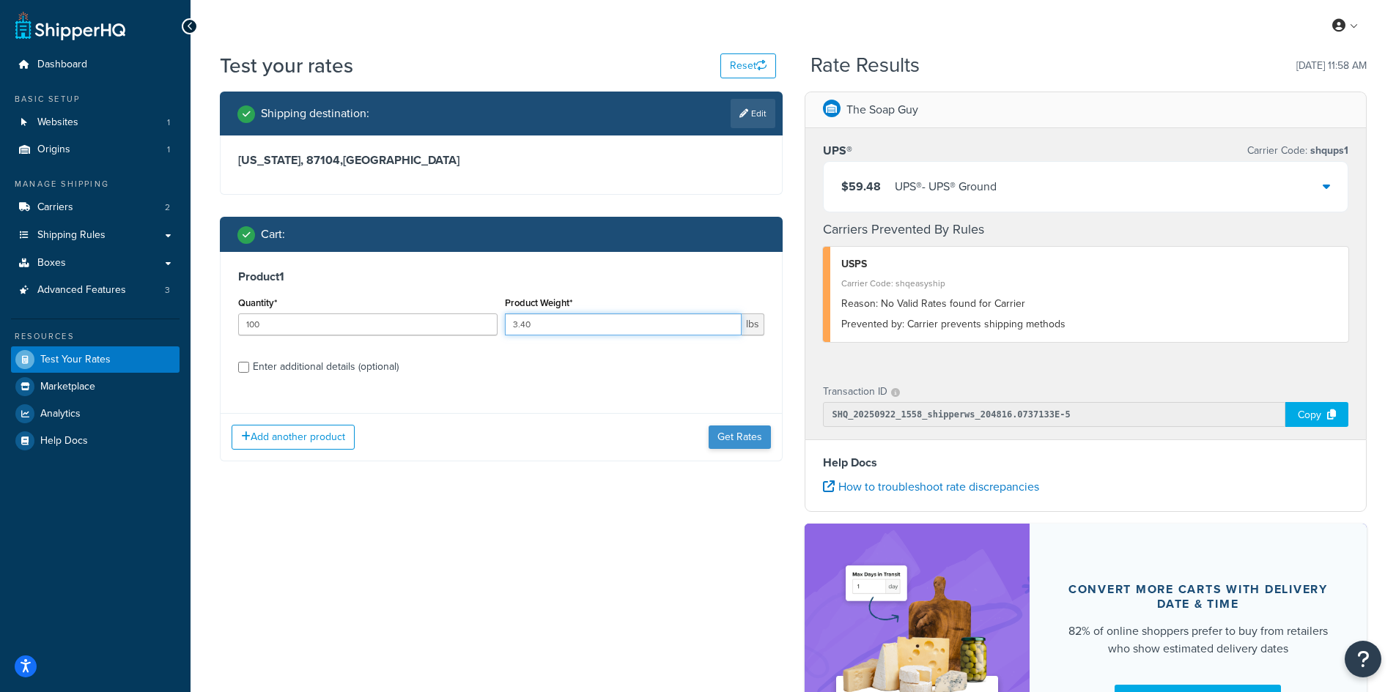
type input "3.40"
click at [725, 443] on button "Get Rates" at bounding box center [739, 437] width 62 height 23
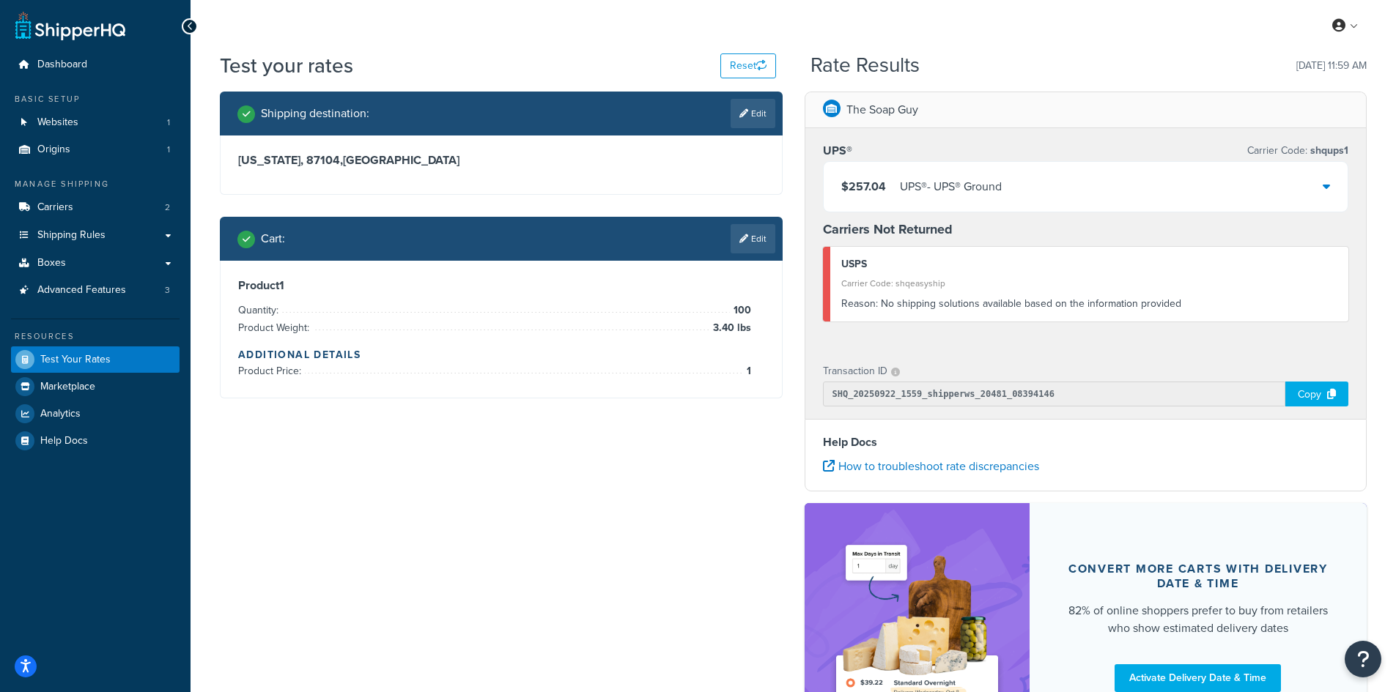
click at [1276, 195] on div "$257.04 UPS® - UPS® Ground" at bounding box center [1085, 187] width 525 height 50
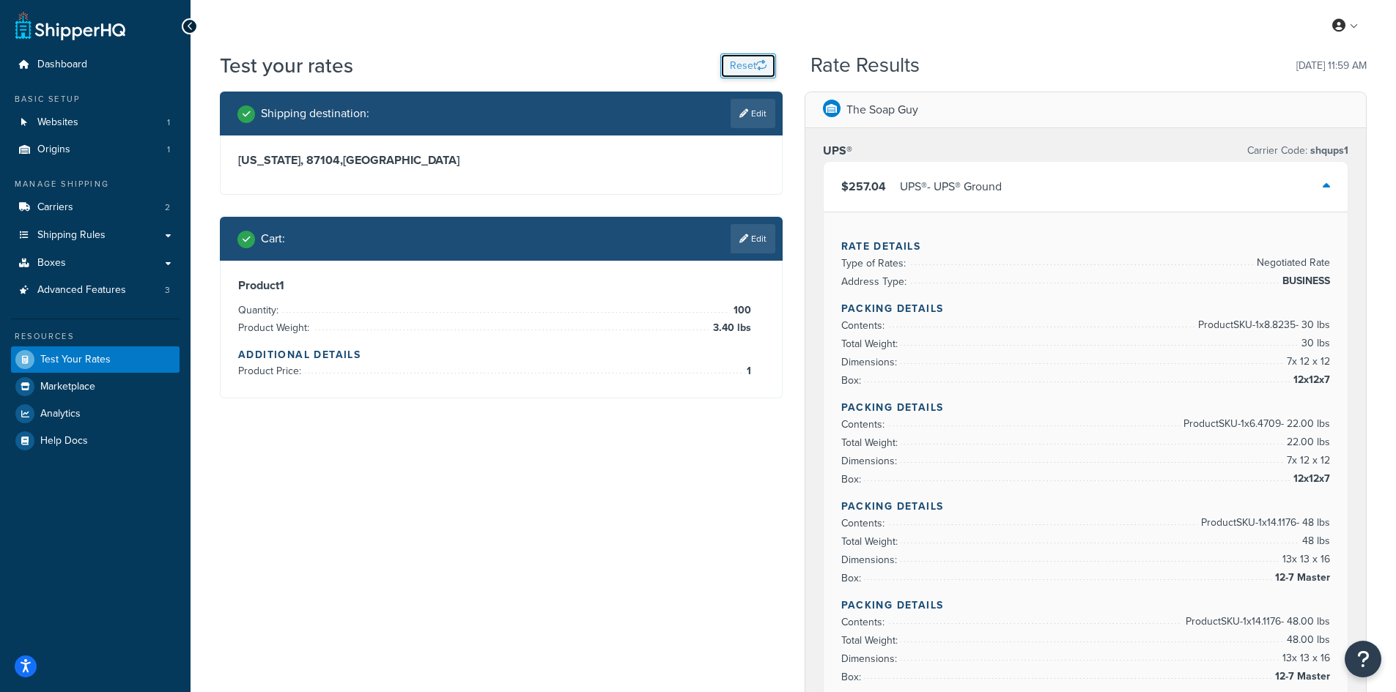
click at [747, 69] on button "Reset" at bounding box center [748, 65] width 56 height 25
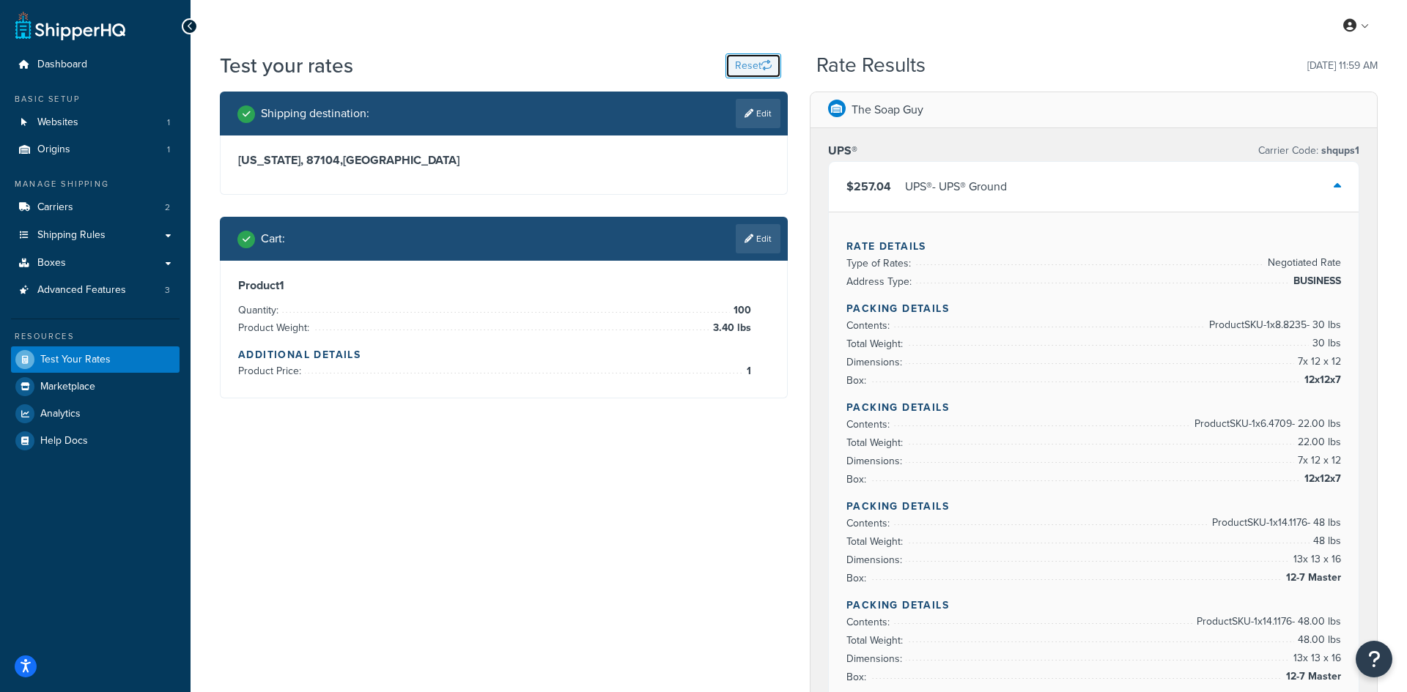
select select "[GEOGRAPHIC_DATA]"
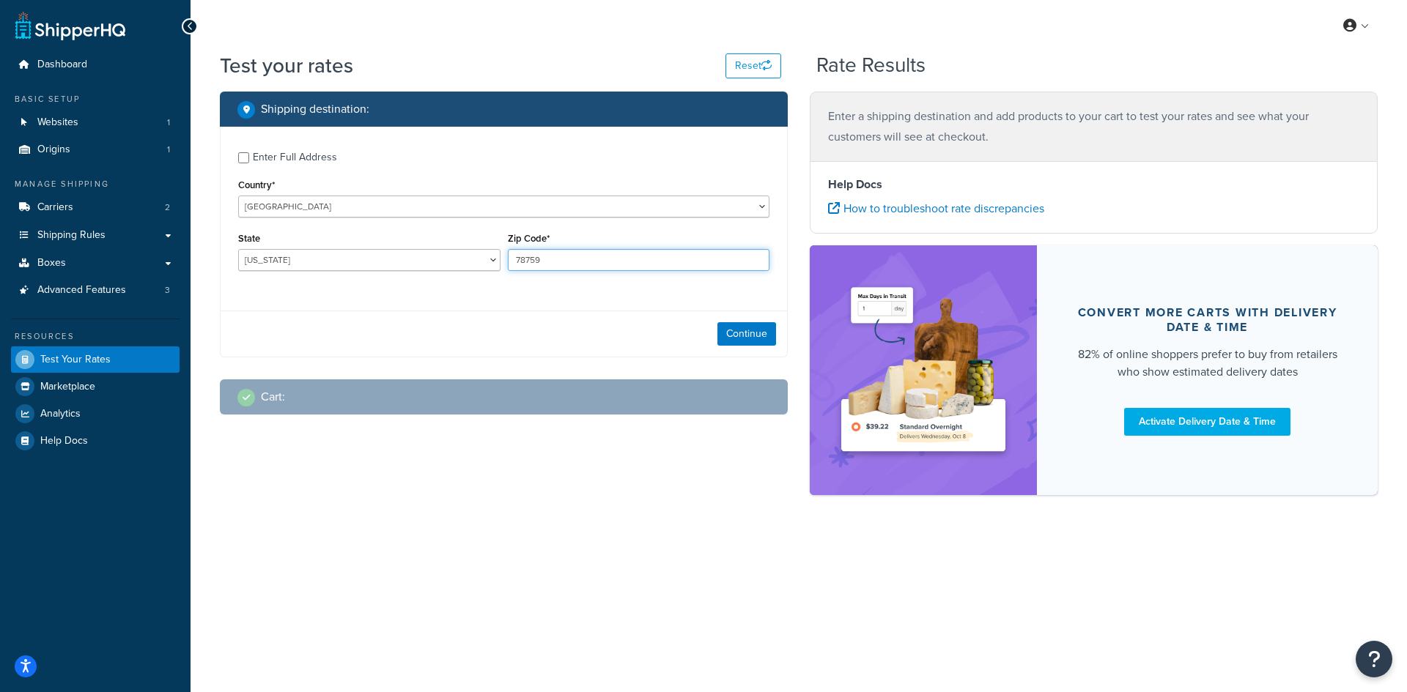
click at [614, 269] on input "78759" at bounding box center [639, 260] width 262 height 22
paste input "40475"
type input "40475"
click at [297, 259] on select "[US_STATE] [US_STATE] [US_STATE] [US_STATE] [US_STATE] Armed Forces Americas Ar…" at bounding box center [369, 260] width 262 height 22
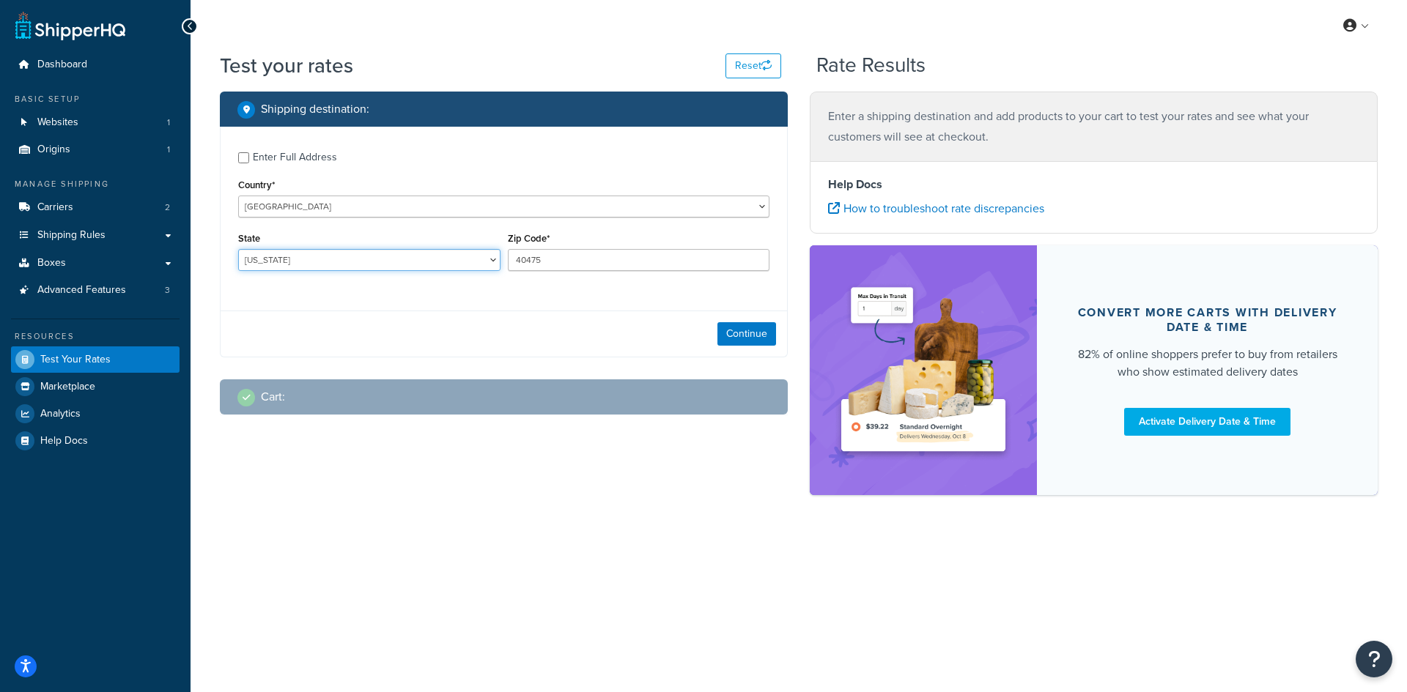
select select "KY"
click at [238, 249] on select "[US_STATE] [US_STATE] [US_STATE] [US_STATE] [US_STATE] Armed Forces Americas Ar…" at bounding box center [369, 260] width 262 height 22
click at [743, 338] on button "Continue" at bounding box center [746, 333] width 59 height 23
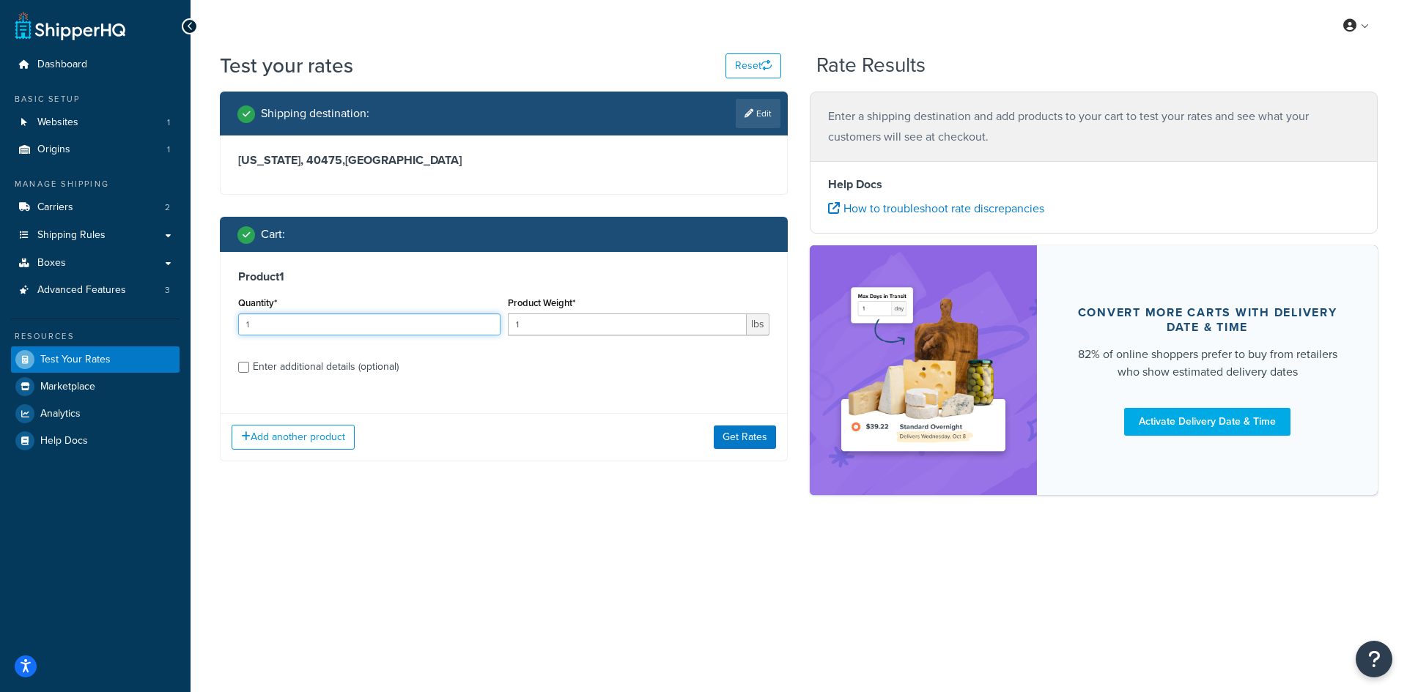
click at [290, 328] on input "1" at bounding box center [369, 325] width 262 height 22
type input "100"
type input "0.06"
click at [754, 441] on button "Get Rates" at bounding box center [745, 437] width 62 height 23
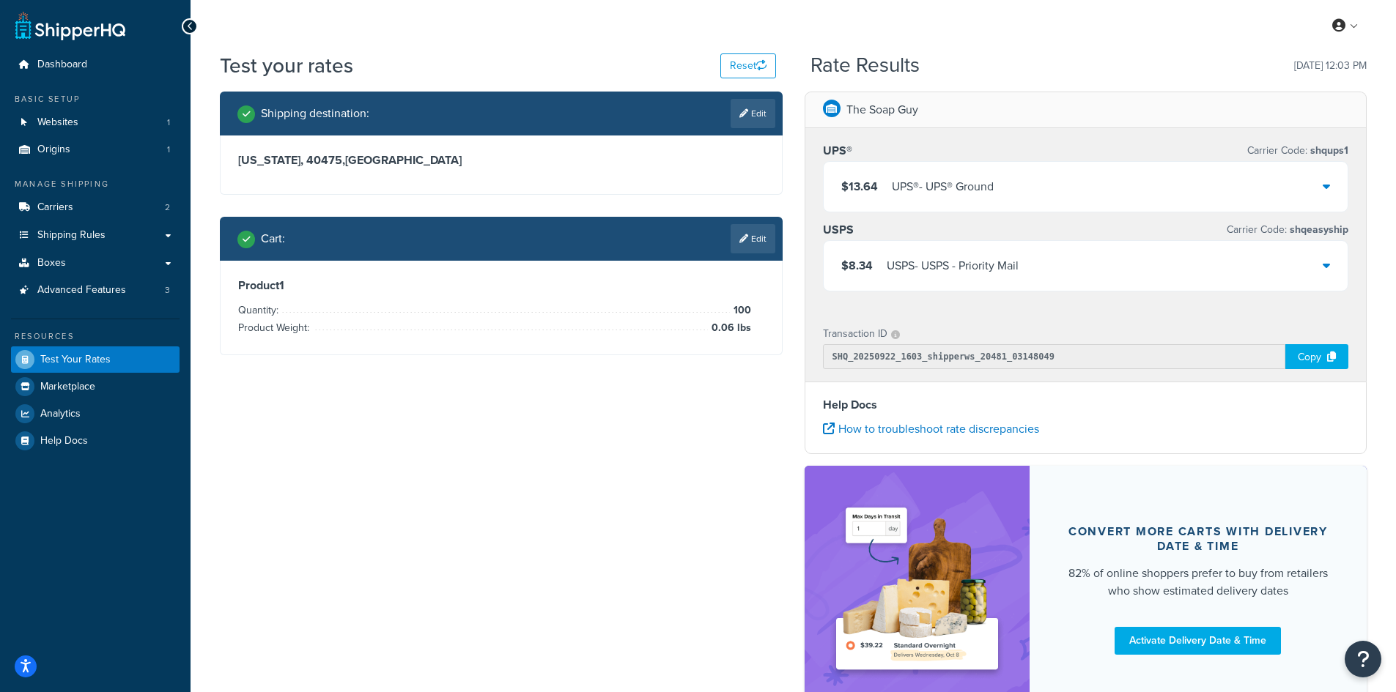
click at [946, 197] on div "UPS® - UPS® Ground" at bounding box center [943, 187] width 102 height 21
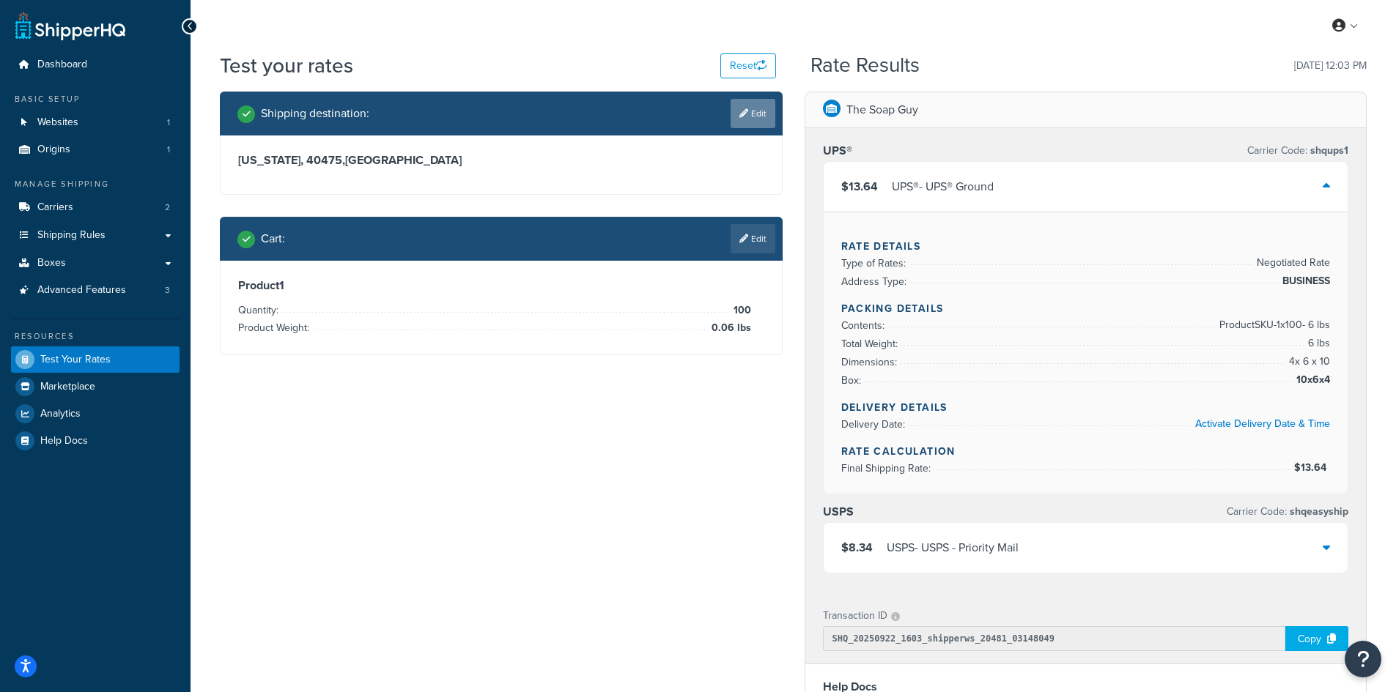
click at [767, 119] on link "Edit" at bounding box center [752, 113] width 45 height 29
select select "KY"
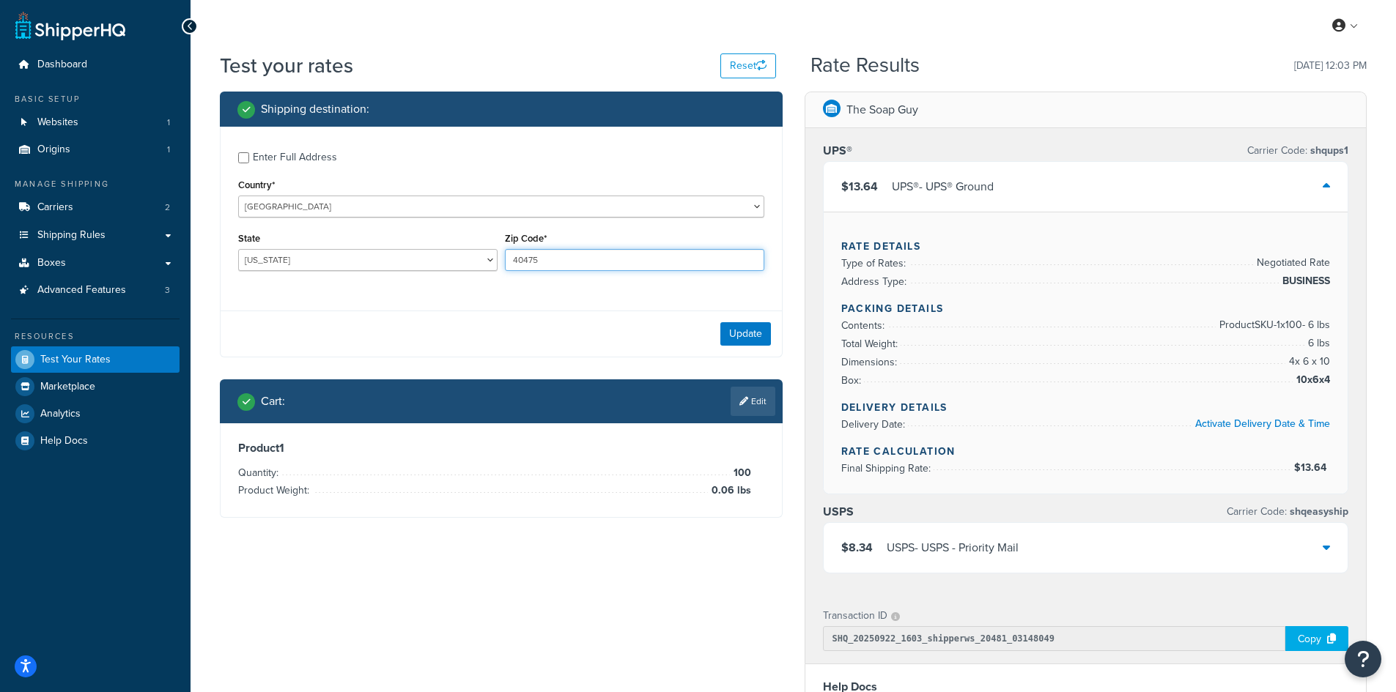
click at [549, 252] on input "40475" at bounding box center [634, 260] width 259 height 22
paste input "7546"
type input "47546"
drag, startPoint x: 380, startPoint y: 257, endPoint x: 371, endPoint y: 258, distance: 9.6
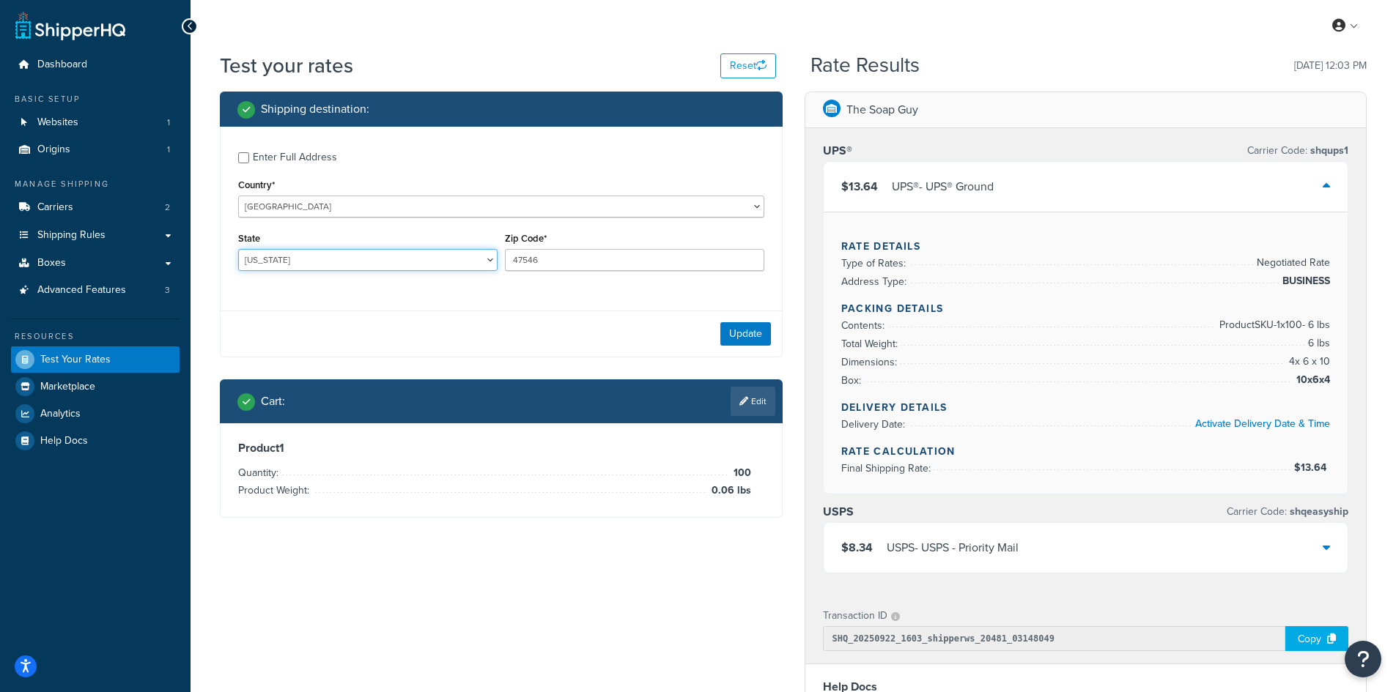
click at [380, 257] on select "[US_STATE] [US_STATE] [US_STATE] [US_STATE] [US_STATE] Armed Forces Americas Ar…" at bounding box center [367, 260] width 259 height 22
select select "IN"
click at [238, 249] on select "[US_STATE] [US_STATE] [US_STATE] [US_STATE] [US_STATE] Armed Forces Americas Ar…" at bounding box center [367, 260] width 259 height 22
click at [747, 336] on button "Update" at bounding box center [745, 333] width 51 height 23
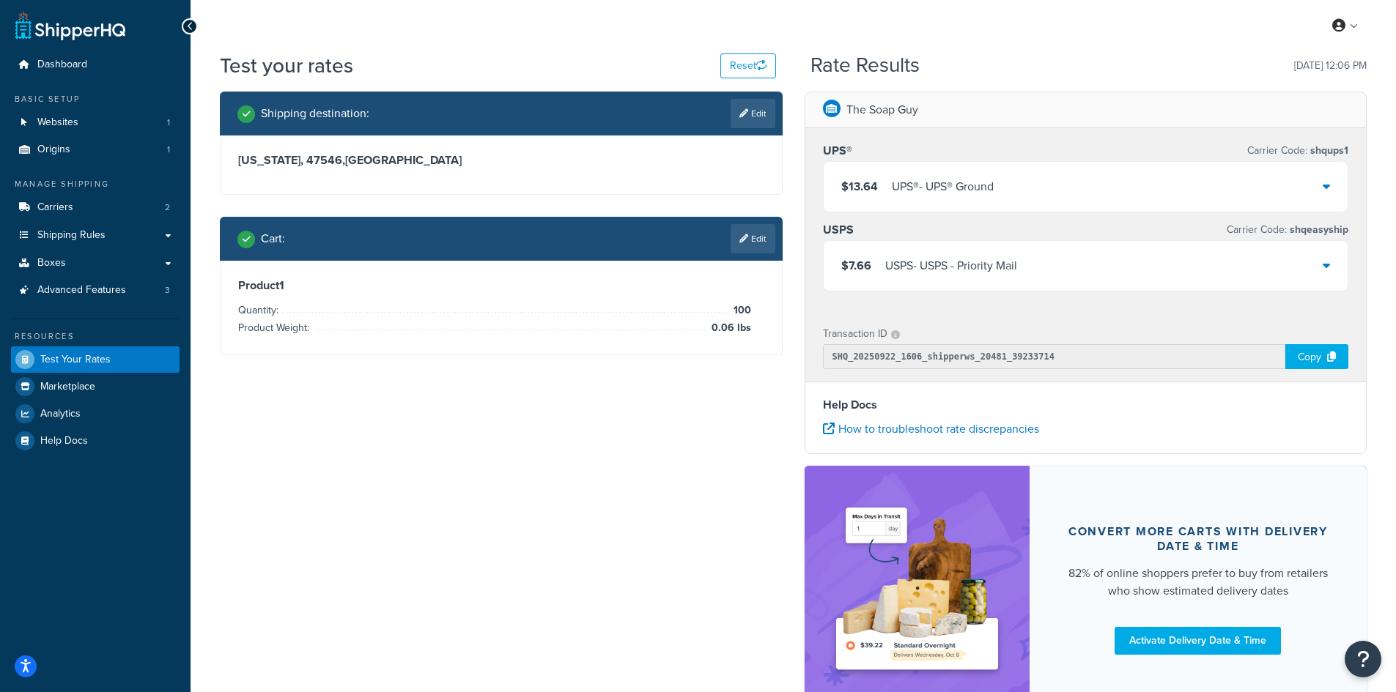
click at [749, 254] on div "Cart : Edit" at bounding box center [501, 239] width 563 height 44
click at [749, 252] on link "Edit" at bounding box center [752, 238] width 45 height 29
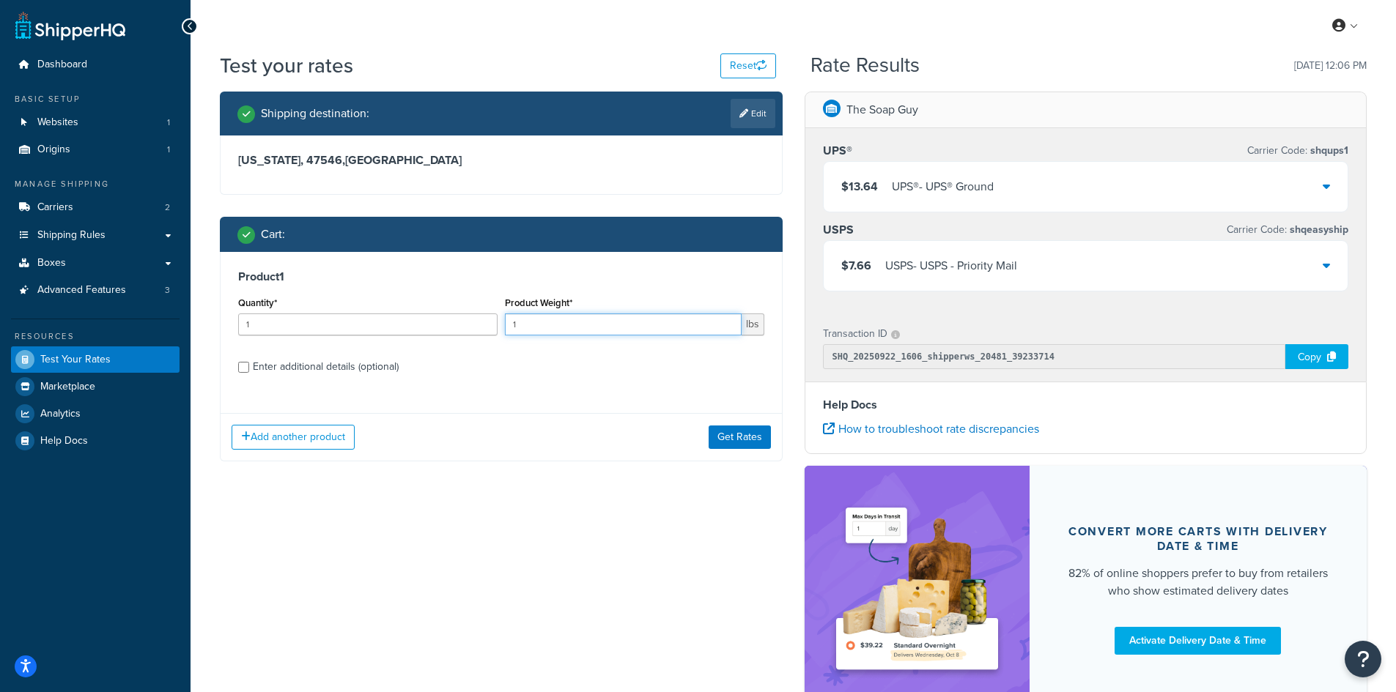
click at [547, 322] on input "1" at bounding box center [623, 325] width 237 height 22
type input "0.70"
click at [292, 322] on input "1" at bounding box center [367, 325] width 259 height 22
type input "100"
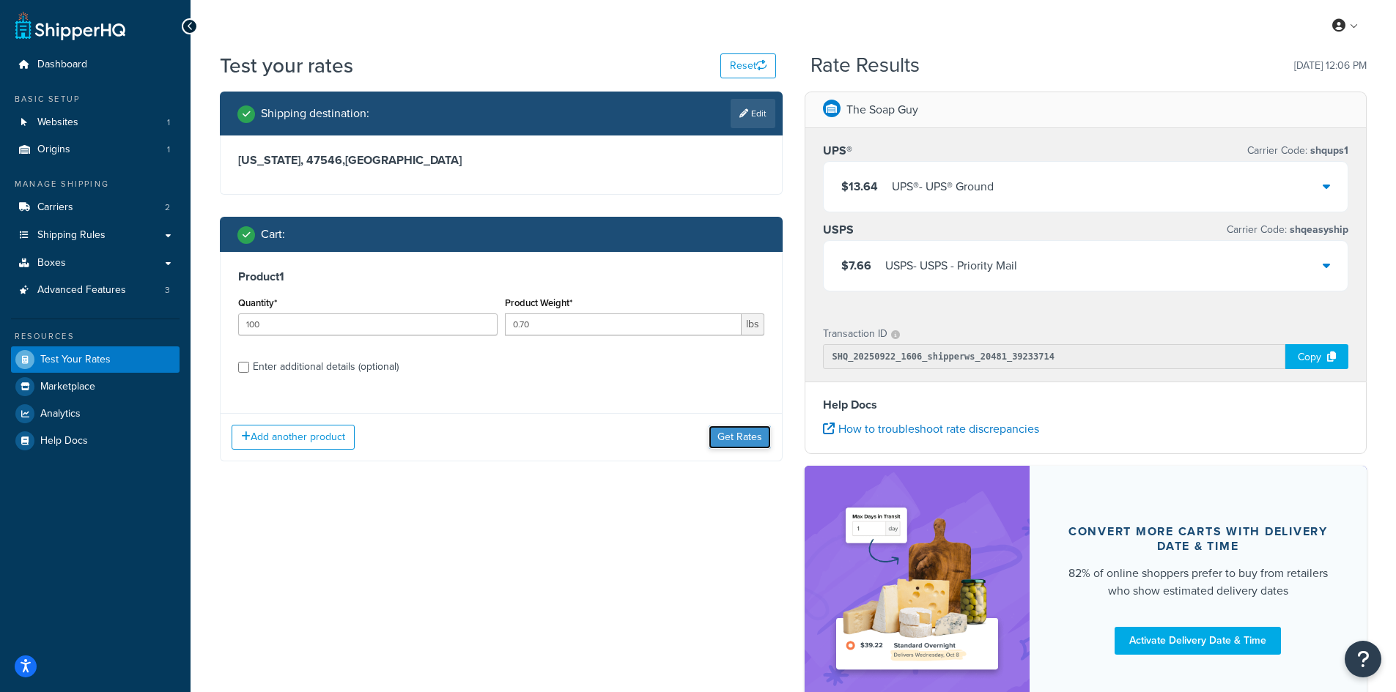
click at [765, 438] on button "Get Rates" at bounding box center [739, 437] width 62 height 23
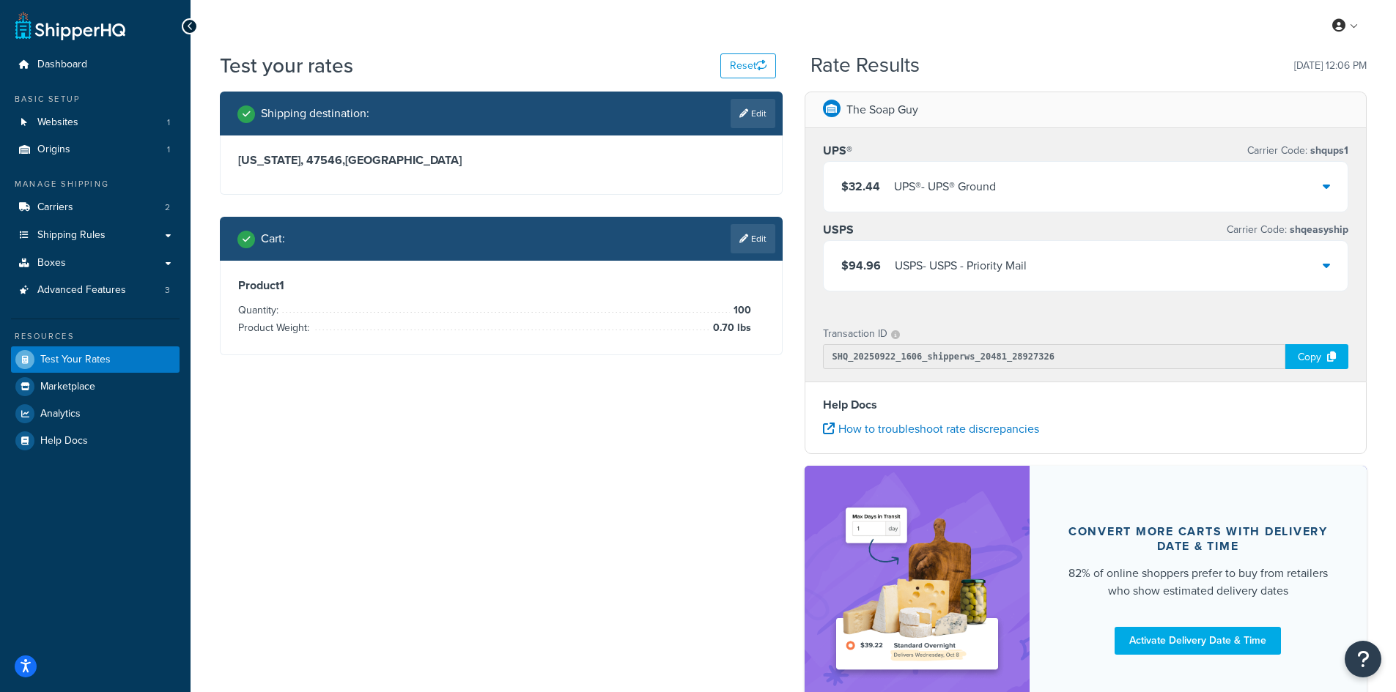
click at [1026, 182] on div "$32.44 UPS® - UPS® Ground" at bounding box center [1085, 187] width 525 height 50
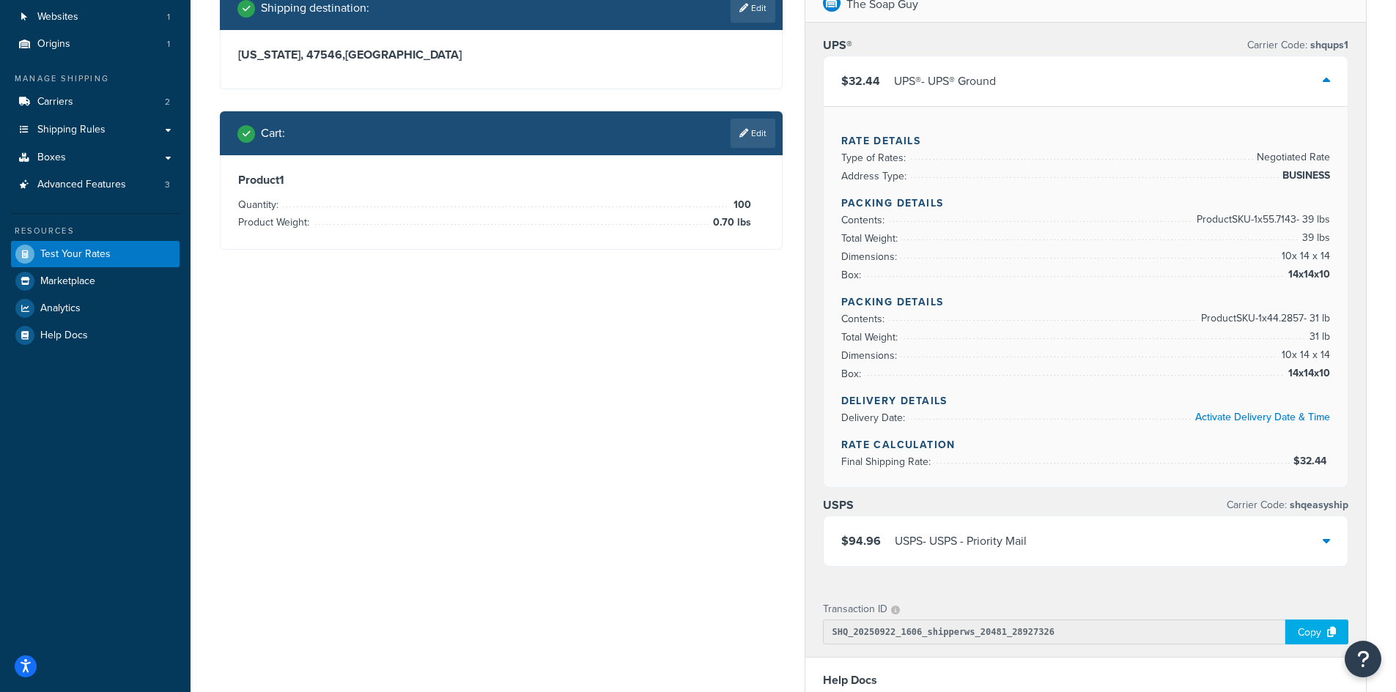
scroll to position [73, 0]
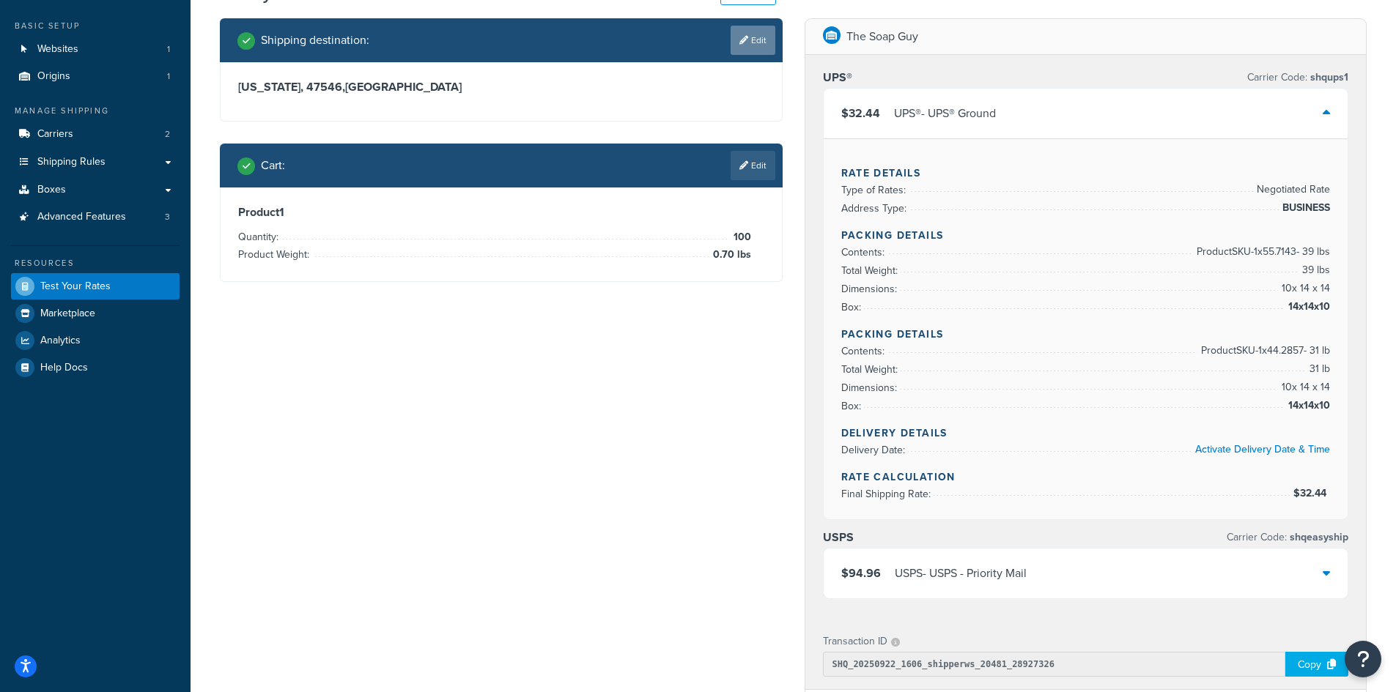
click at [743, 40] on icon at bounding box center [743, 40] width 9 height 9
select select "IN"
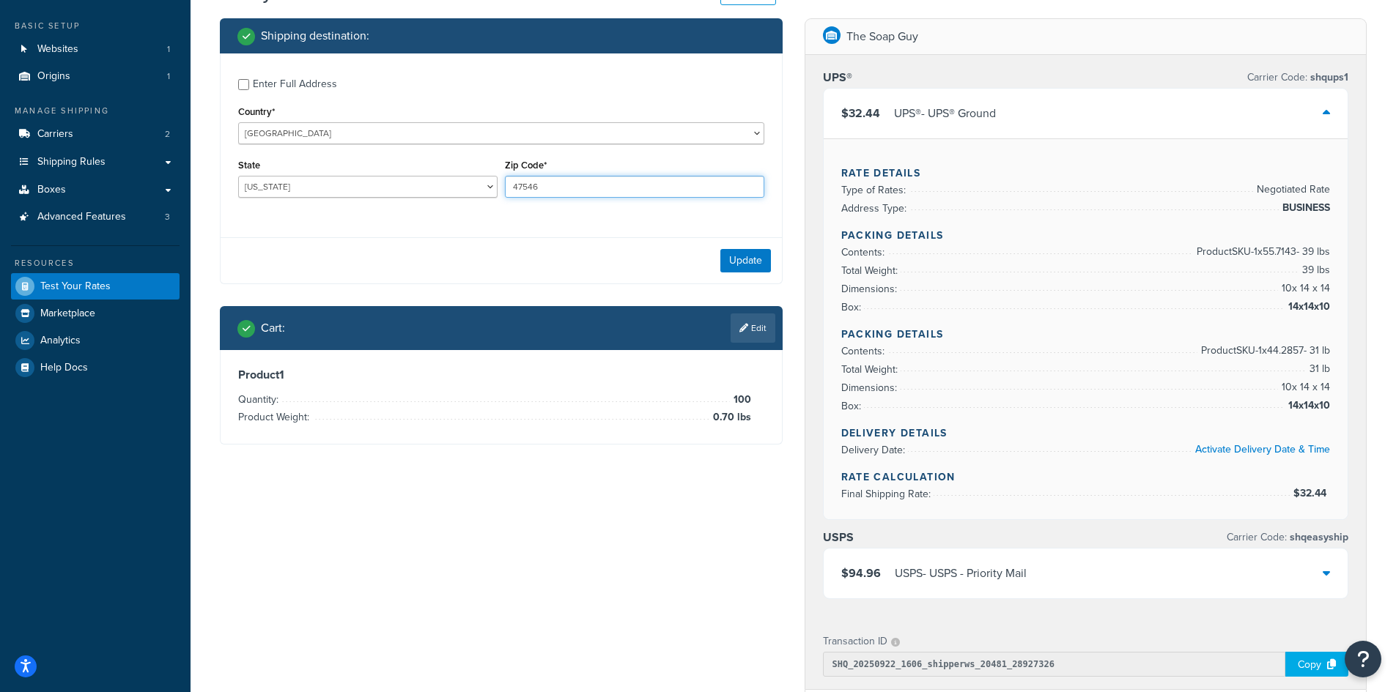
click at [588, 179] on input "47546" at bounding box center [634, 187] width 259 height 22
type input "47283"
click at [345, 186] on select "[US_STATE] [US_STATE] [US_STATE] [US_STATE] [US_STATE] Armed Forces Americas Ar…" at bounding box center [367, 187] width 259 height 22
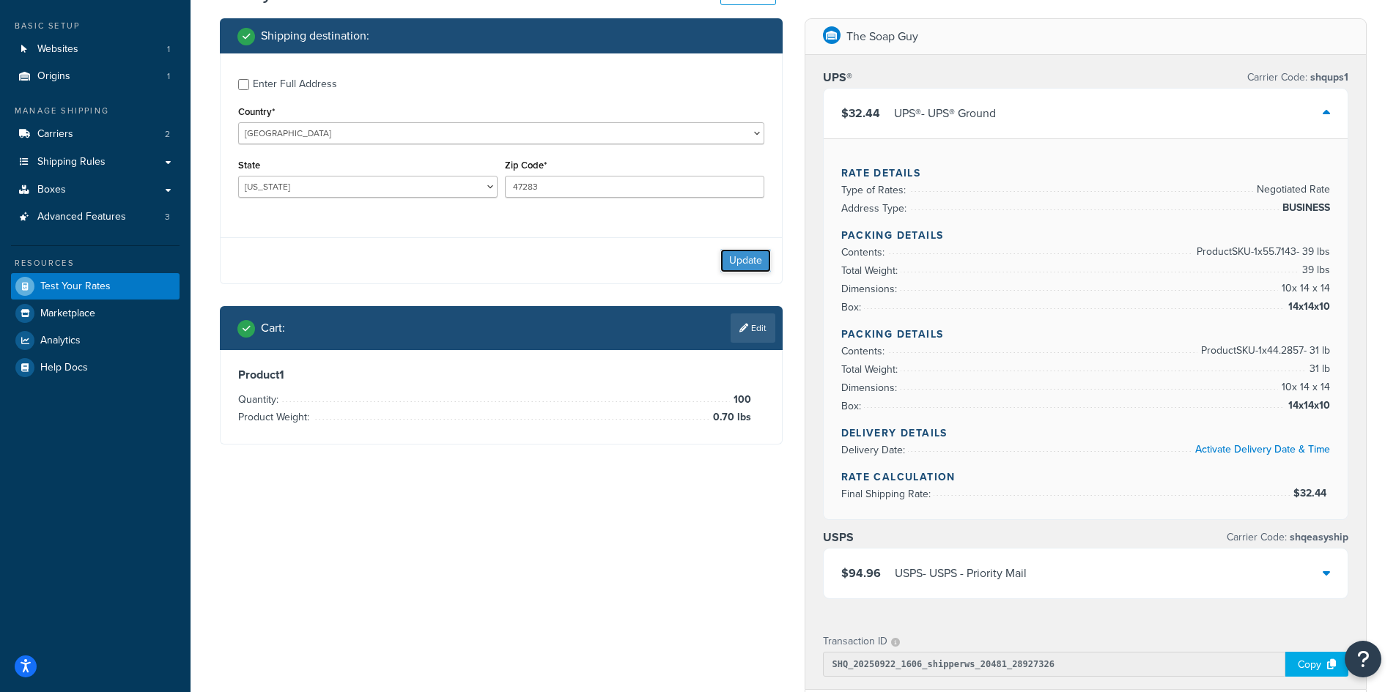
click at [725, 255] on button "Update" at bounding box center [745, 260] width 51 height 23
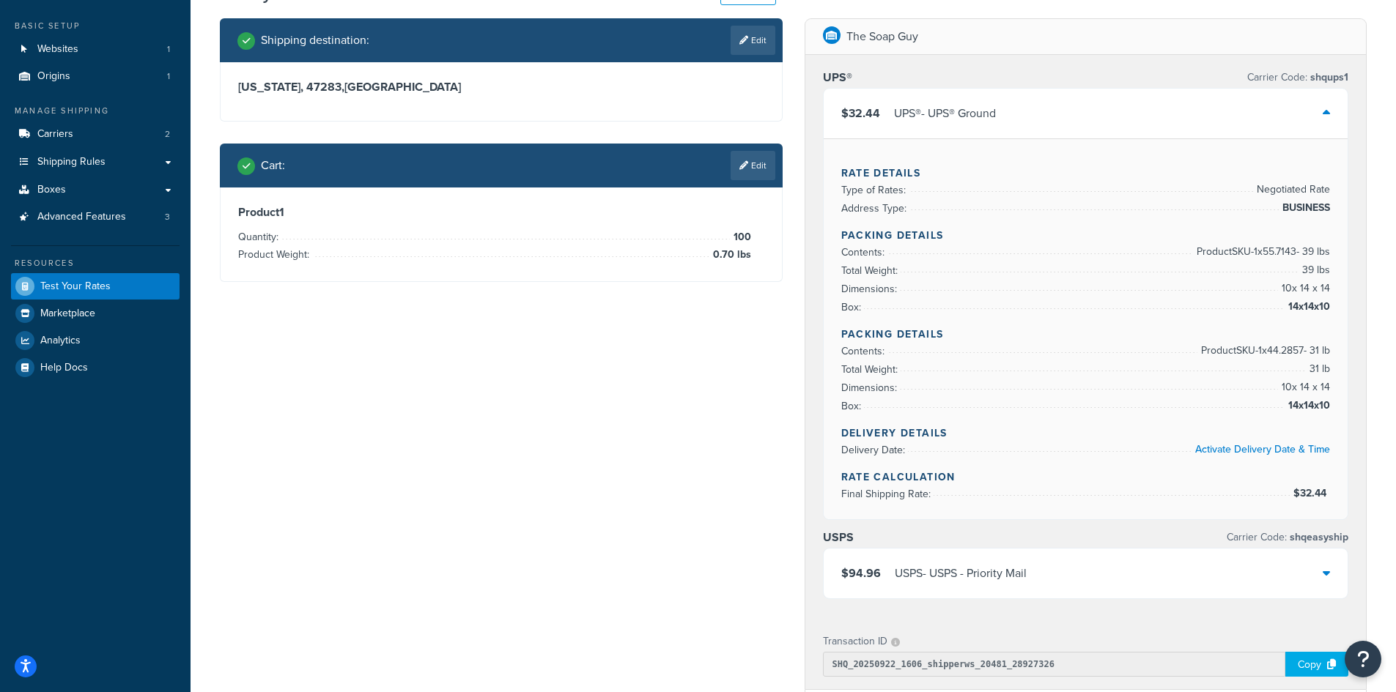
scroll to position [0, 0]
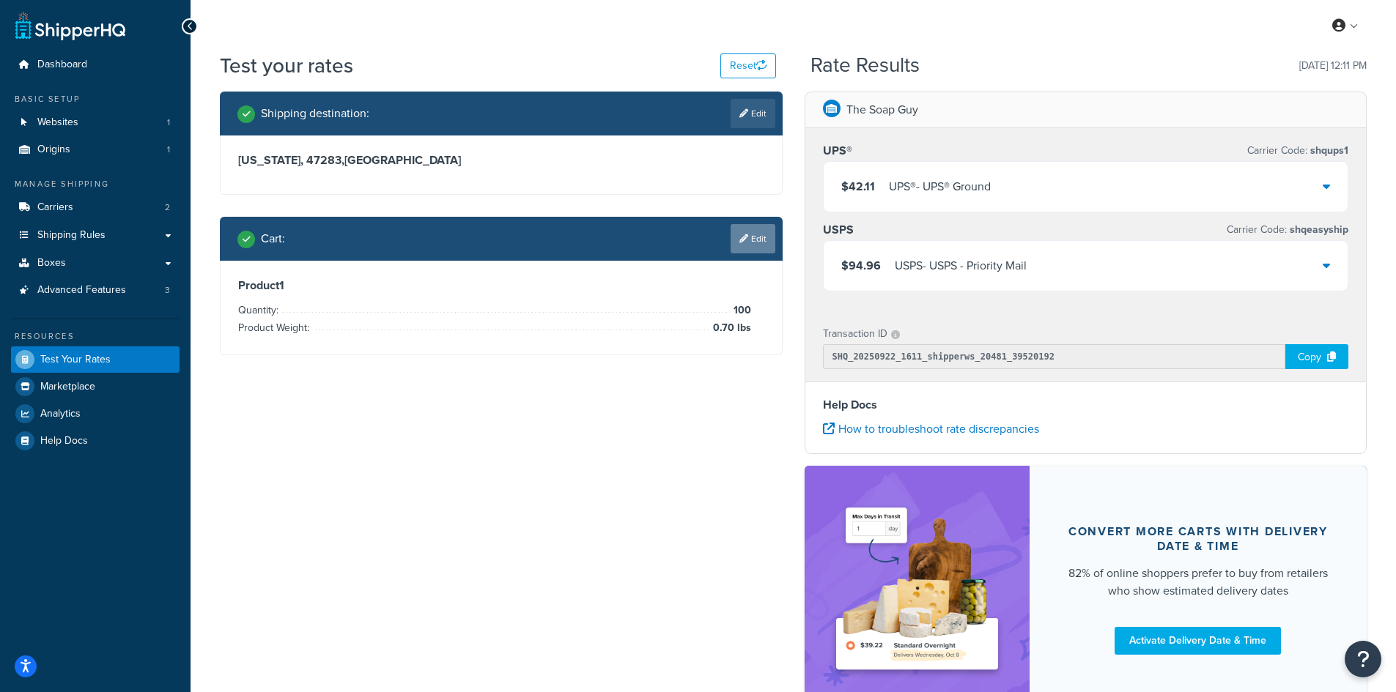
click at [747, 228] on link "Edit" at bounding box center [752, 238] width 45 height 29
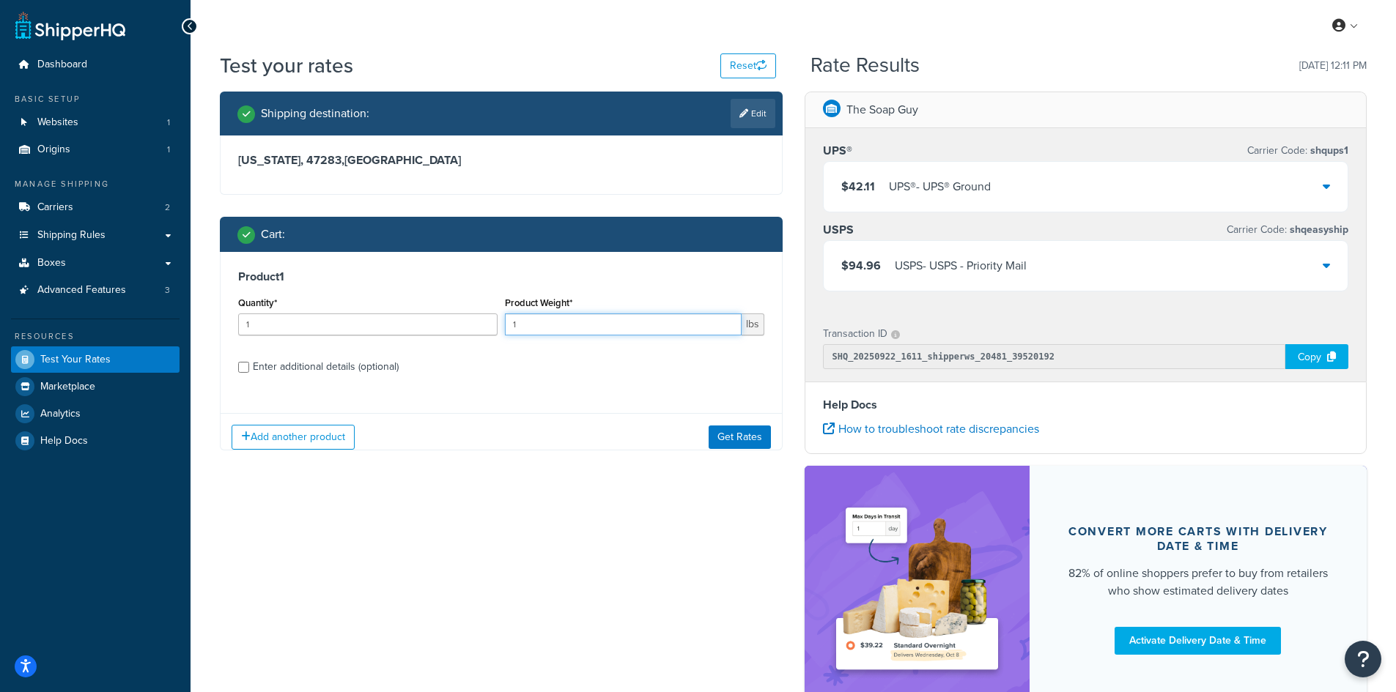
click at [551, 324] on input "1" at bounding box center [623, 325] width 237 height 22
type input "0.60"
click at [340, 326] on input "1" at bounding box center [367, 325] width 259 height 22
type input "100"
click at [736, 432] on button "Get Rates" at bounding box center [739, 437] width 62 height 23
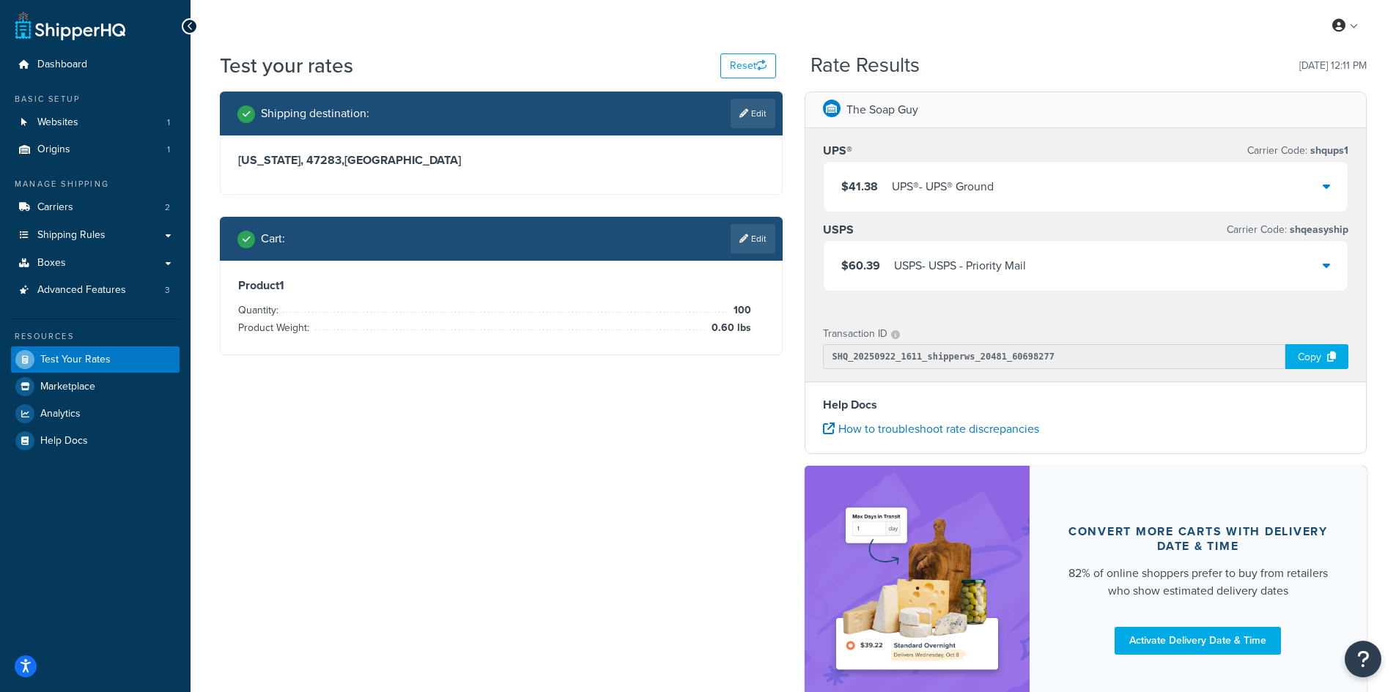
click at [969, 190] on div "UPS® - UPS® Ground" at bounding box center [943, 187] width 102 height 21
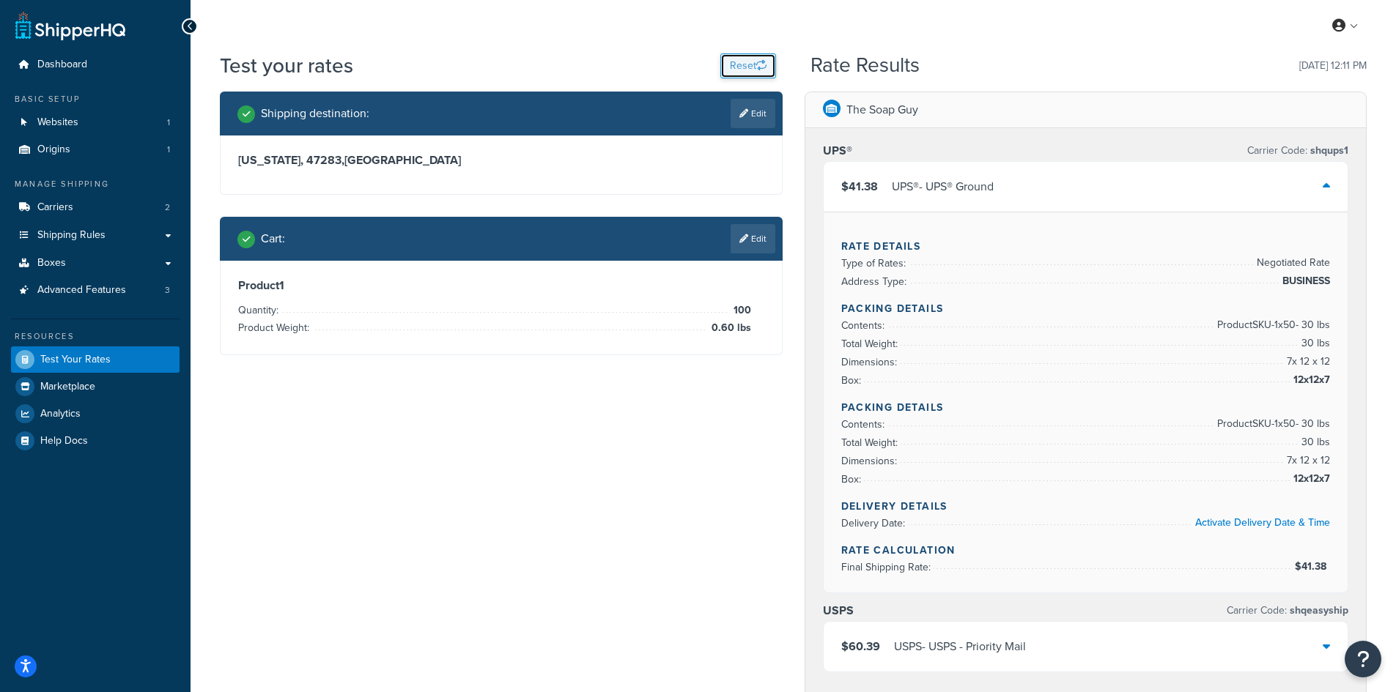
click at [752, 64] on button "Reset" at bounding box center [748, 65] width 56 height 25
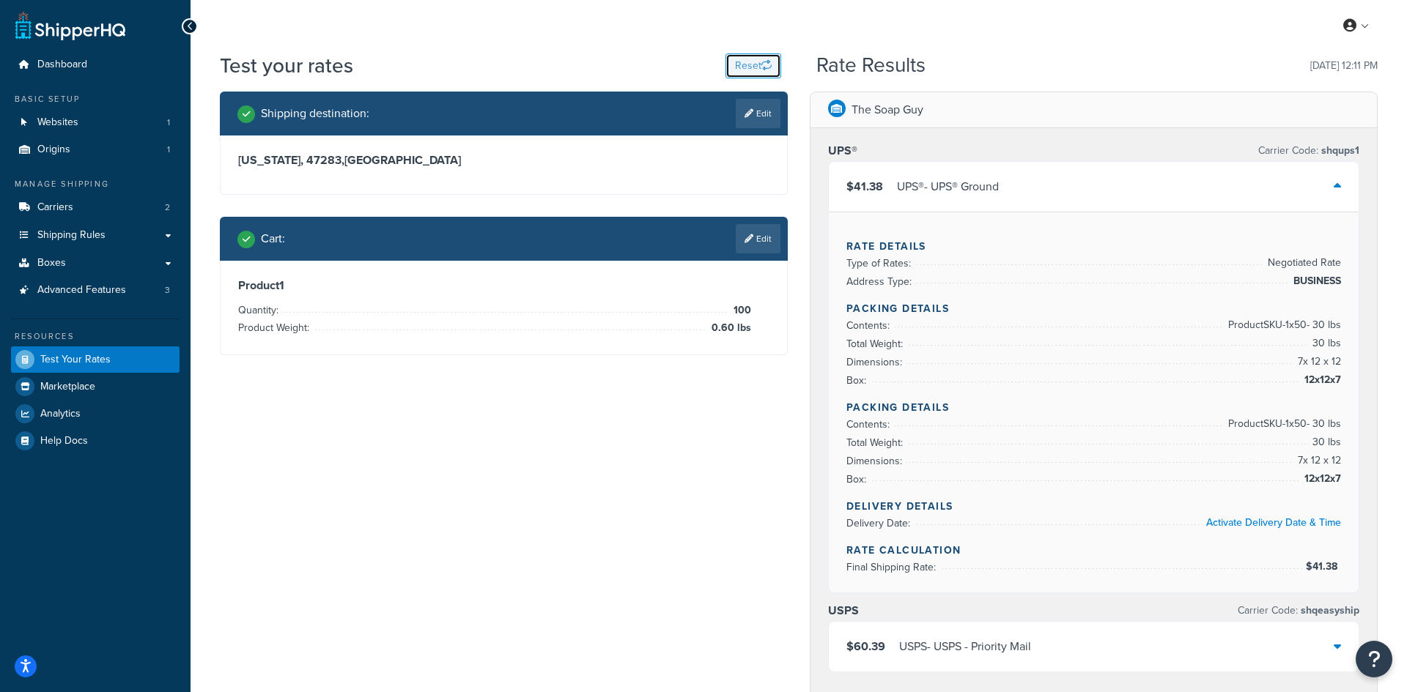
select select "[GEOGRAPHIC_DATA]"
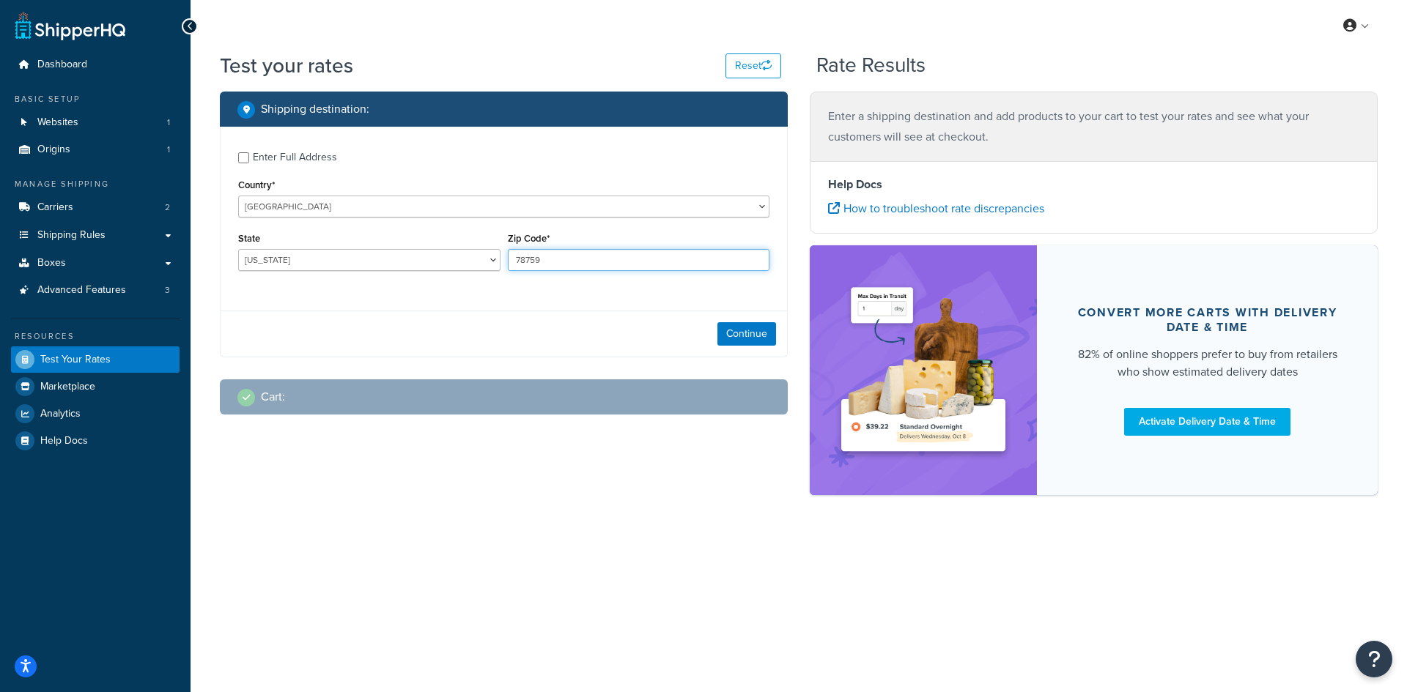
click at [537, 264] on input "78759" at bounding box center [639, 260] width 262 height 22
paste input "33315"
type input "33315"
click at [384, 266] on select "[US_STATE] [US_STATE] [US_STATE] [US_STATE] [US_STATE] Armed Forces Americas Ar…" at bounding box center [369, 260] width 262 height 22
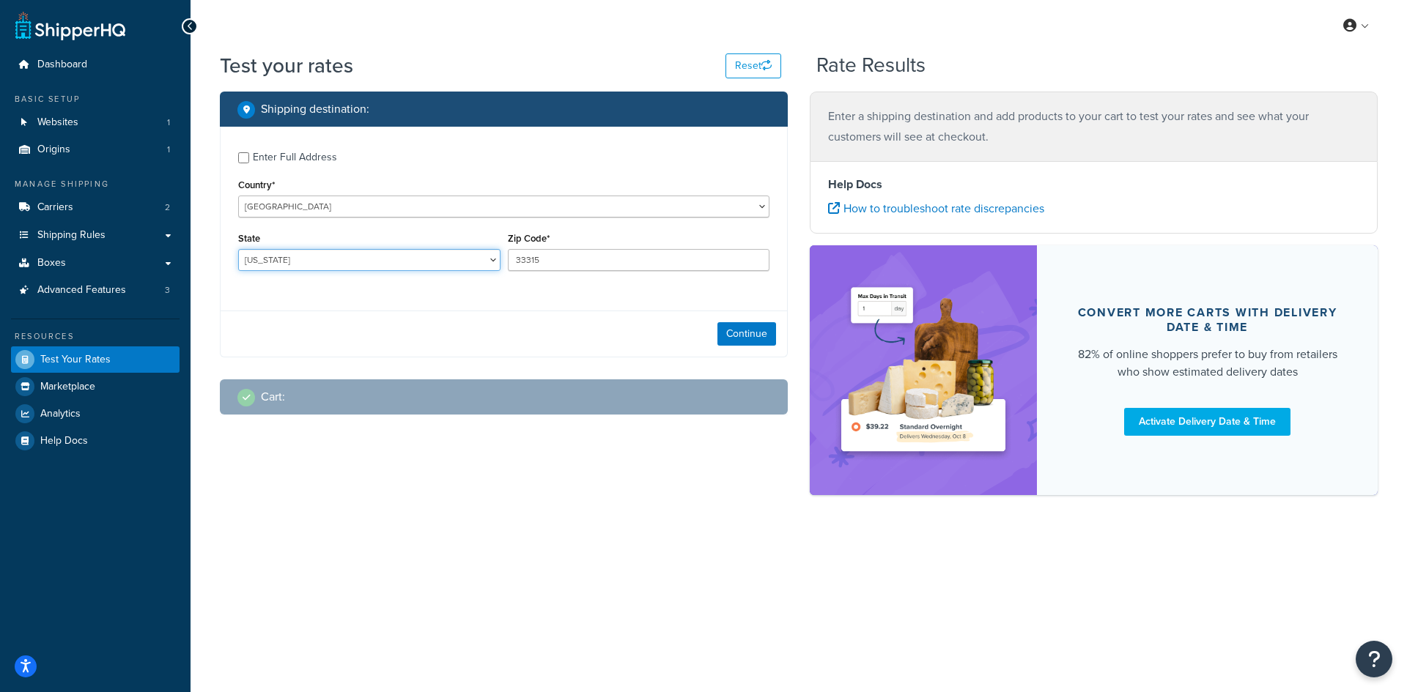
select select "FL"
click at [238, 249] on select "[US_STATE] [US_STATE] [US_STATE] [US_STATE] [US_STATE] Armed Forces Americas Ar…" at bounding box center [369, 260] width 262 height 22
click at [756, 328] on button "Continue" at bounding box center [746, 333] width 59 height 23
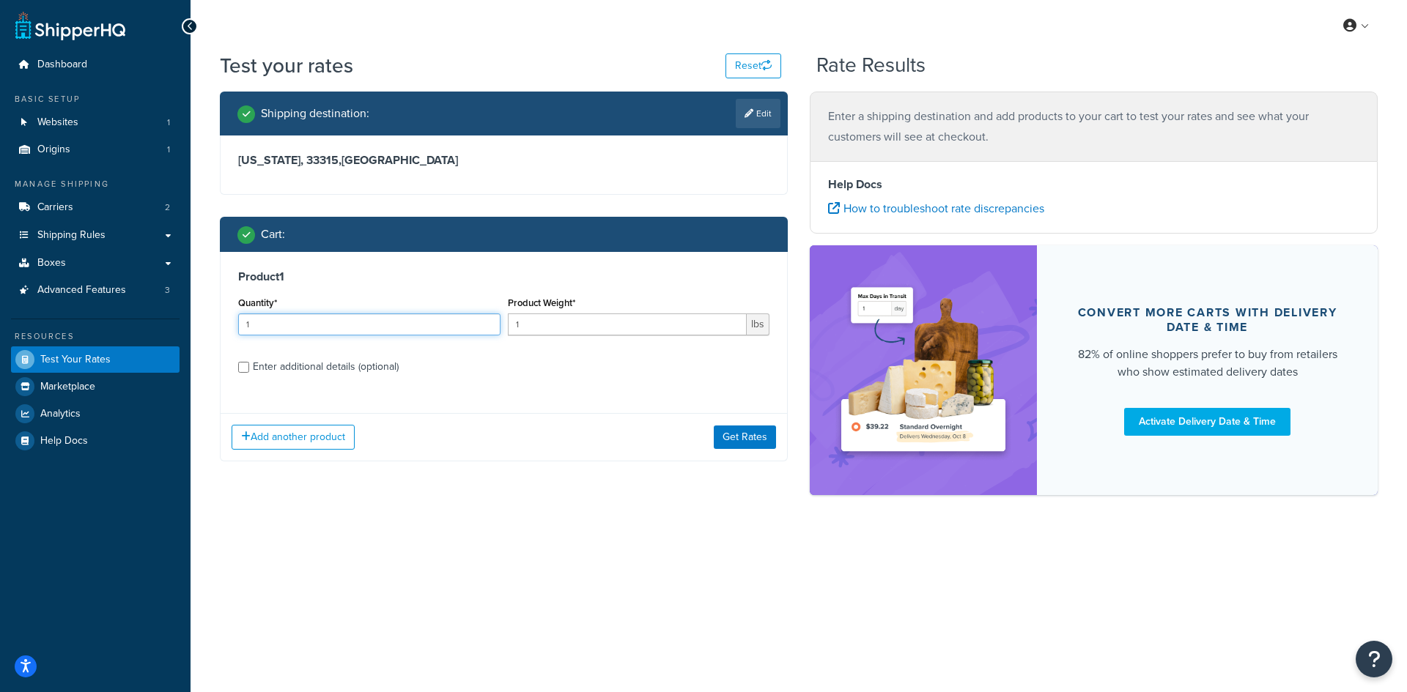
click at [310, 322] on input "1" at bounding box center [369, 325] width 262 height 22
type input "100"
type input "0.07"
click at [728, 434] on button "Get Rates" at bounding box center [745, 437] width 62 height 23
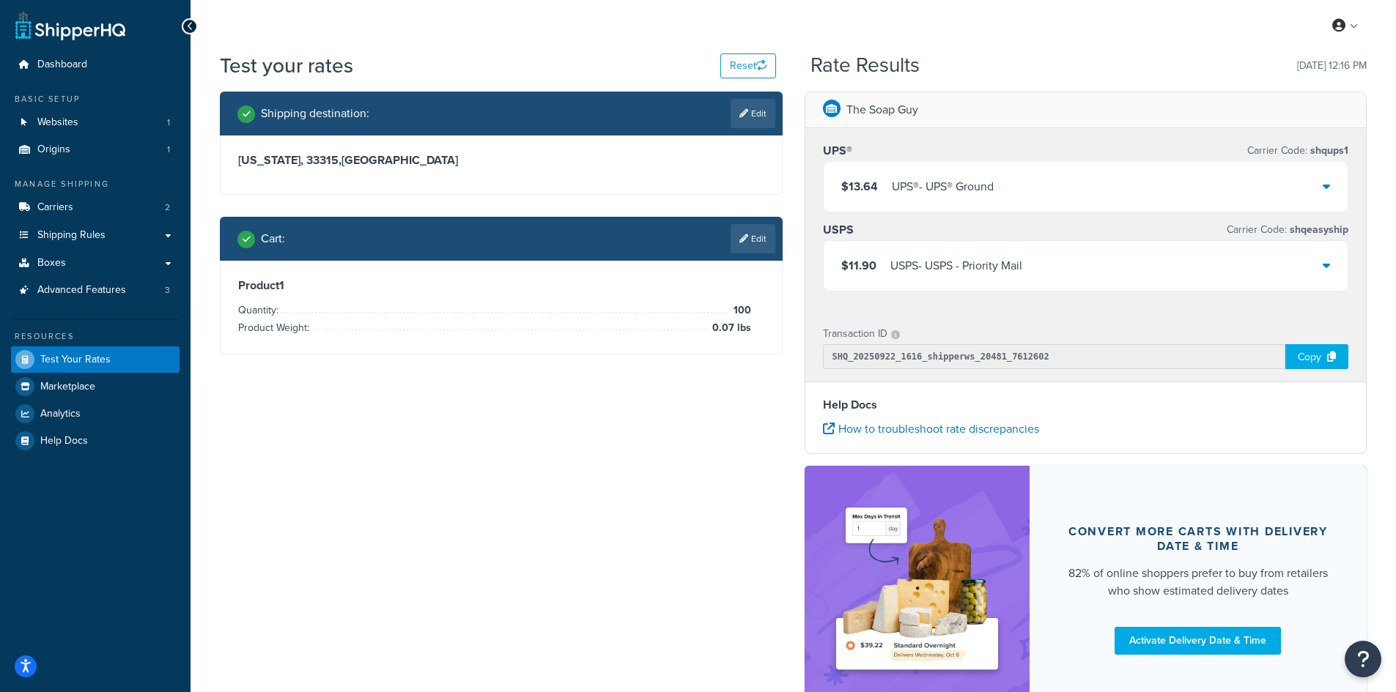
click at [985, 188] on div "UPS® - UPS® Ground" at bounding box center [943, 187] width 102 height 21
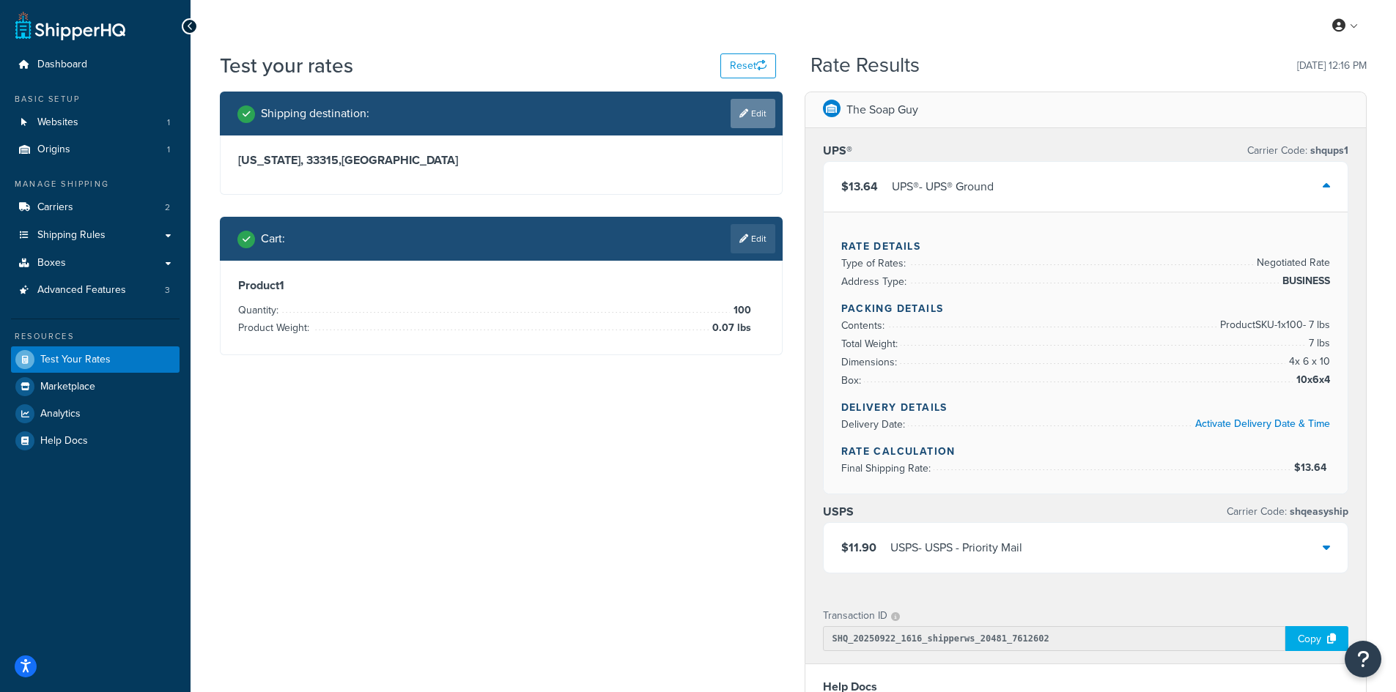
click at [740, 119] on link "Edit" at bounding box center [752, 113] width 45 height 29
select select "FL"
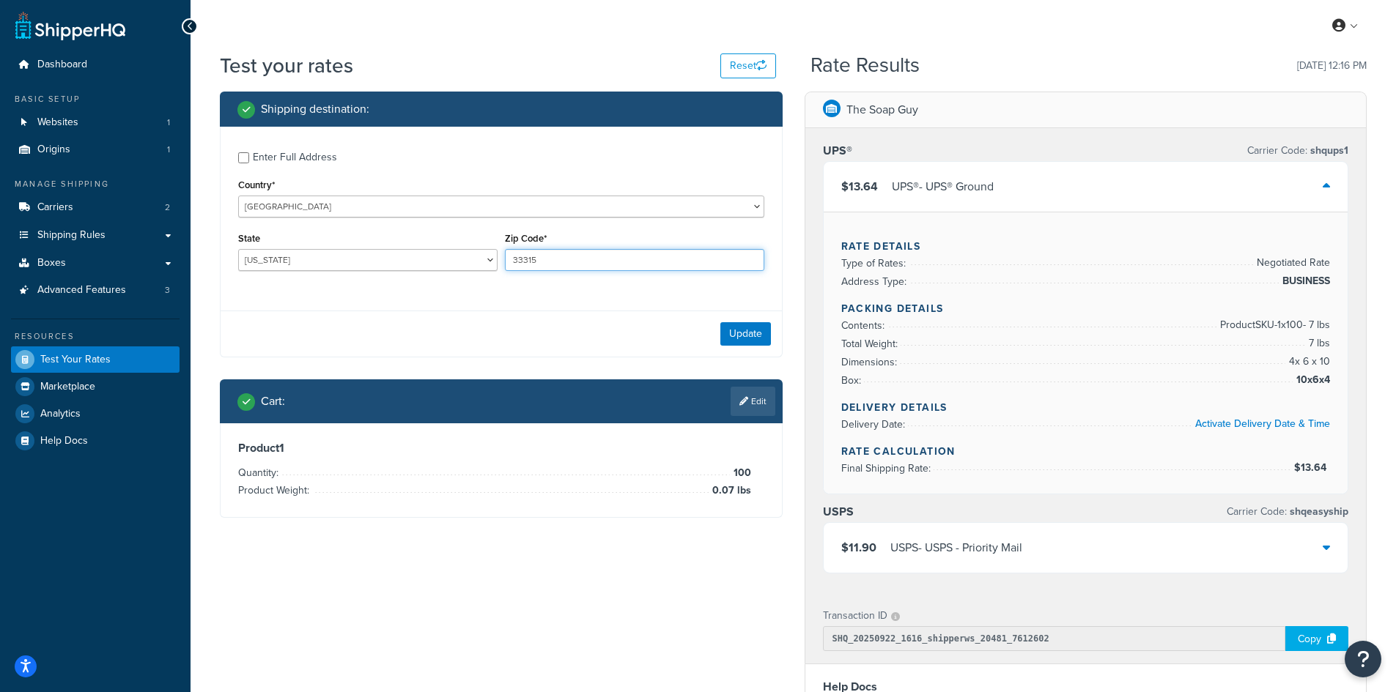
click at [538, 267] on input "33315" at bounding box center [634, 260] width 259 height 22
paste input "22192"
type input "22192"
click at [411, 262] on select "[US_STATE] [US_STATE] [US_STATE] [US_STATE] [US_STATE] Armed Forces Americas Ar…" at bounding box center [367, 260] width 259 height 22
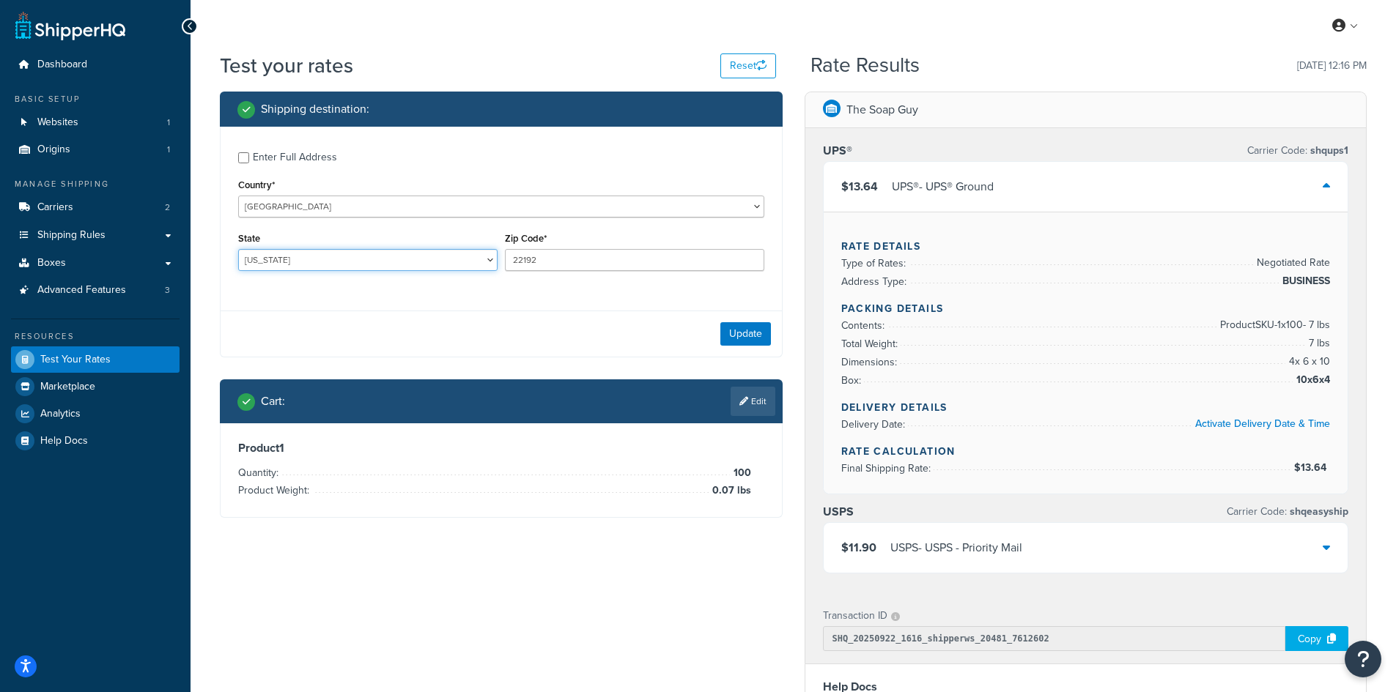
select select "VA"
click at [238, 249] on select "[US_STATE] [US_STATE] [US_STATE] [US_STATE] [US_STATE] Armed Forces Americas Ar…" at bounding box center [367, 260] width 259 height 22
click at [758, 338] on button "Update" at bounding box center [745, 333] width 51 height 23
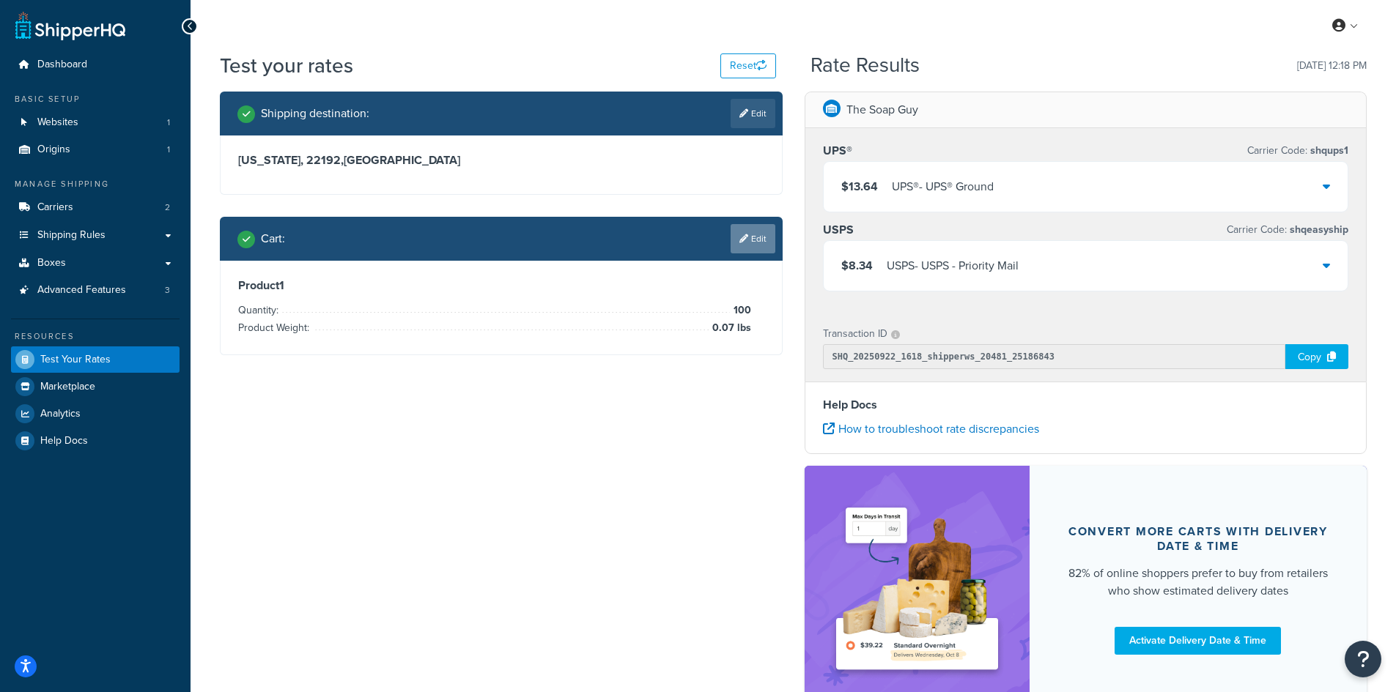
click at [735, 240] on link "Edit" at bounding box center [752, 238] width 45 height 29
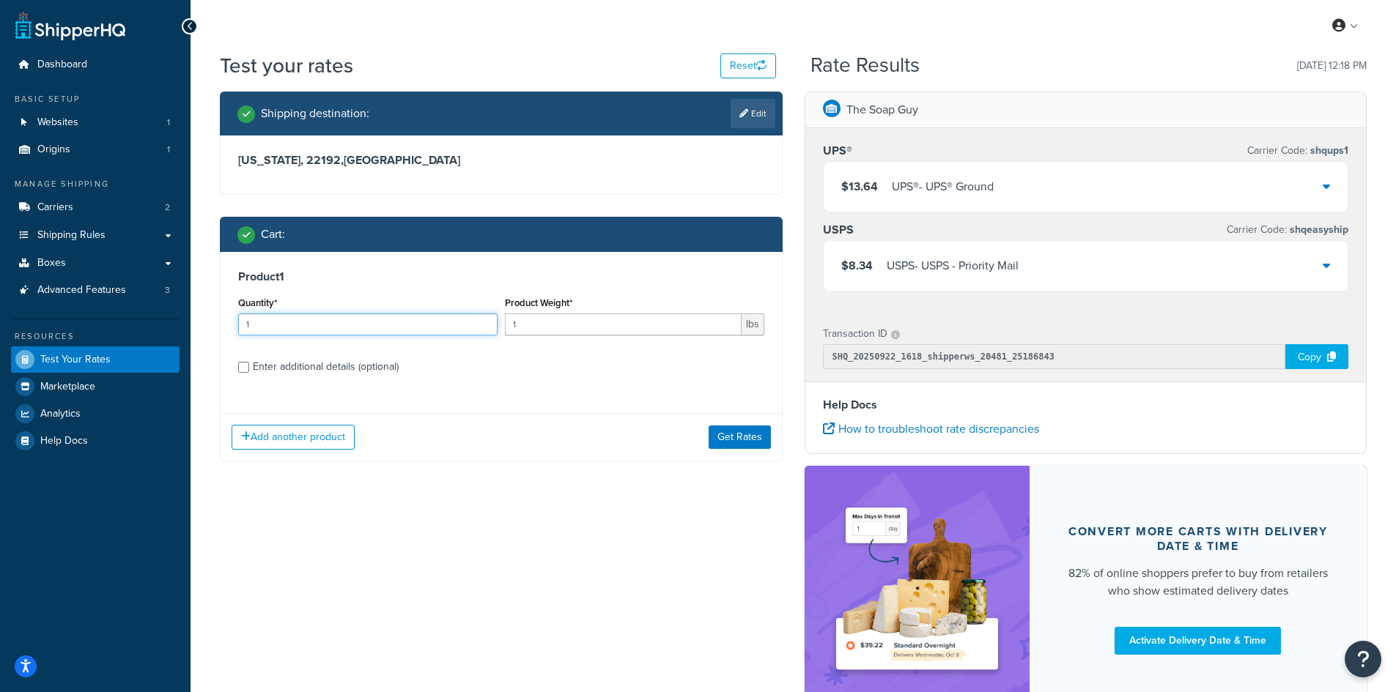
click at [344, 325] on input "1" at bounding box center [367, 325] width 259 height 22
type input "100"
type input "0.21"
click at [736, 432] on button "Get Rates" at bounding box center [739, 437] width 62 height 23
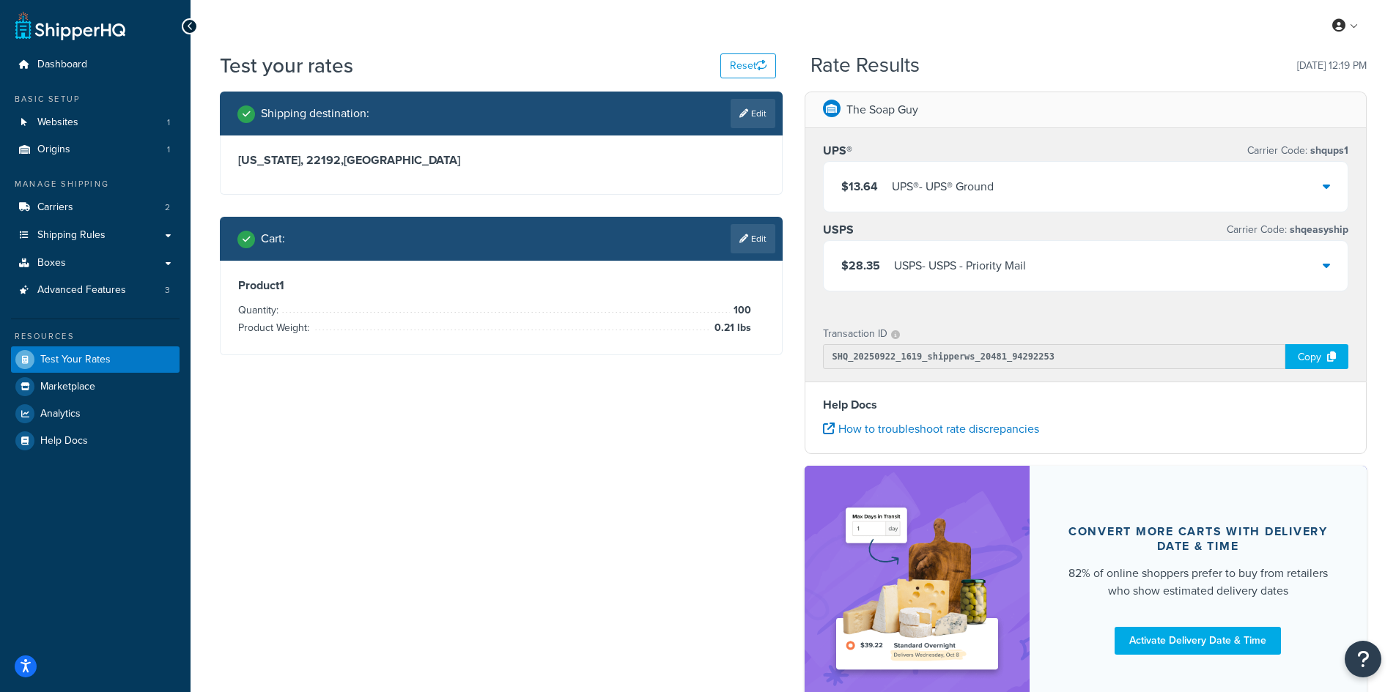
click at [840, 205] on div "$13.64 UPS® - UPS® Ground" at bounding box center [1085, 187] width 525 height 50
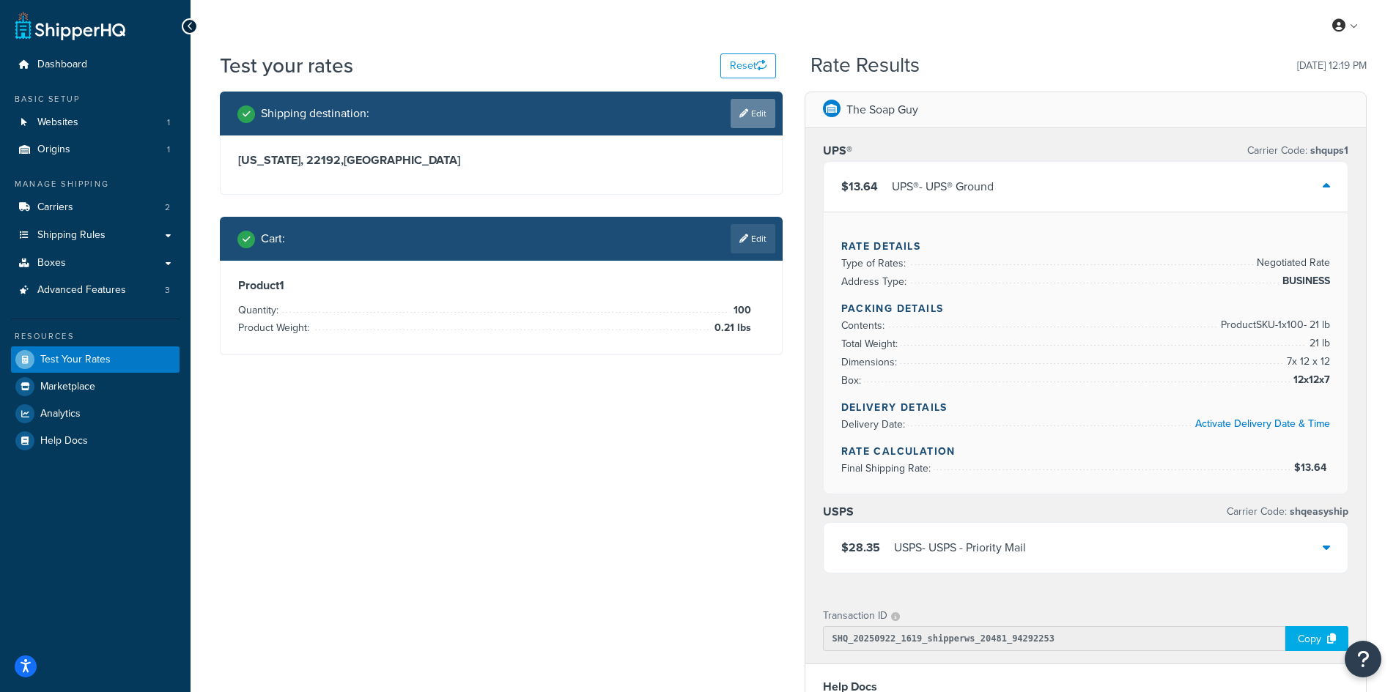
click at [734, 111] on link "Edit" at bounding box center [752, 113] width 45 height 29
select select "VA"
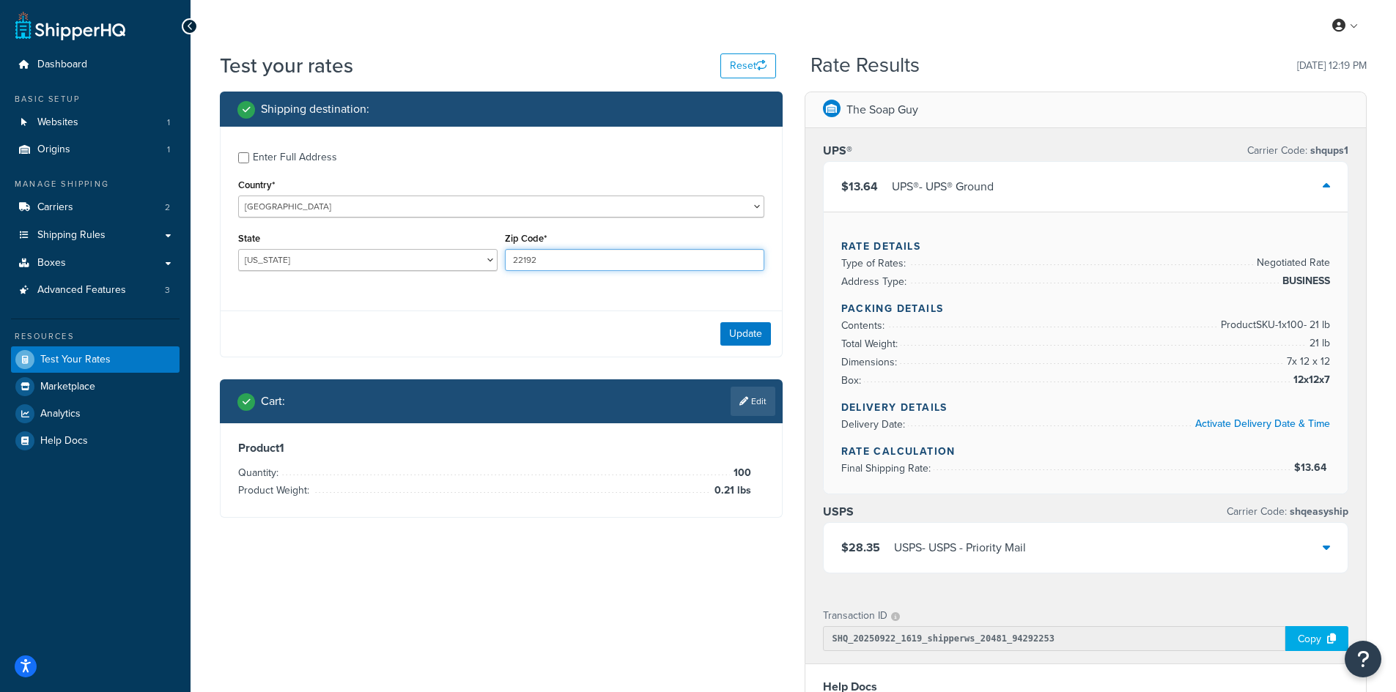
click at [544, 256] on input "22192" at bounding box center [634, 260] width 259 height 22
paste input "7704"
type input "77042"
click at [391, 258] on select "[US_STATE] [US_STATE] [US_STATE] [US_STATE] [US_STATE] Armed Forces Americas Ar…" at bounding box center [367, 260] width 259 height 22
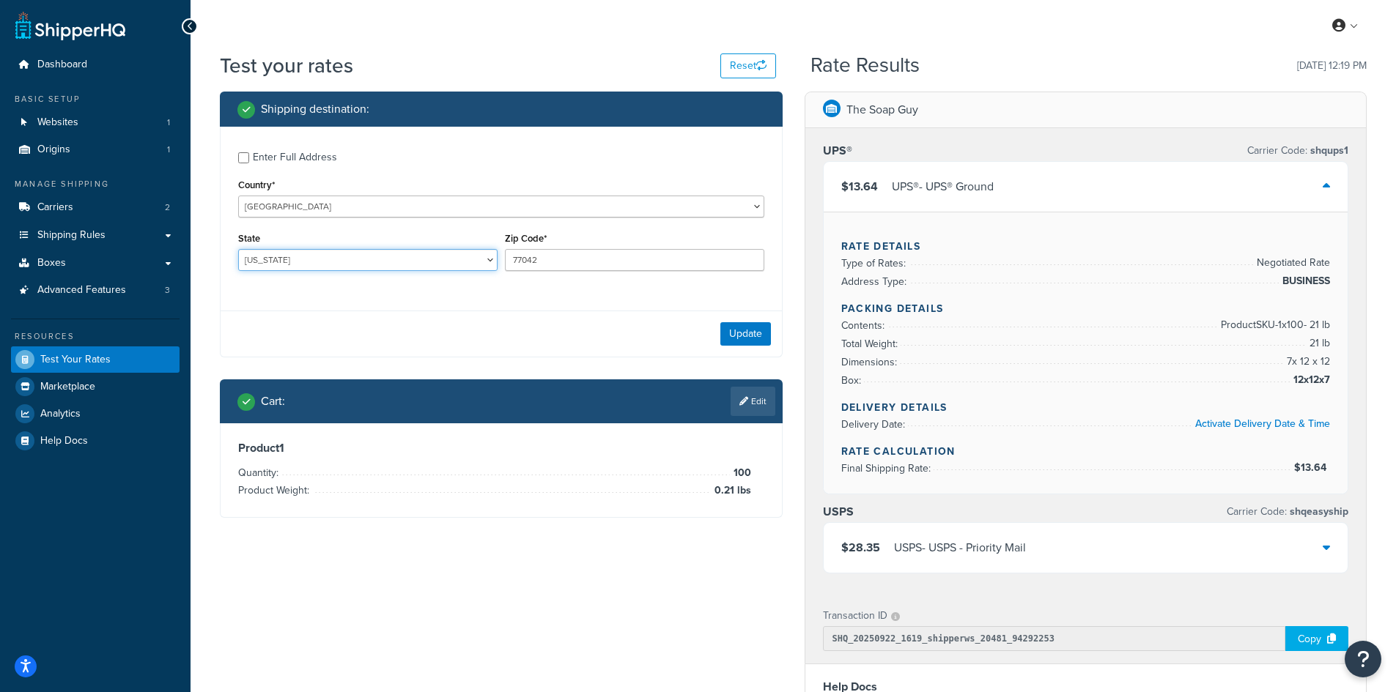
select select "[GEOGRAPHIC_DATA]"
click at [238, 249] on select "[US_STATE] [US_STATE] [US_STATE] [US_STATE] [US_STATE] Armed Forces Americas Ar…" at bounding box center [367, 260] width 259 height 22
click at [743, 407] on link "Edit" at bounding box center [752, 401] width 45 height 29
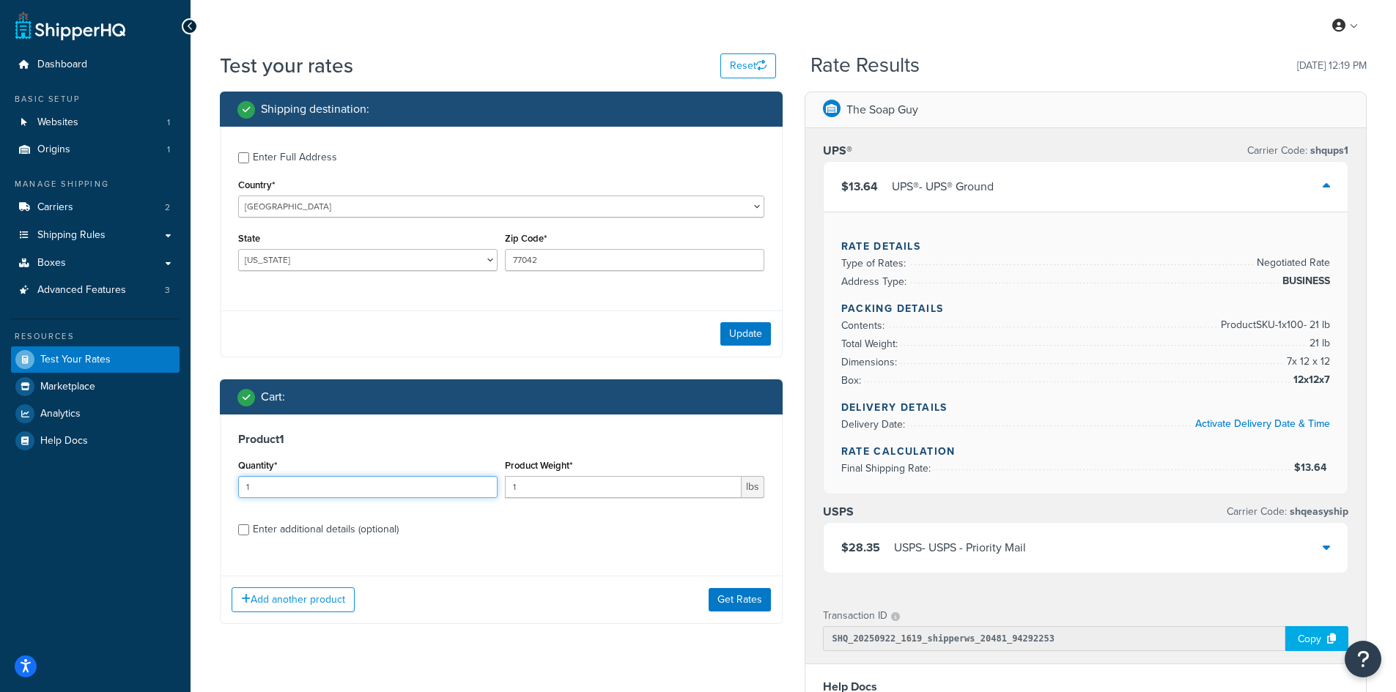
click at [325, 482] on input "1" at bounding box center [367, 487] width 259 height 22
type input "100"
click at [560, 486] on input "1" at bounding box center [623, 487] width 237 height 22
click at [533, 496] on input "1" at bounding box center [623, 487] width 237 height 22
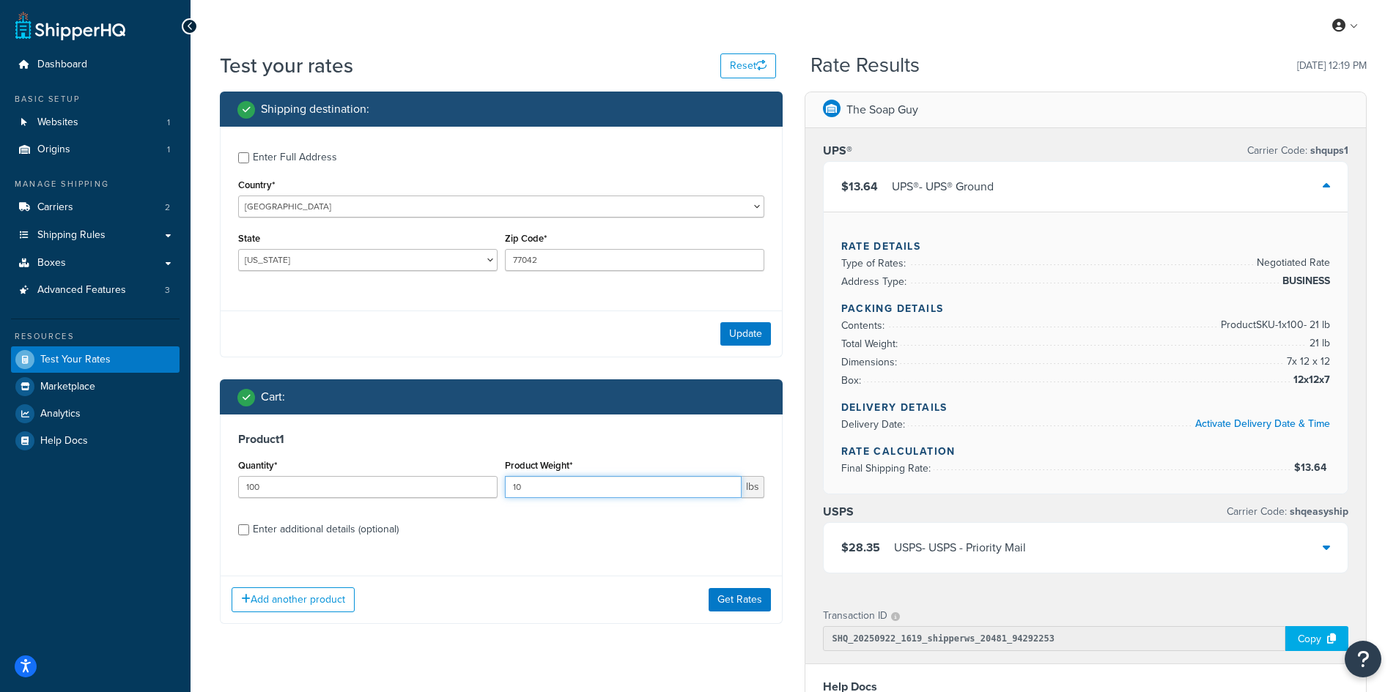
type input "1"
type input "0.63"
click at [741, 341] on button "Update" at bounding box center [745, 333] width 51 height 23
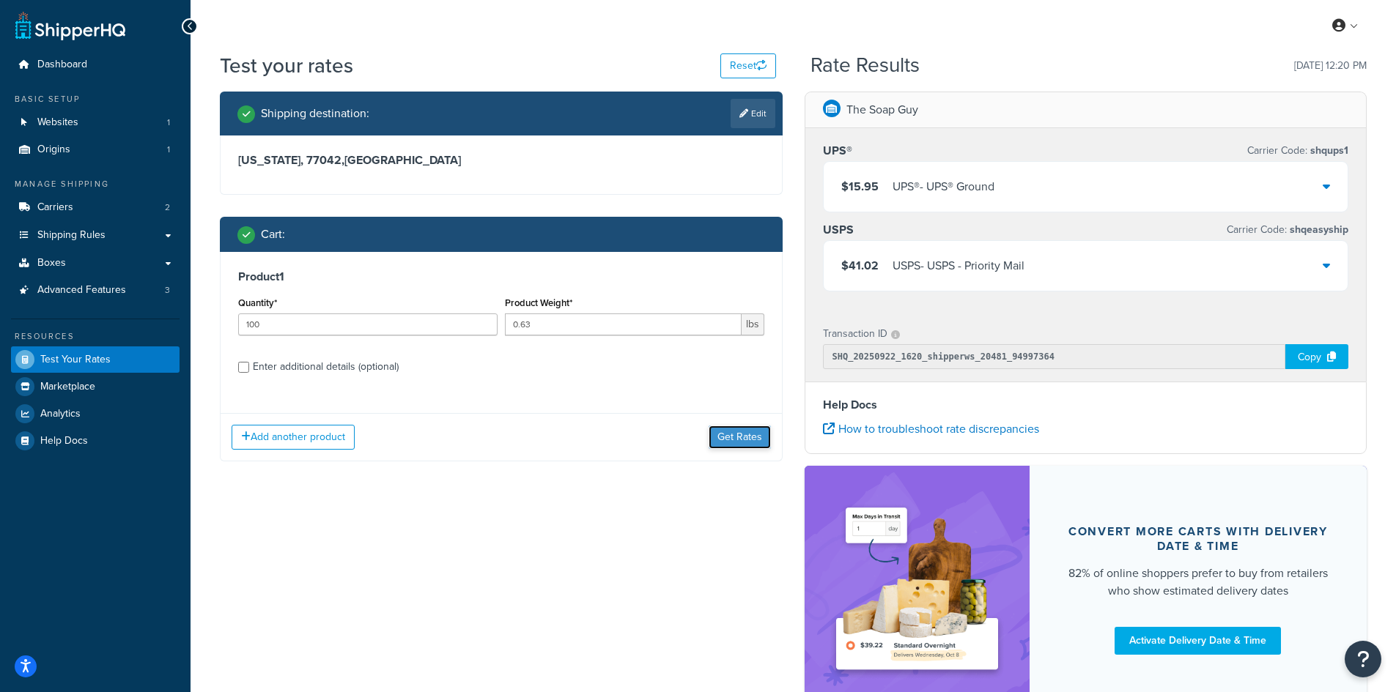
click at [732, 442] on button "Get Rates" at bounding box center [739, 437] width 62 height 23
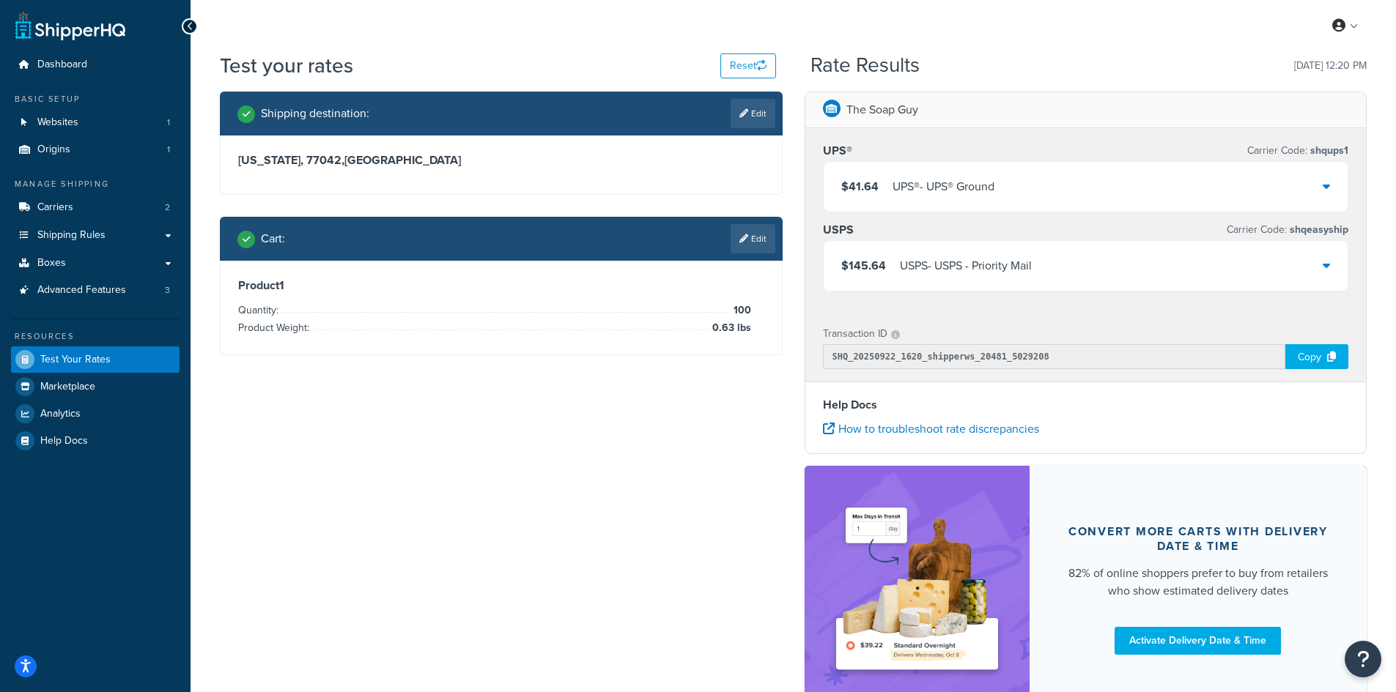
click at [860, 186] on span "$41.64" at bounding box center [859, 186] width 37 height 17
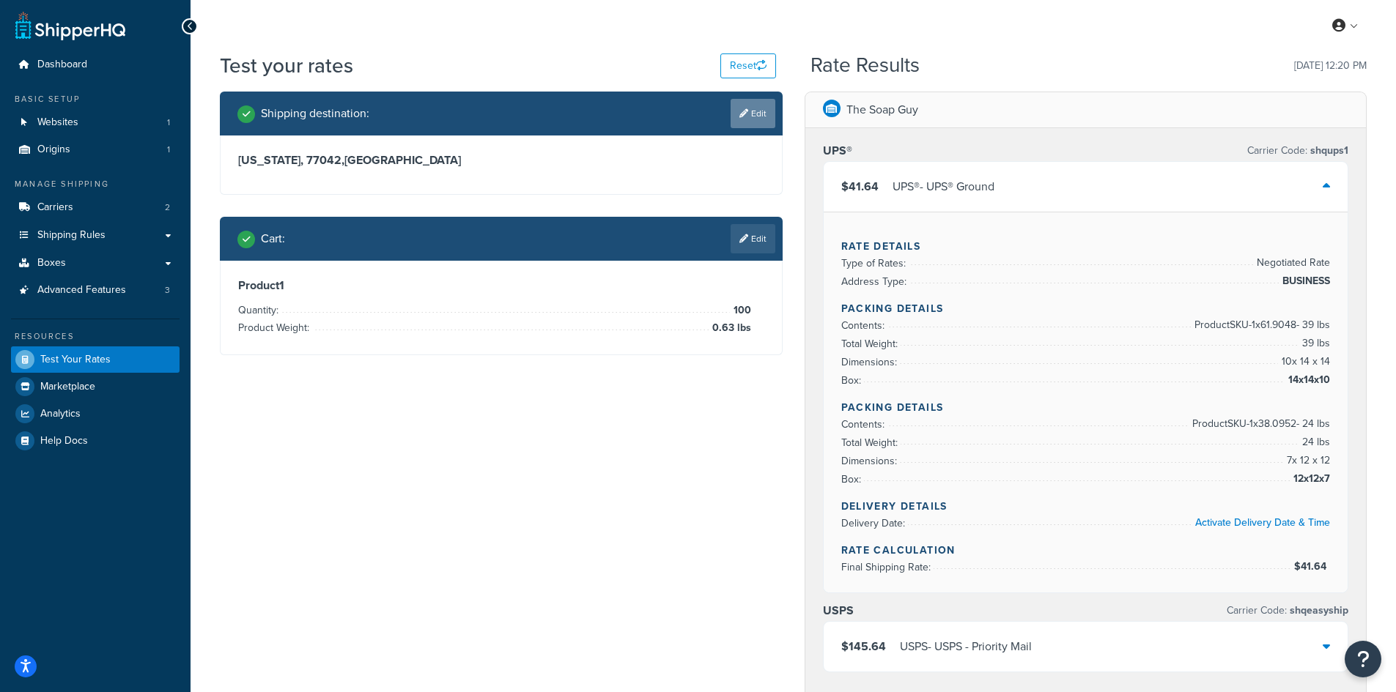
click at [761, 117] on link "Edit" at bounding box center [752, 113] width 45 height 29
select select "[GEOGRAPHIC_DATA]"
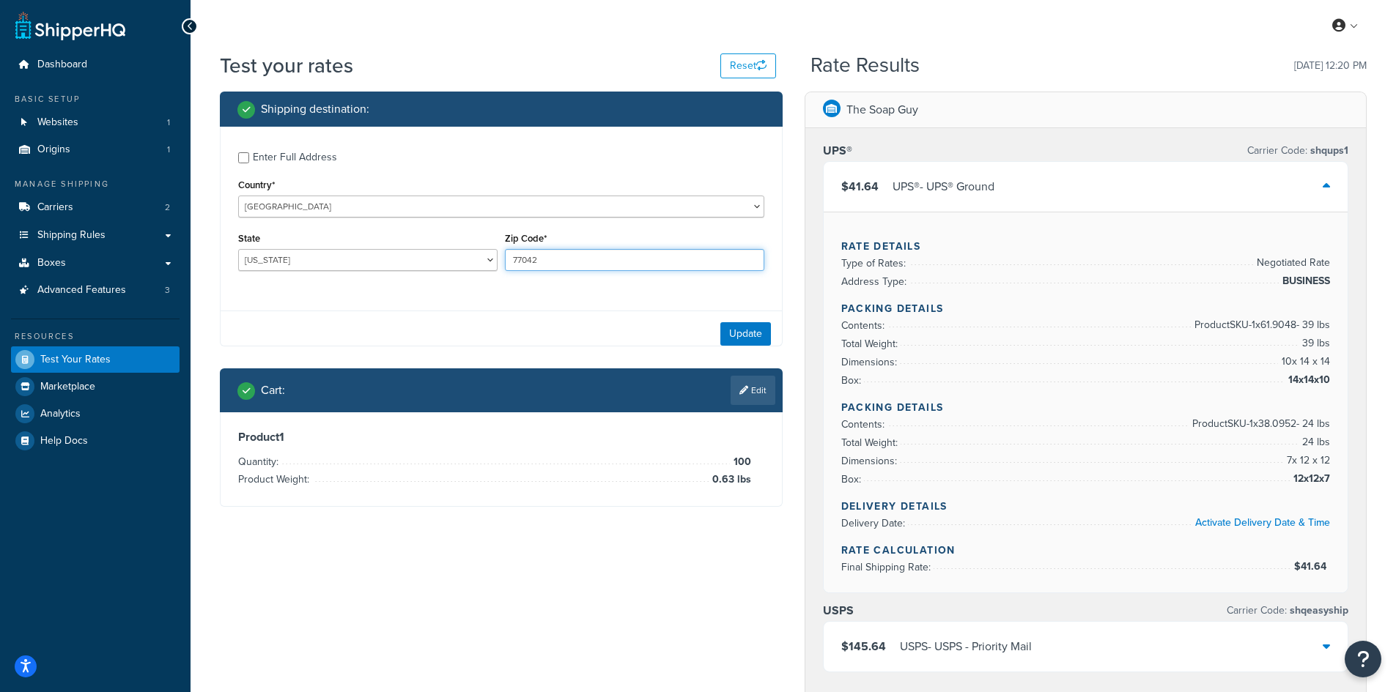
click at [532, 262] on input "77042" at bounding box center [634, 260] width 259 height 22
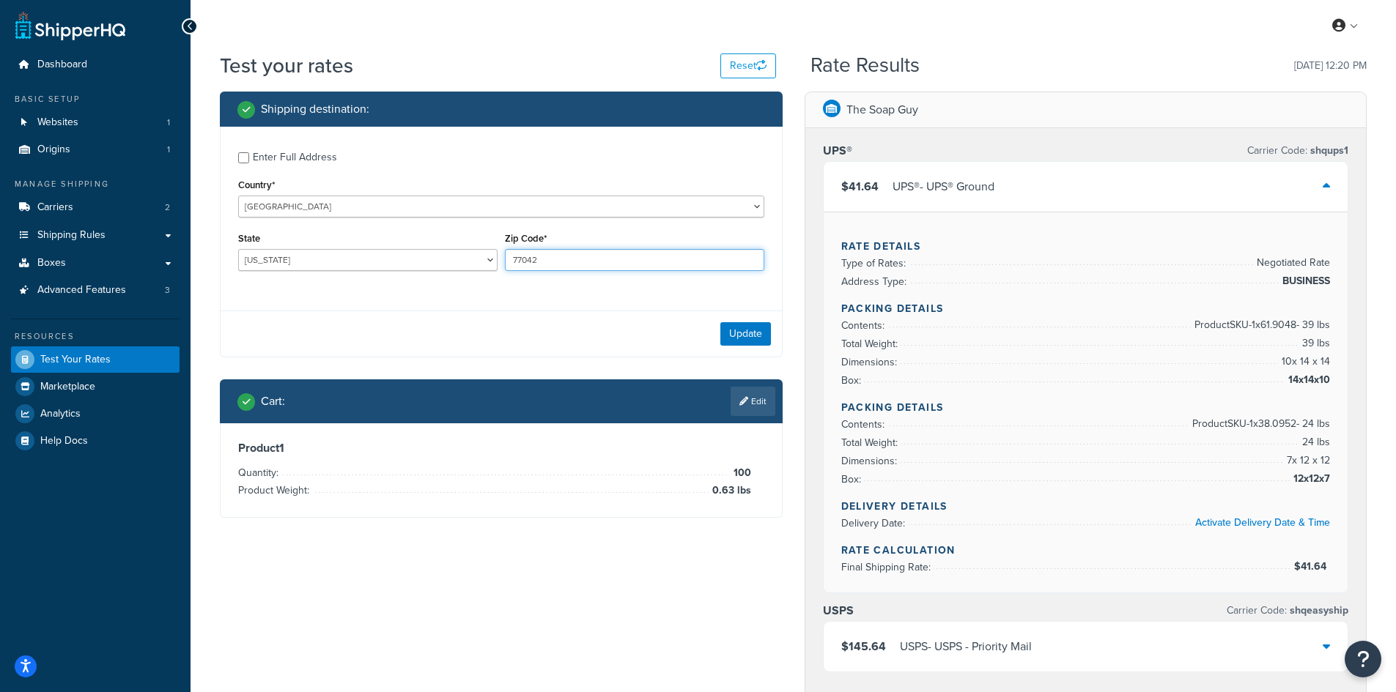
click at [532, 262] on input "77042" at bounding box center [634, 260] width 259 height 22
paste input "2293"
type input "22932"
click at [284, 259] on select "[US_STATE] [US_STATE] [US_STATE] [US_STATE] [US_STATE] Armed Forces Americas Ar…" at bounding box center [367, 260] width 259 height 22
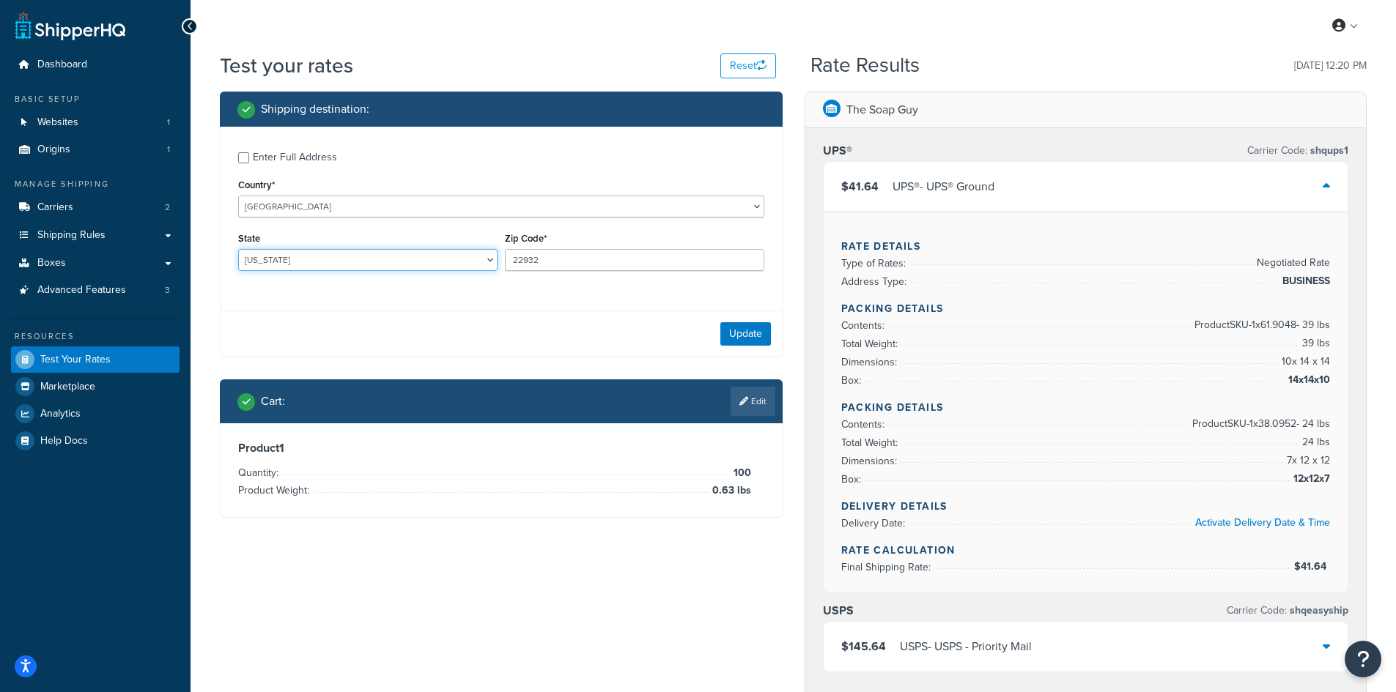
click at [297, 270] on select "[US_STATE] [US_STATE] [US_STATE] [US_STATE] [US_STATE] Armed Forces Americas Ar…" at bounding box center [367, 260] width 259 height 22
select select "VA"
click at [238, 249] on select "[US_STATE] [US_STATE] [US_STATE] [US_STATE] [US_STATE] Armed Forces Americas Ar…" at bounding box center [367, 260] width 259 height 22
click at [728, 331] on button "Update" at bounding box center [745, 333] width 51 height 23
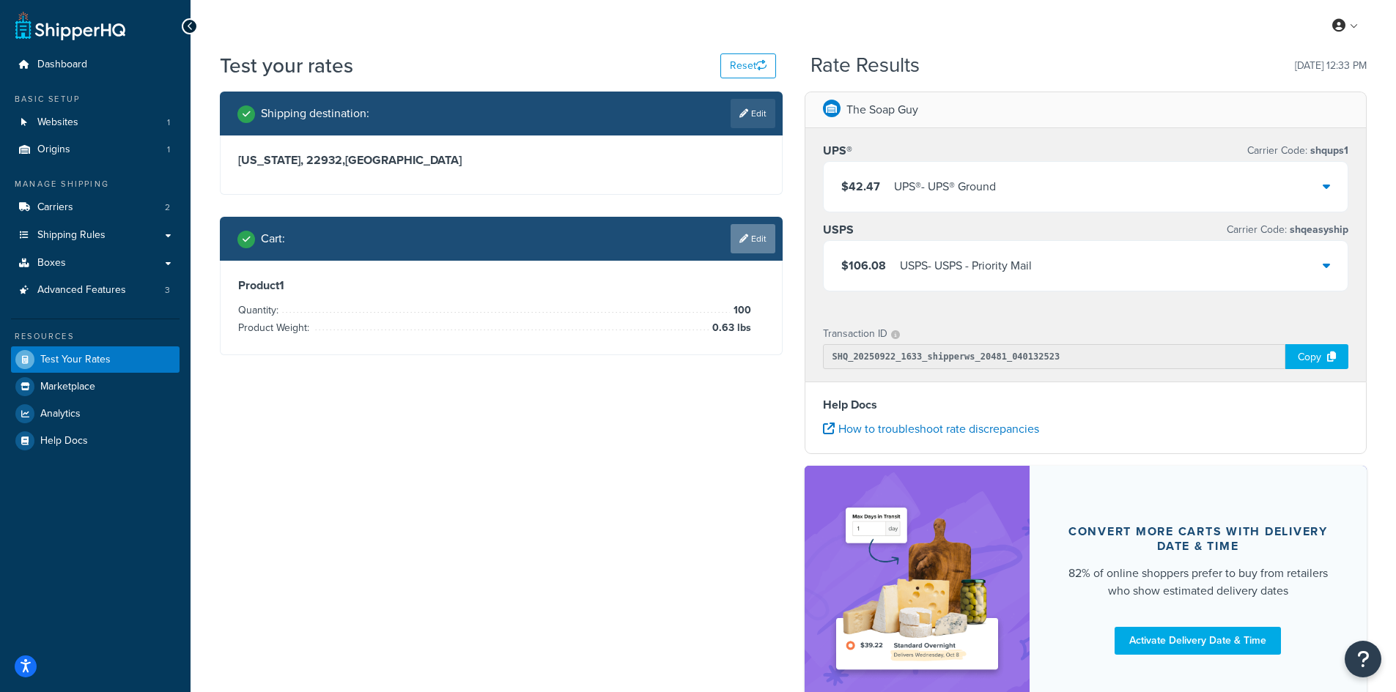
click at [751, 250] on link "Edit" at bounding box center [752, 238] width 45 height 29
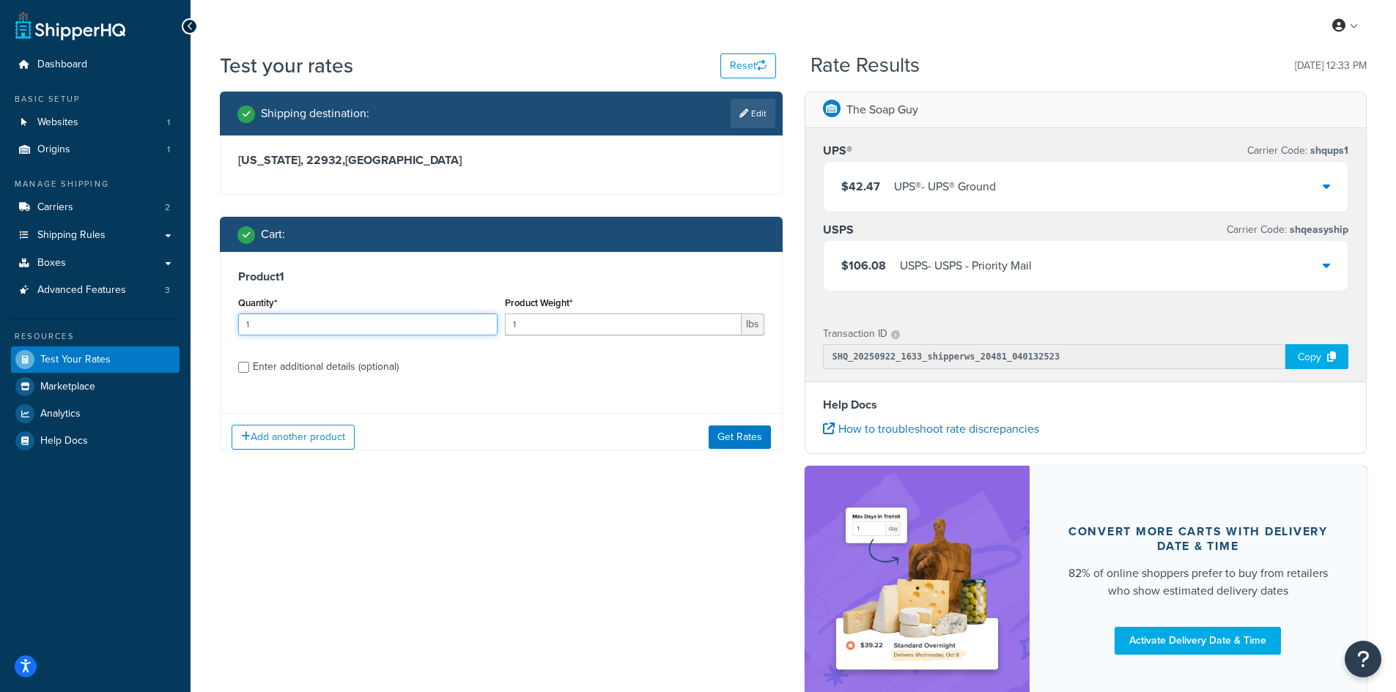
click at [291, 316] on input "1" at bounding box center [367, 325] width 259 height 22
type input "100"
click at [601, 316] on input "1" at bounding box center [623, 325] width 237 height 22
type input "1.02"
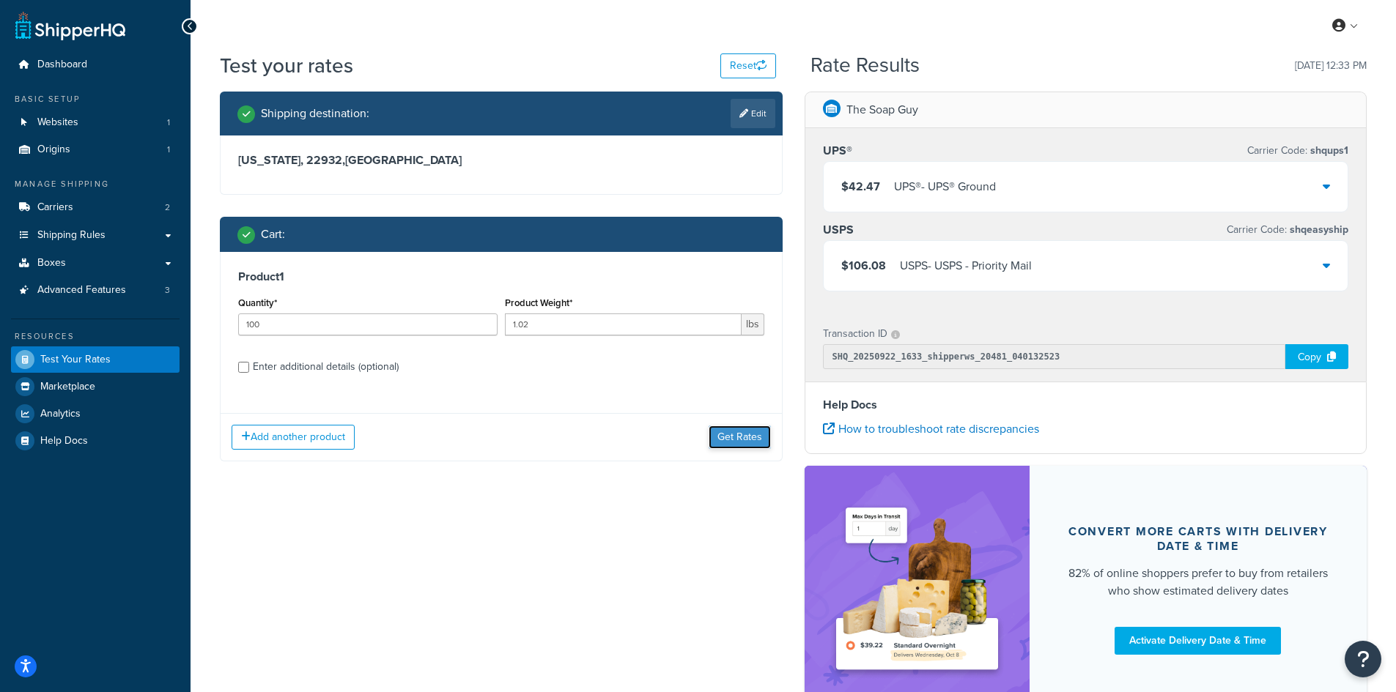
click at [736, 442] on button "Get Rates" at bounding box center [739, 437] width 62 height 23
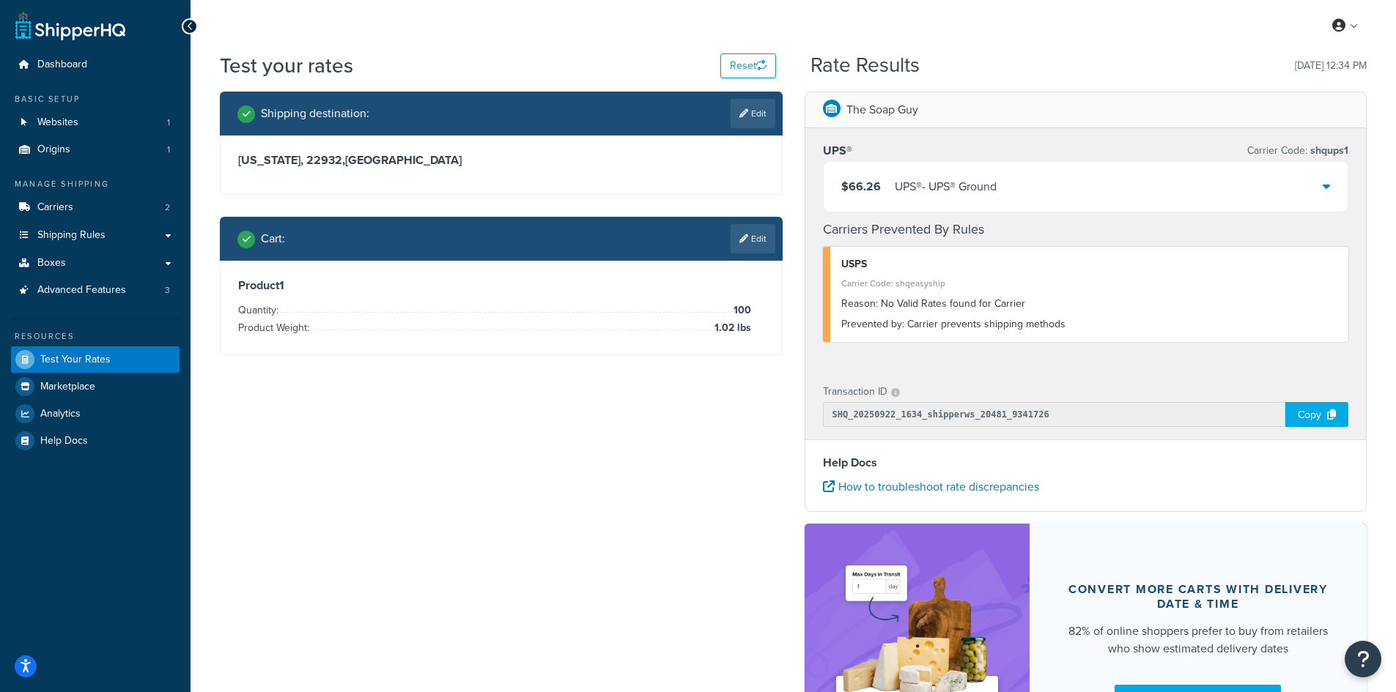
click at [1024, 189] on div "$66.26 UPS® - UPS® Ground" at bounding box center [1085, 187] width 525 height 50
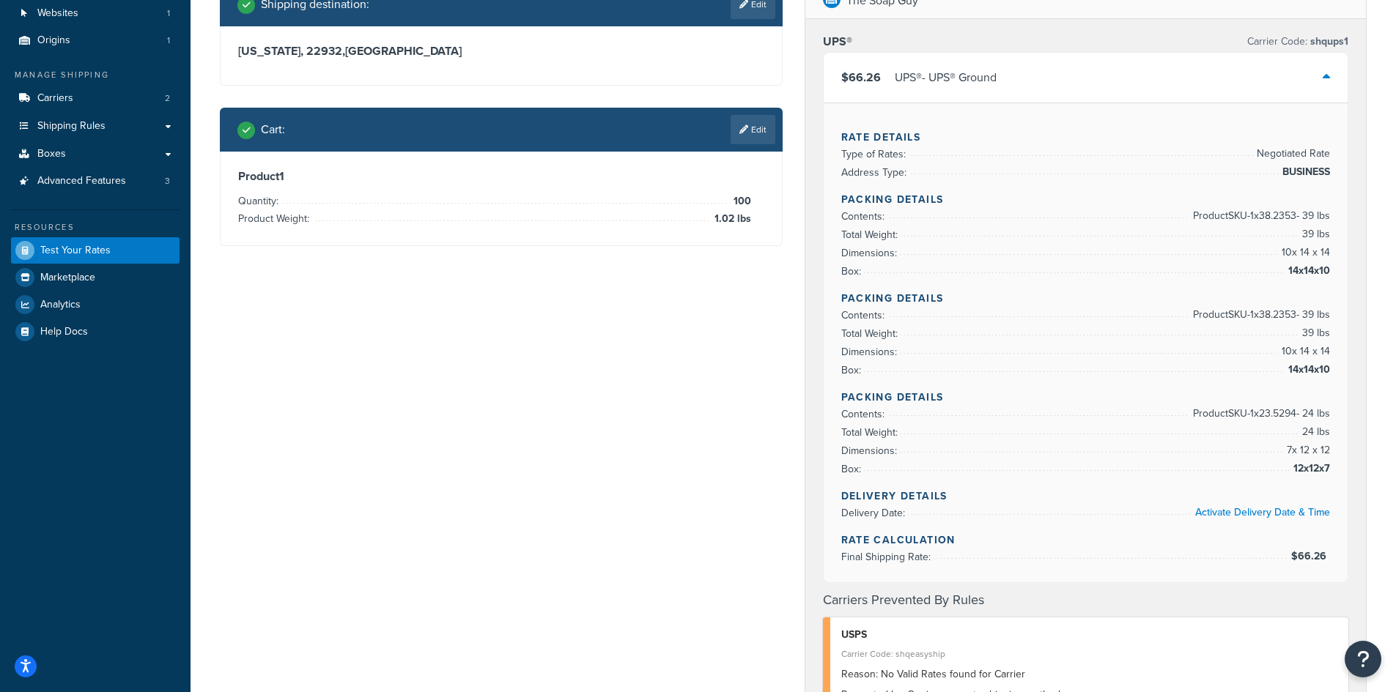
scroll to position [73, 0]
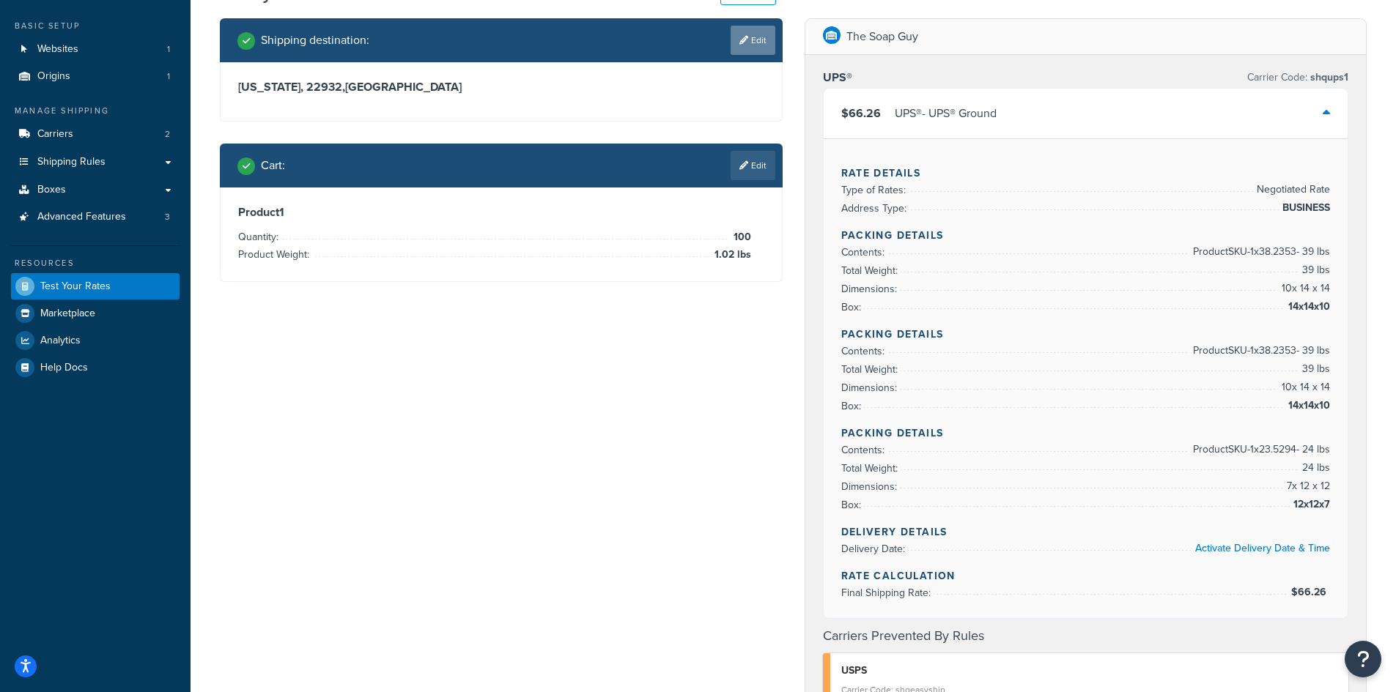
click at [751, 48] on link "Edit" at bounding box center [752, 40] width 45 height 29
select select "VA"
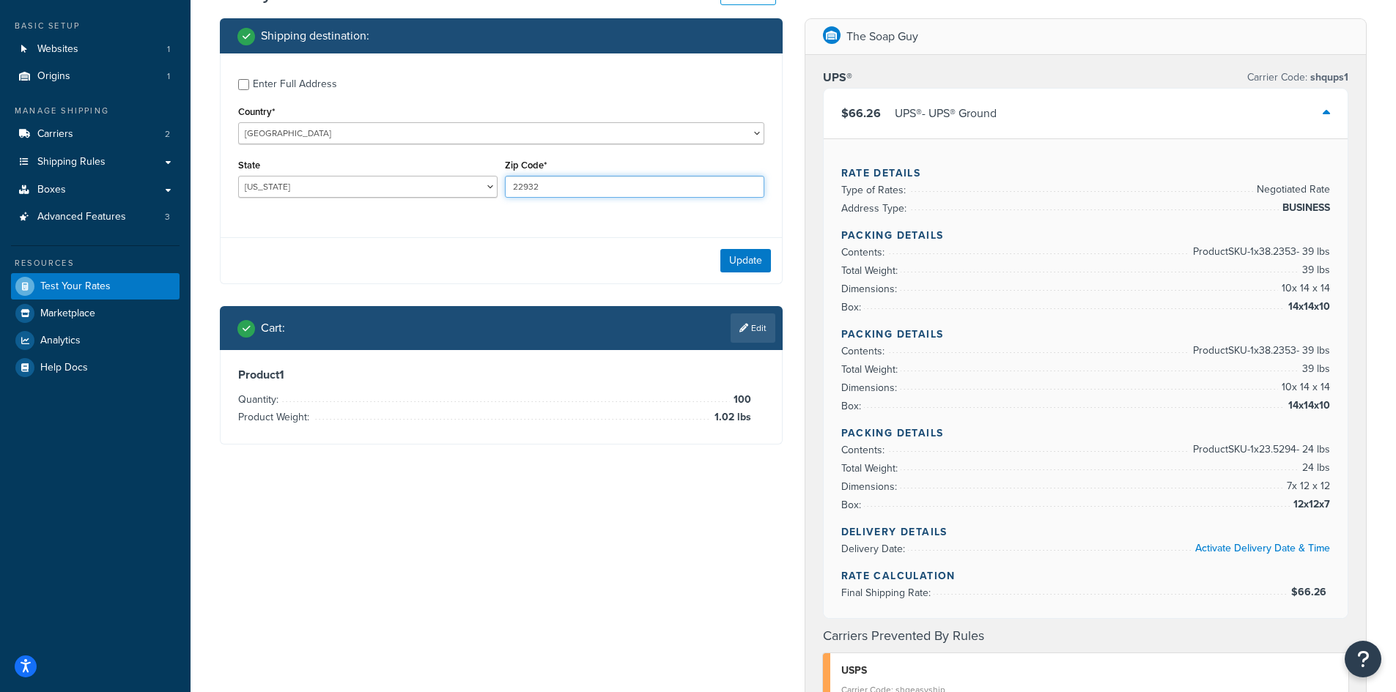
click at [538, 181] on input "22932" at bounding box center [634, 187] width 259 height 22
click at [586, 189] on input "22932" at bounding box center [634, 187] width 259 height 22
type input "43440"
click at [404, 192] on select "[US_STATE] [US_STATE] [US_STATE] [US_STATE] [US_STATE] Armed Forces Americas Ar…" at bounding box center [367, 187] width 259 height 22
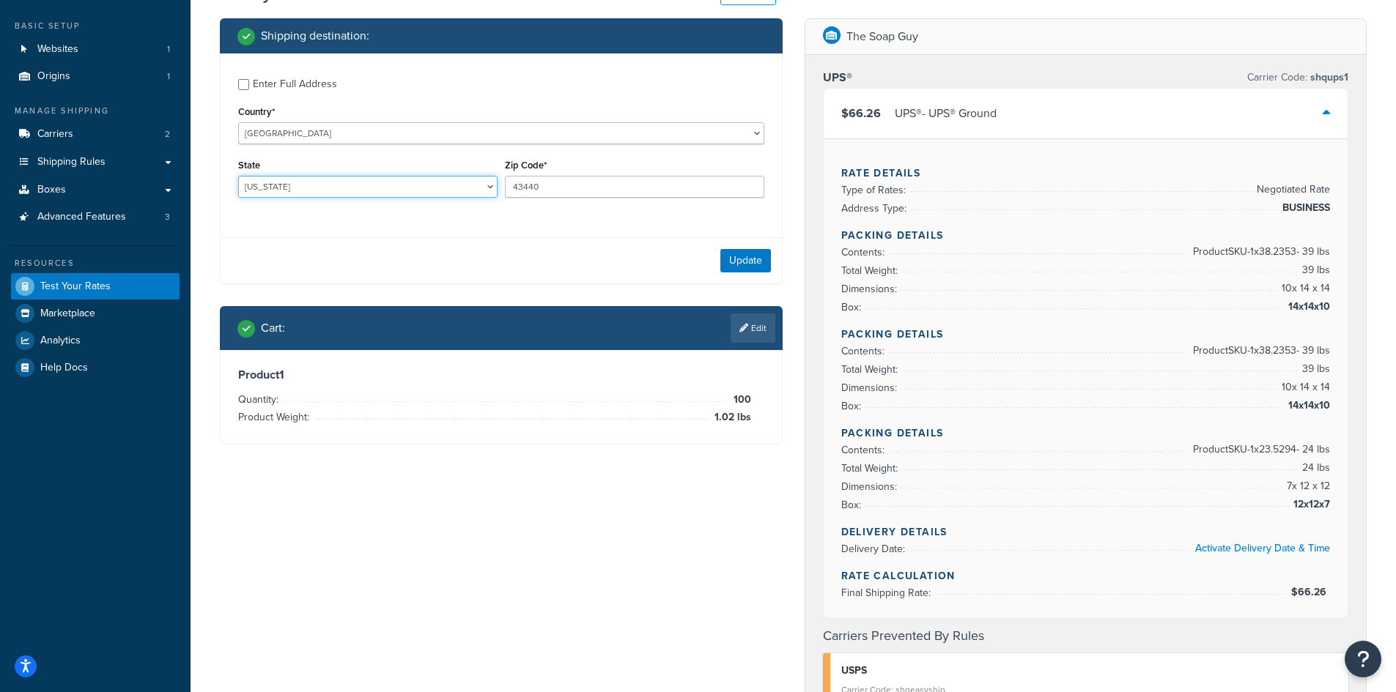
select select "OH"
click at [238, 176] on select "[US_STATE] [US_STATE] [US_STATE] [US_STATE] [US_STATE] Armed Forces Americas Ar…" at bounding box center [367, 187] width 259 height 22
click at [764, 258] on button "Update" at bounding box center [745, 260] width 51 height 23
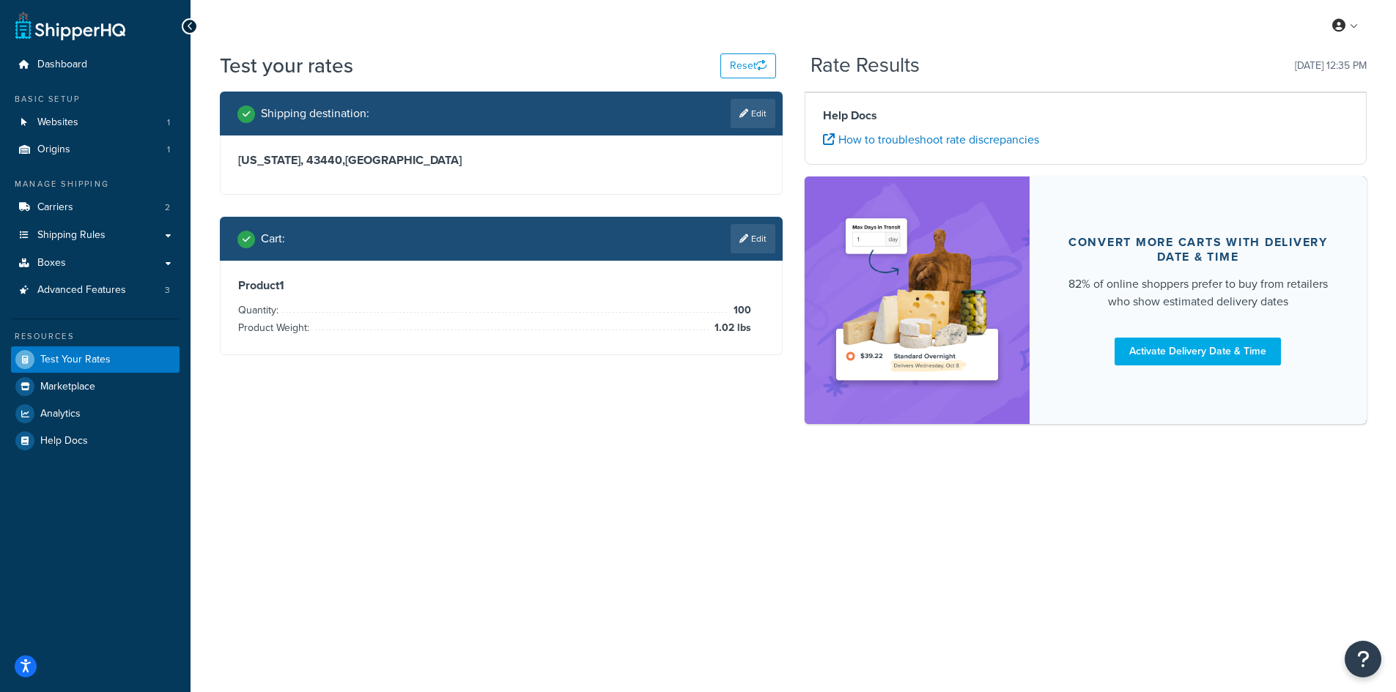
scroll to position [0, 0]
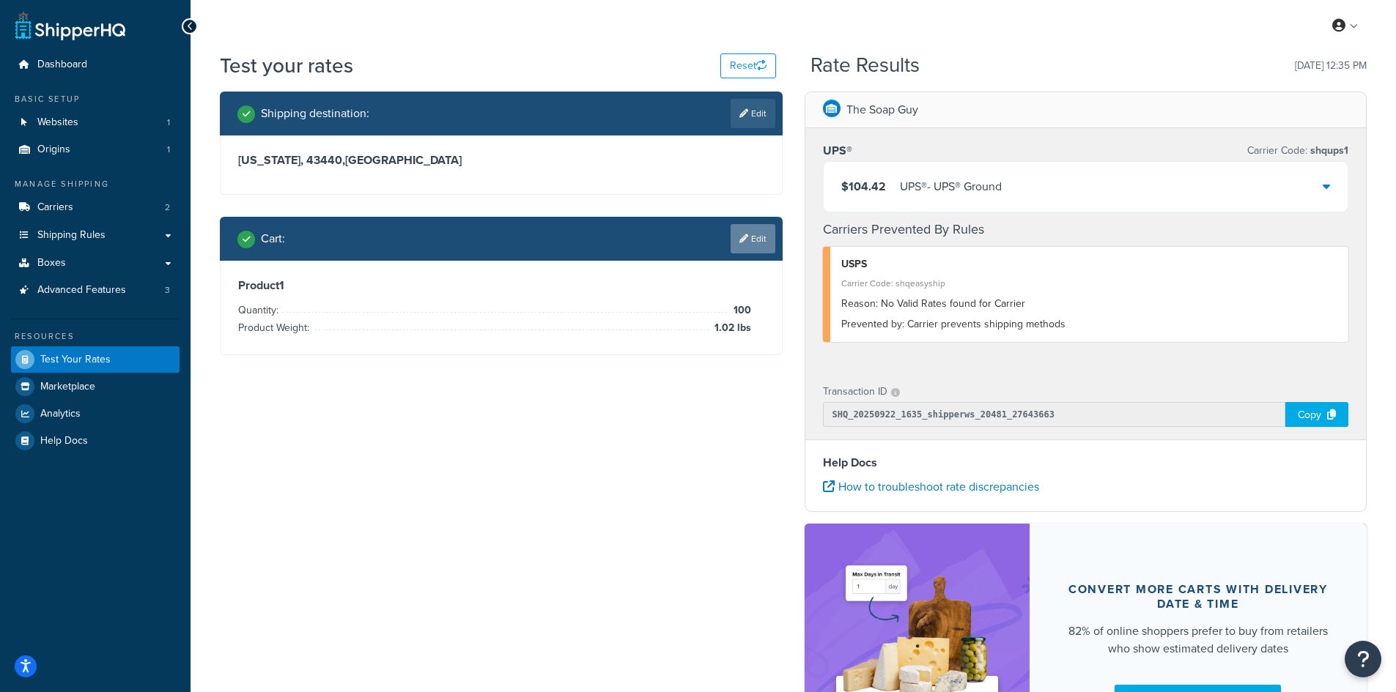
click at [765, 250] on link "Edit" at bounding box center [752, 238] width 45 height 29
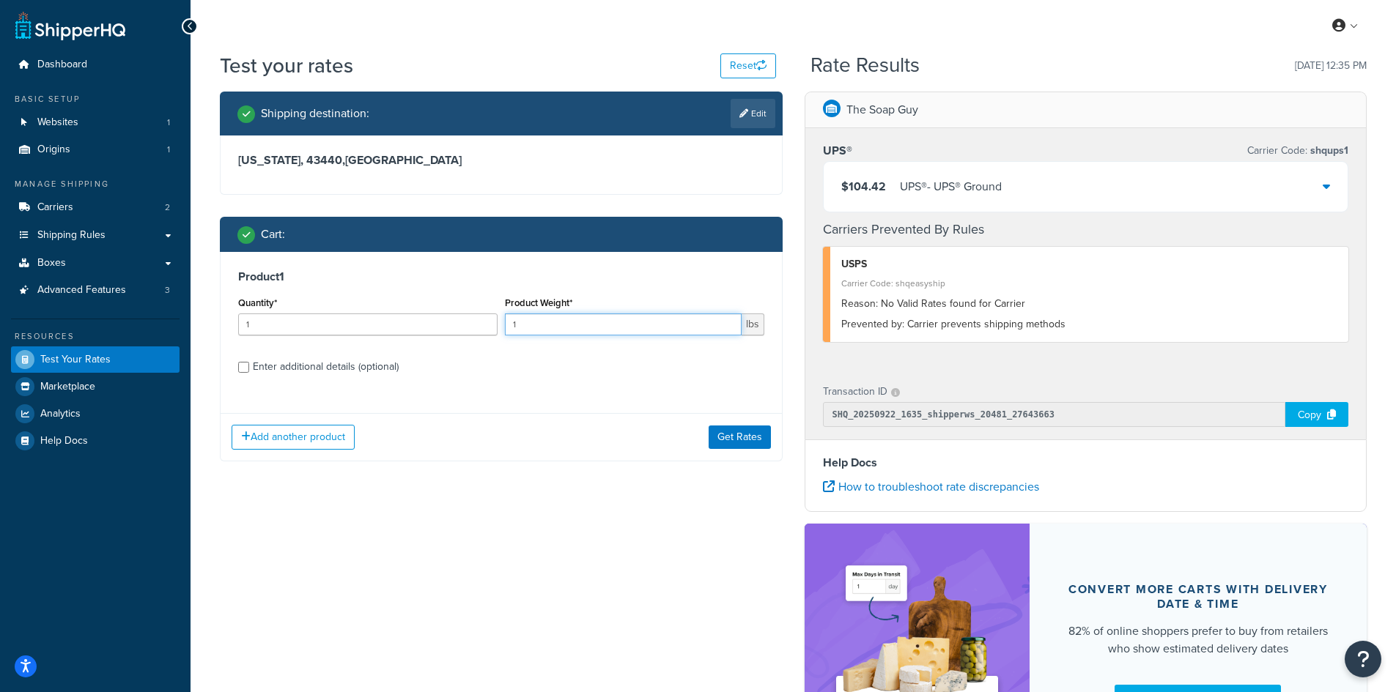
click at [514, 330] on input "1" at bounding box center [623, 325] width 237 height 22
type input "0.87"
drag, startPoint x: 428, startPoint y: 321, endPoint x: 331, endPoint y: 317, distance: 96.8
click at [418, 321] on input "1" at bounding box center [367, 325] width 259 height 22
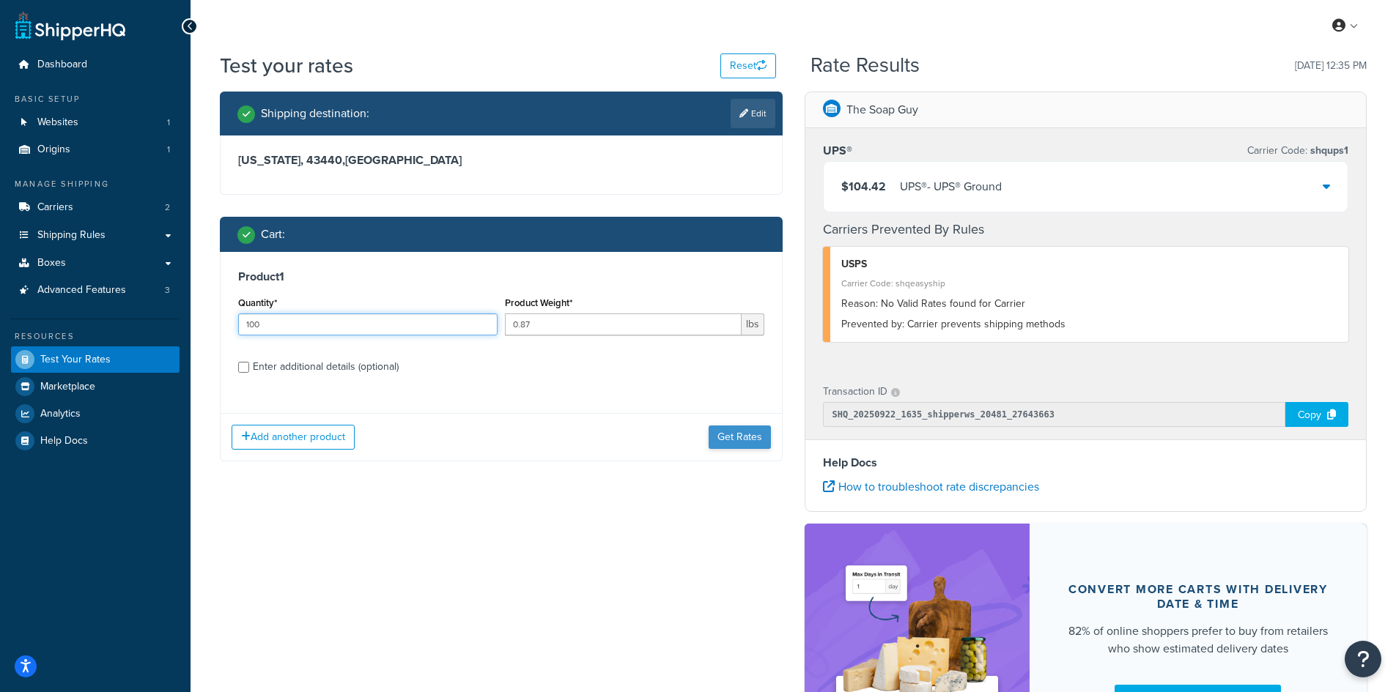
type input "100"
click at [747, 439] on button "Get Rates" at bounding box center [739, 437] width 62 height 23
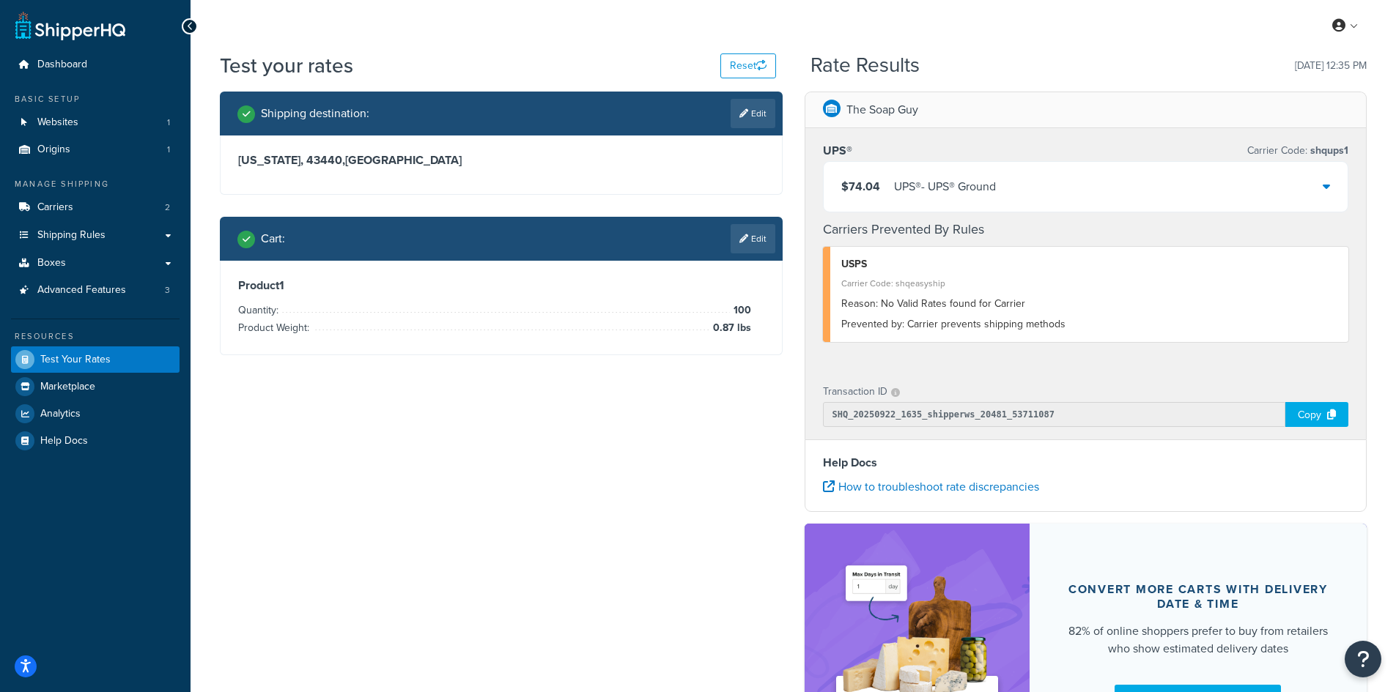
click at [957, 177] on div "UPS® - UPS® Ground" at bounding box center [945, 187] width 102 height 21
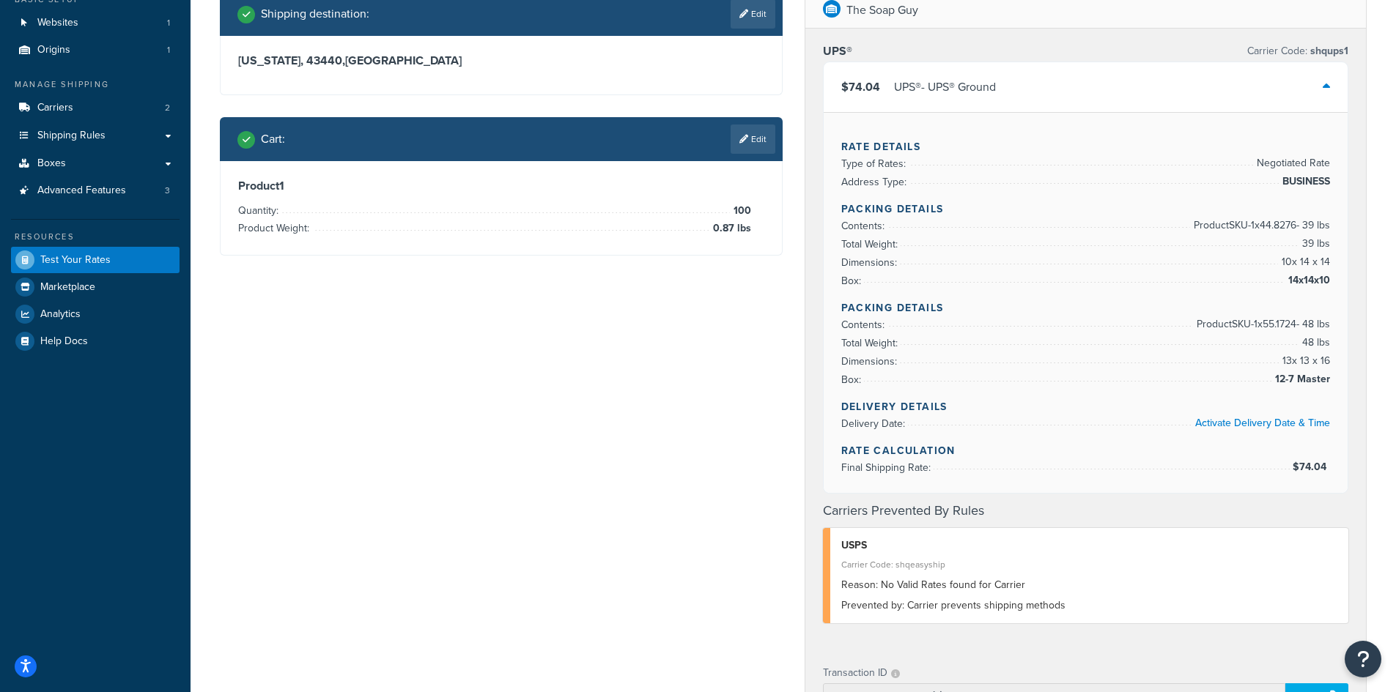
scroll to position [73, 0]
